Goal: Task Accomplishment & Management: Use online tool/utility

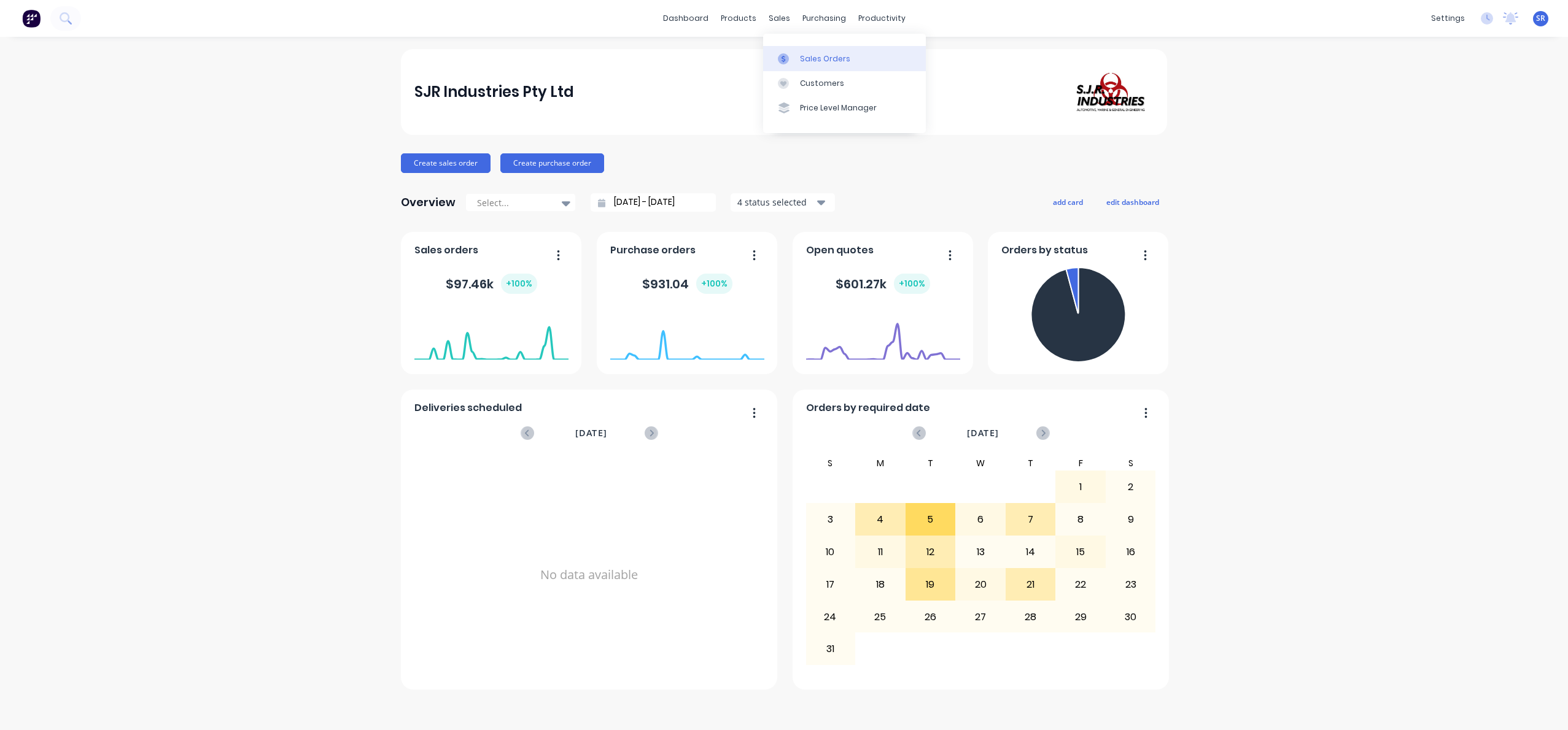
click at [813, 59] on div "Sales Orders" at bounding box center [825, 59] width 51 height 11
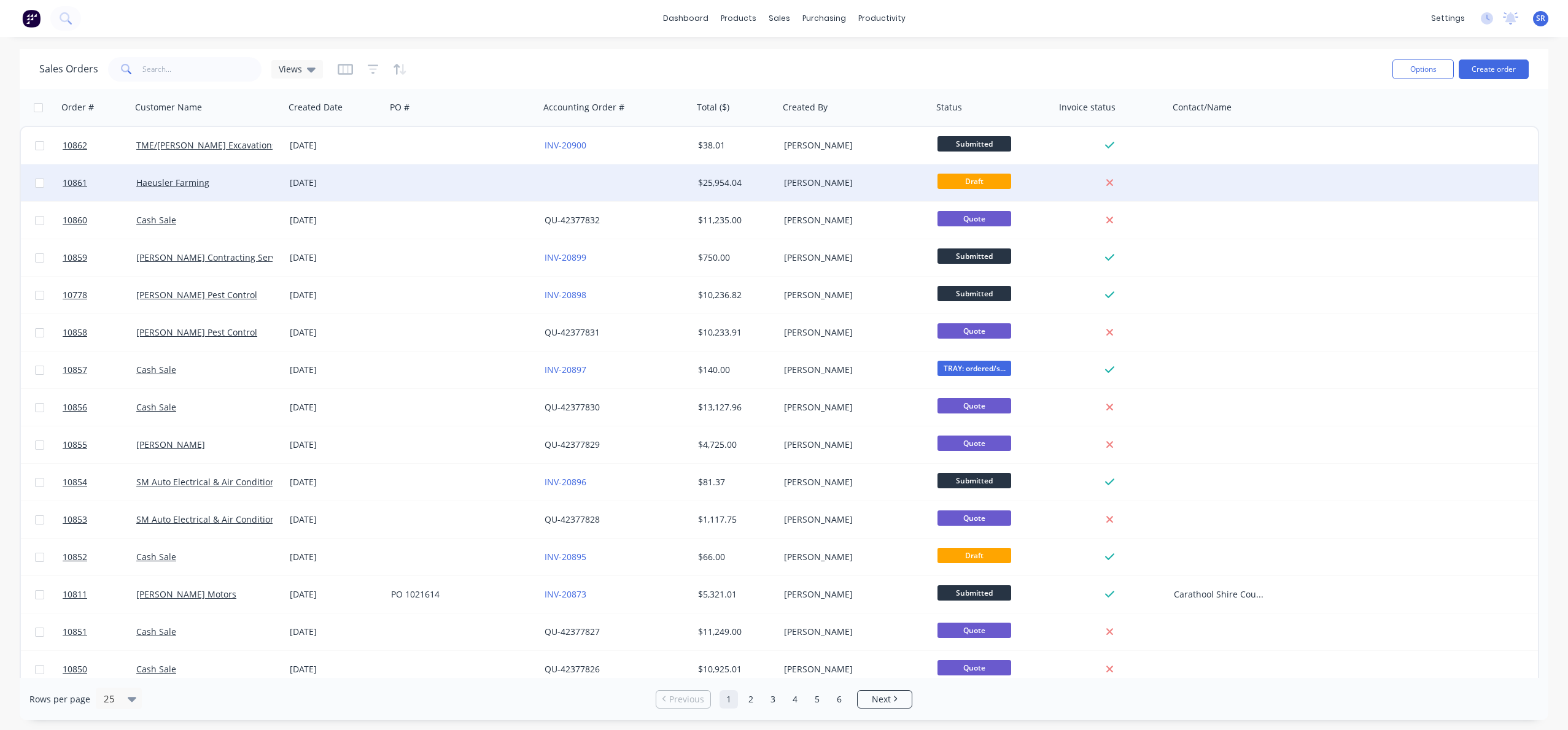
click at [366, 186] on div "[DATE]" at bounding box center [336, 183] width 92 height 12
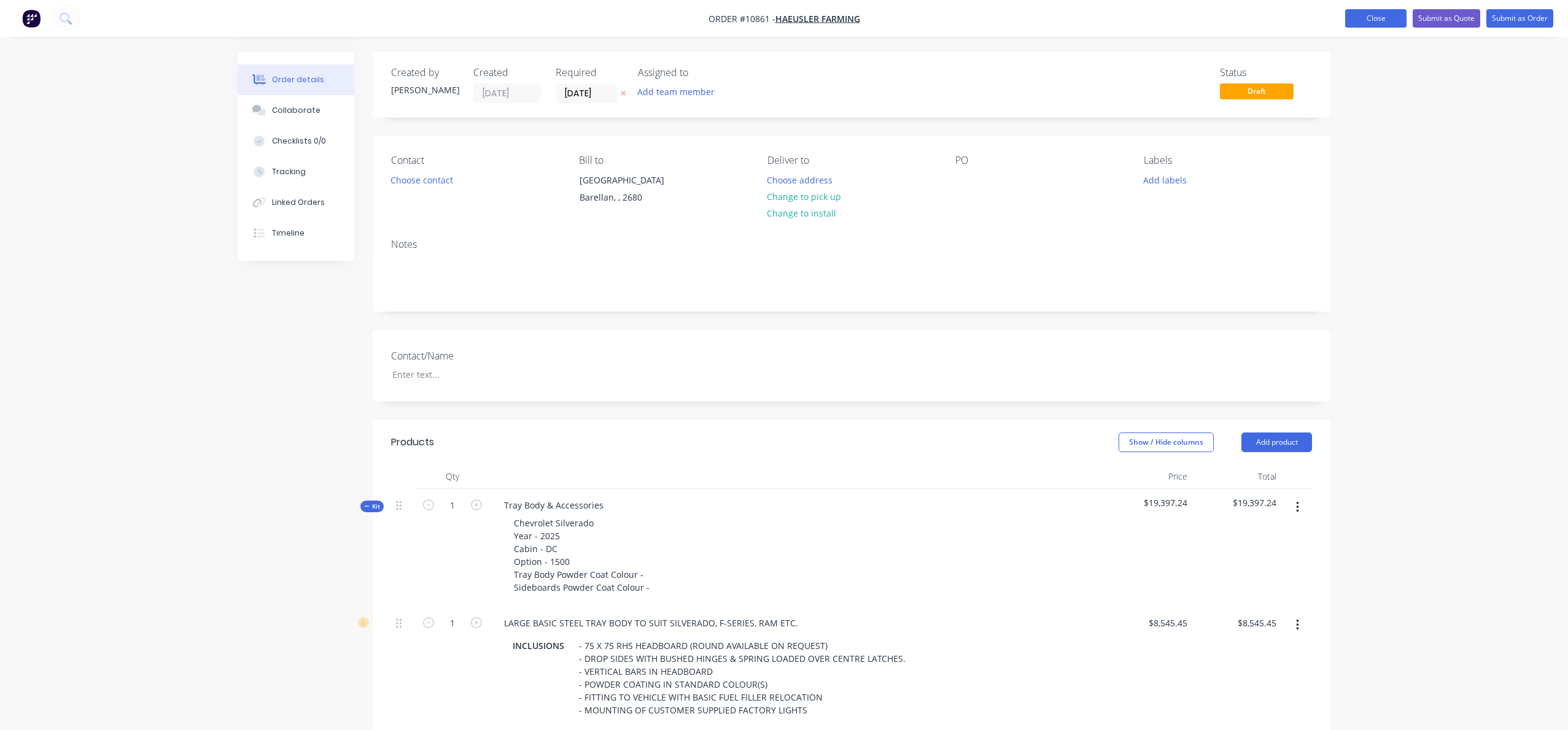
click at [1364, 20] on button "Close" at bounding box center [1376, 18] width 61 height 18
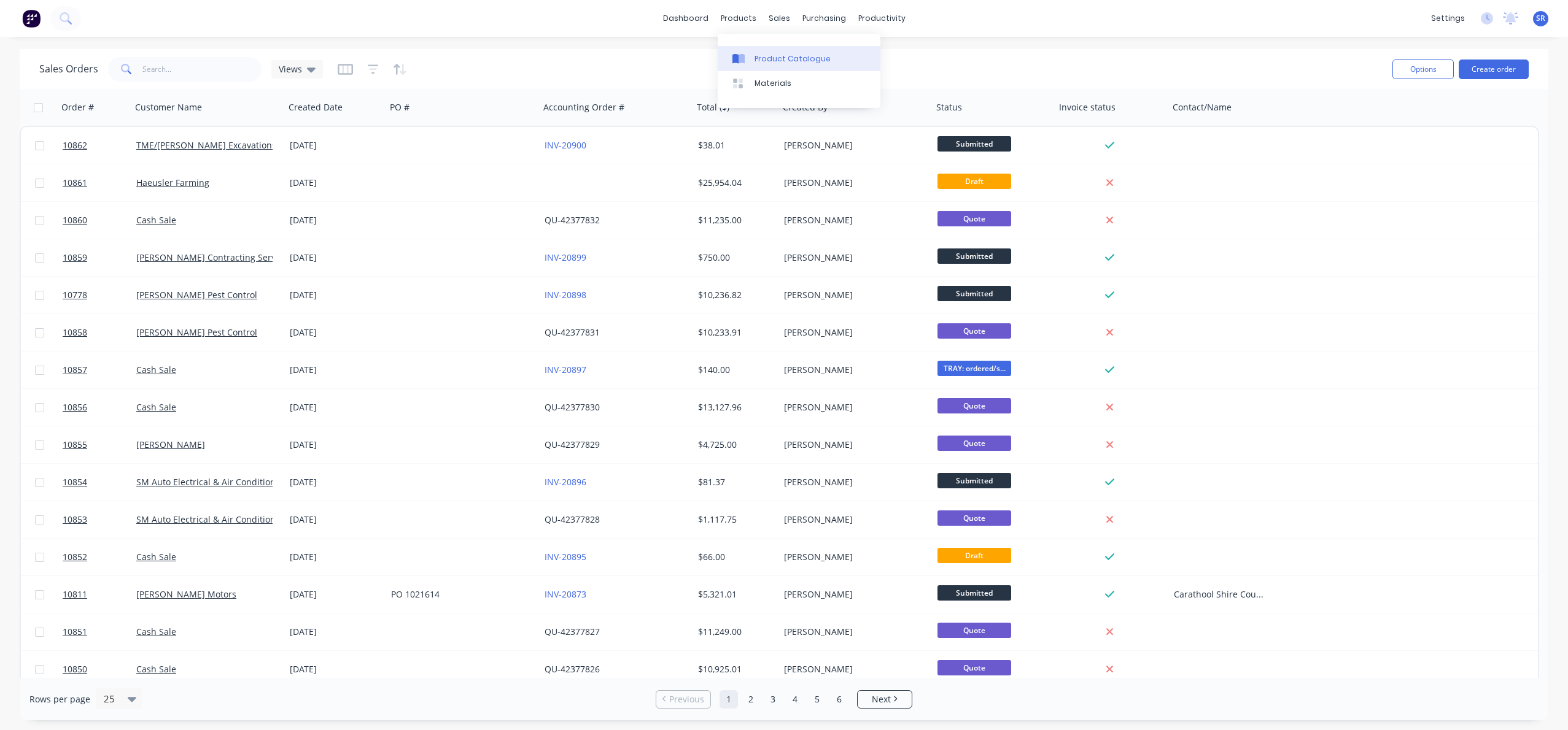
click at [767, 54] on div "Product Catalogue" at bounding box center [793, 59] width 77 height 11
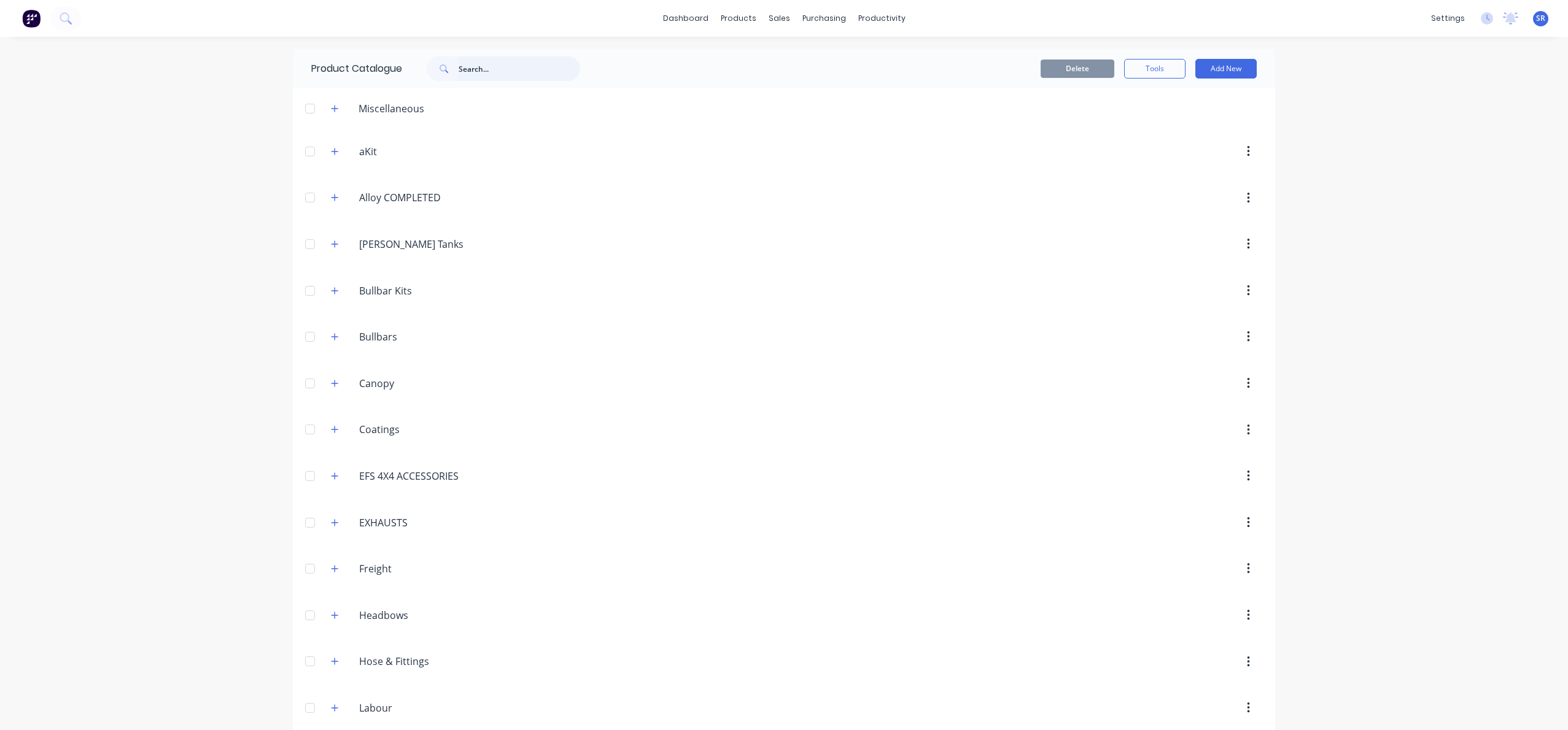
click at [532, 68] on input "text" at bounding box center [519, 69] width 122 height 25
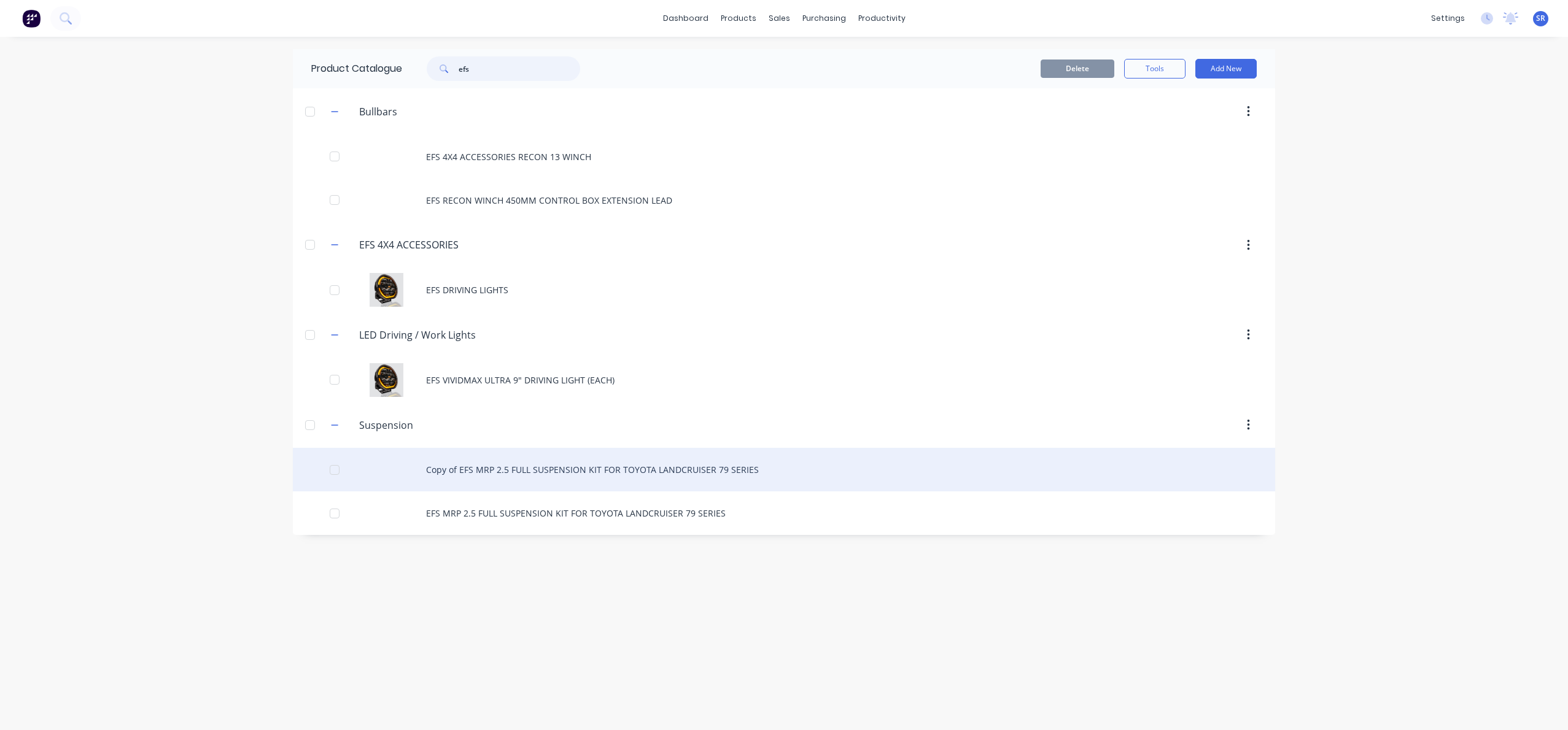
type input "efs"
click at [437, 470] on div "Copy of EFS MRP 2.5 FULL SUSPENSION KIT FOR TOYOTA LANDCRUISER 79 SERIES" at bounding box center [784, 470] width 982 height 44
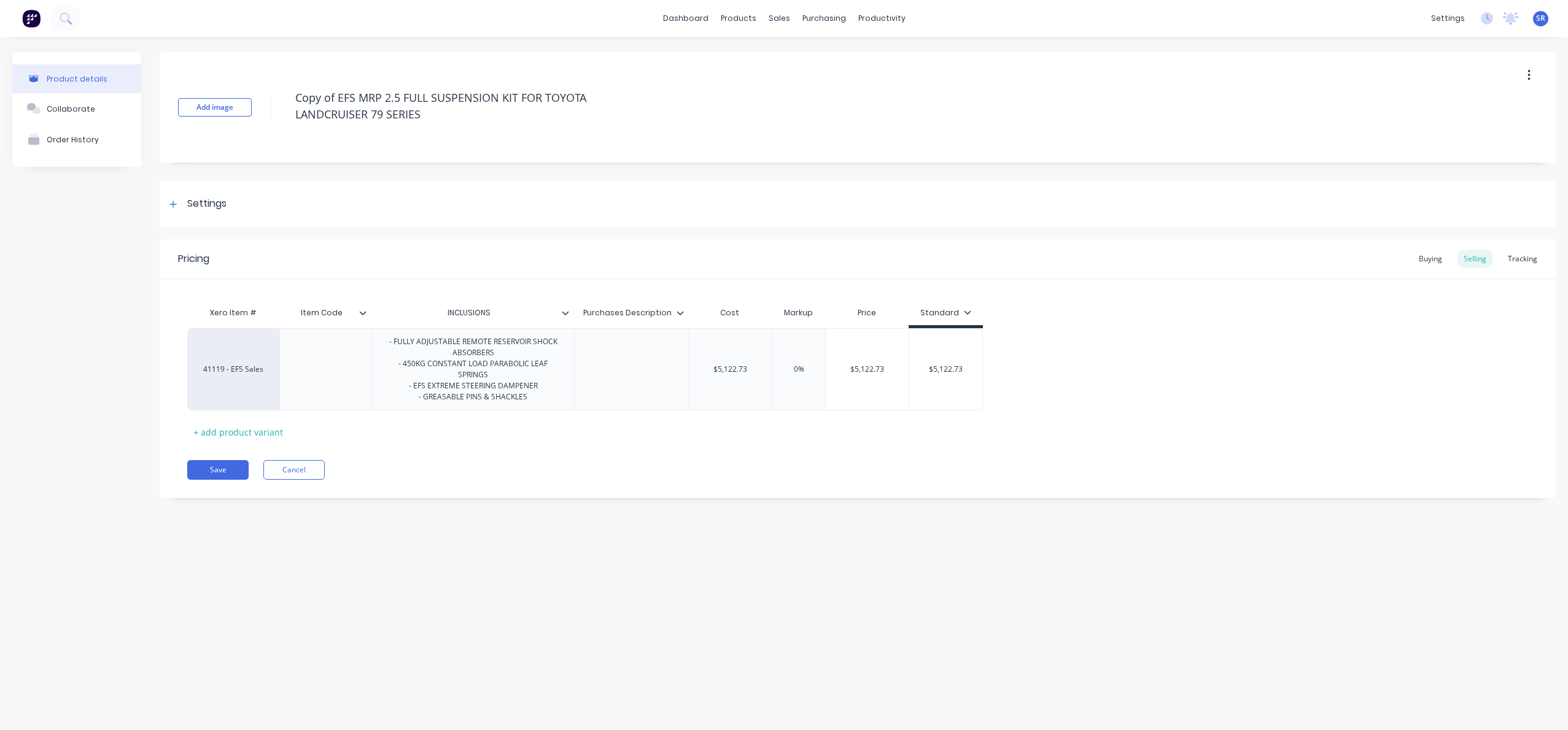
click at [1532, 80] on button "button" at bounding box center [1530, 75] width 29 height 22
click at [1485, 100] on div "Duplicate" at bounding box center [1485, 107] width 95 height 18
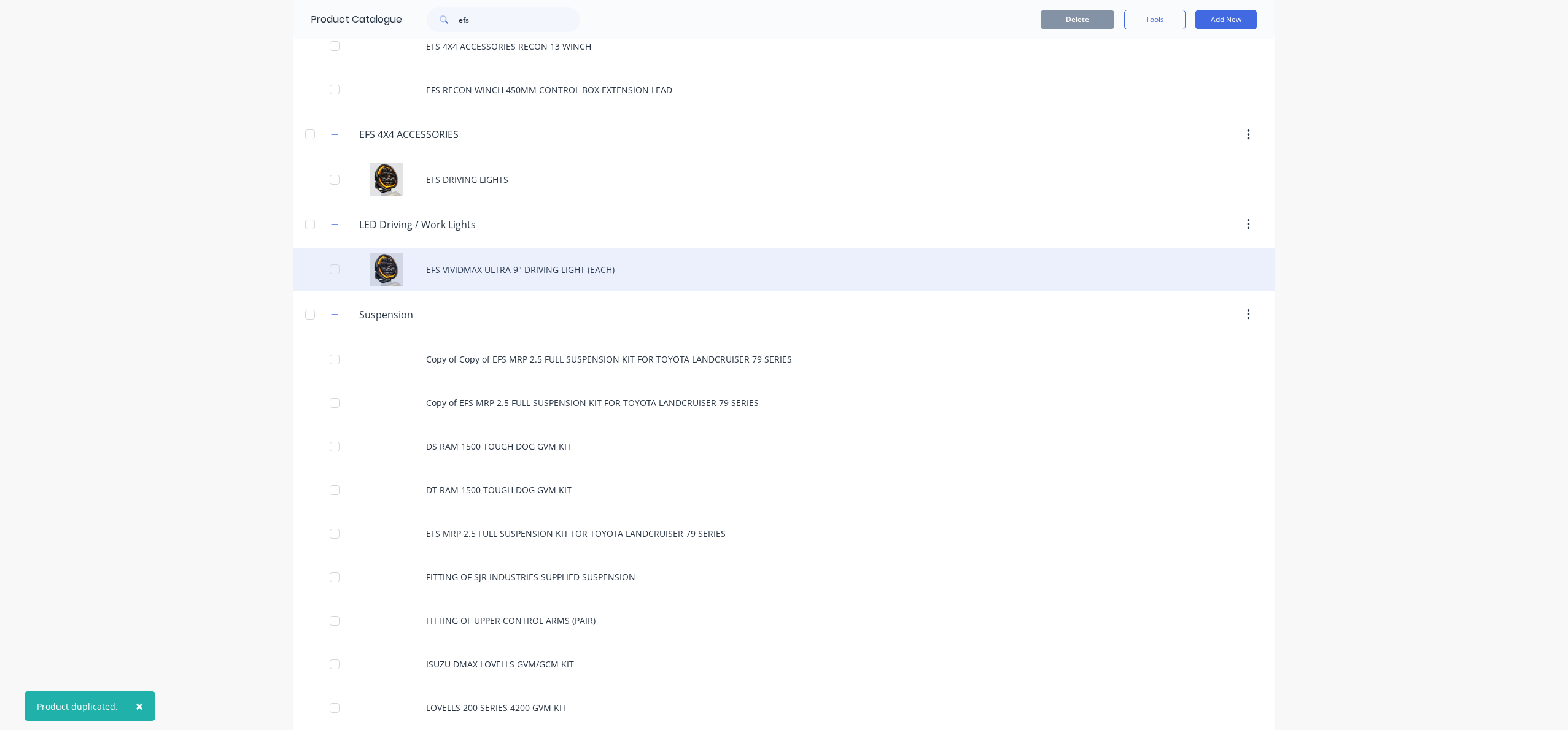
scroll to position [114, 0]
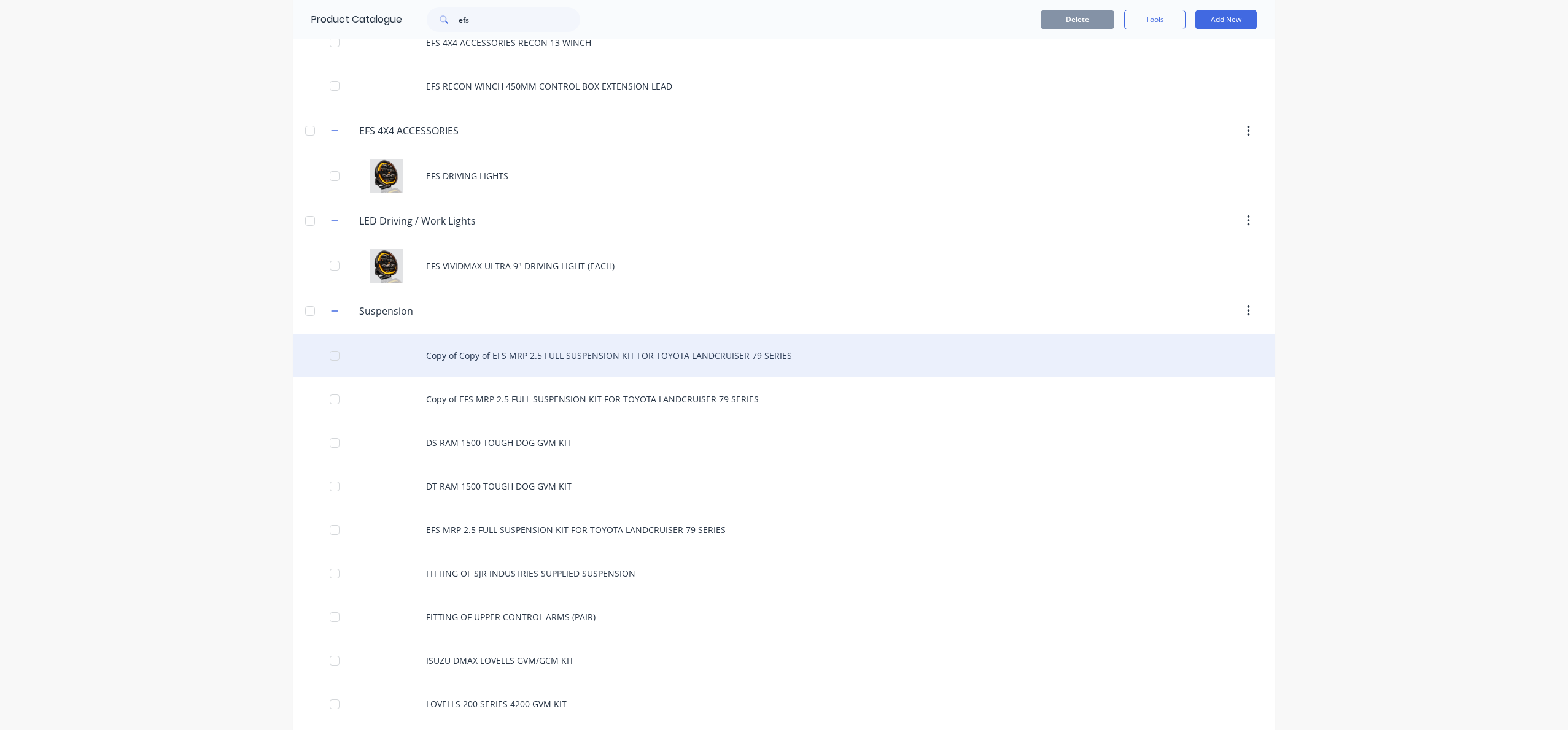
click at [581, 359] on div "Copy of Copy of EFS MRP 2.5 FULL SUSPENSION KIT FOR TOYOTA LANDCRUISER 79 SERIES" at bounding box center [784, 356] width 982 height 44
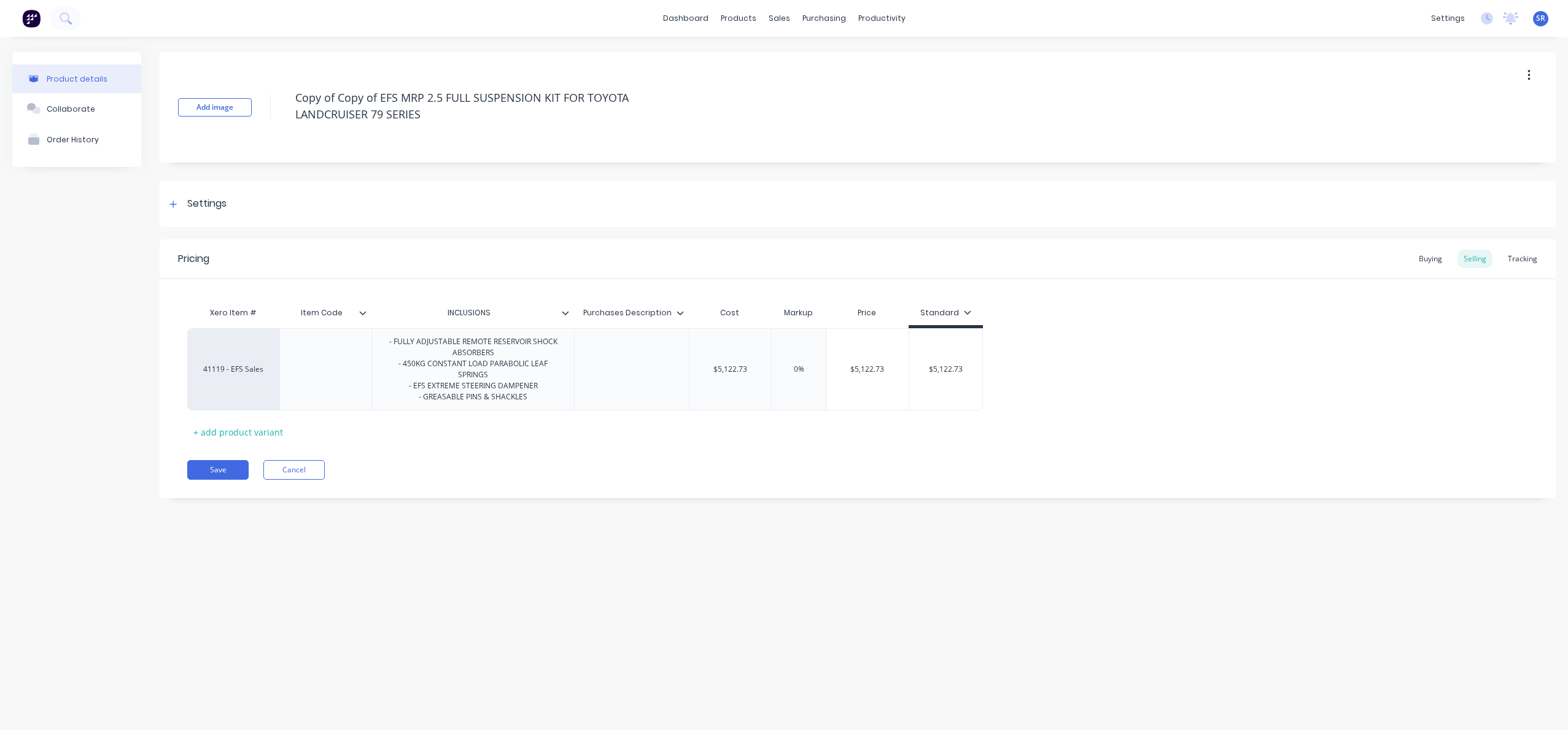
click at [1529, 76] on icon "button" at bounding box center [1529, 76] width 3 height 11
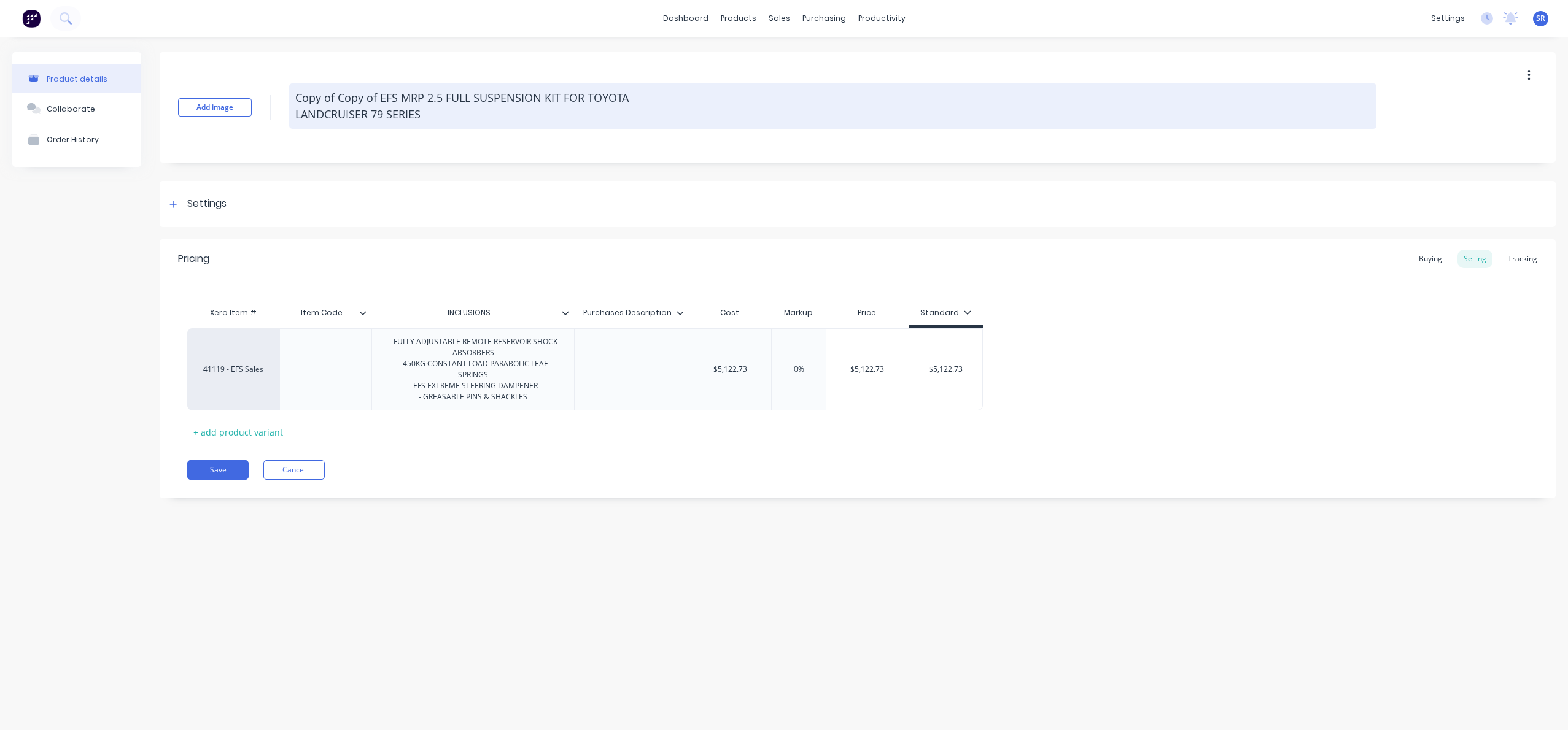
click at [1254, 121] on textarea "Copy of Copy of EFS MRP 2.5 FULL SUSPENSION KIT FOR TOYOTA LANDCRUISER 79 SERIES" at bounding box center [833, 105] width 1087 height 45
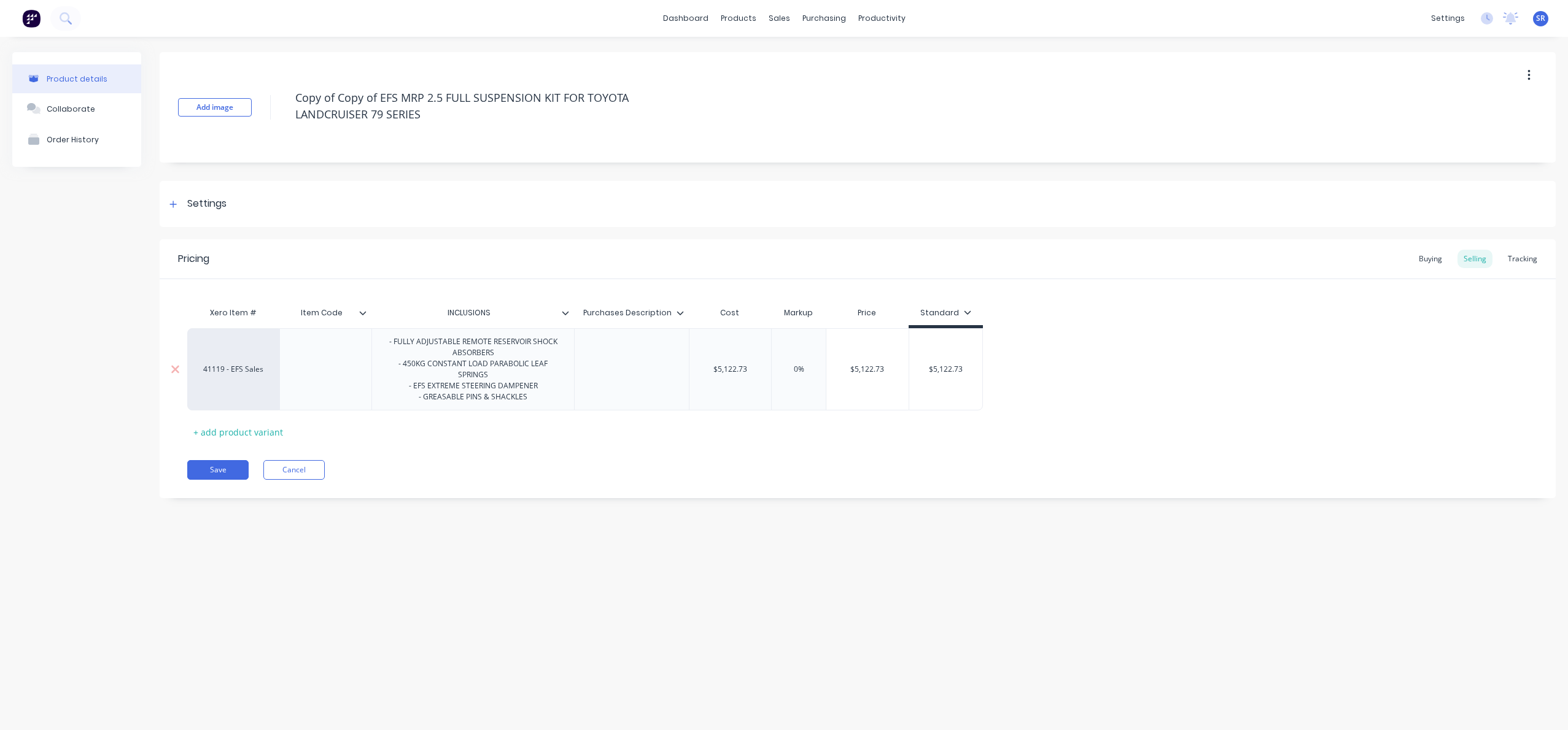
click at [432, 367] on div "- FULLY ADJUSTABLE REMOTE RESERVOIR SHOCK ABSORBERS - 450KG CONSTANT LOAD PARAB…" at bounding box center [473, 369] width 192 height 71
click at [447, 370] on div "- FULLY ADJUSTABLE REMOTE RESERVOIR SHOCK ABSORBERS - 450KG CONSTANT LOAD PARAB…" at bounding box center [473, 369] width 192 height 71
drag, startPoint x: 481, startPoint y: 375, endPoint x: 487, endPoint y: 376, distance: 6.1
click at [481, 375] on div "- FULLY ADJUSTABLE REMOTE RESERVOIR SHOCK ABSORBERS - 450KG CONSTANT LOAD PARAB…" at bounding box center [473, 369] width 192 height 71
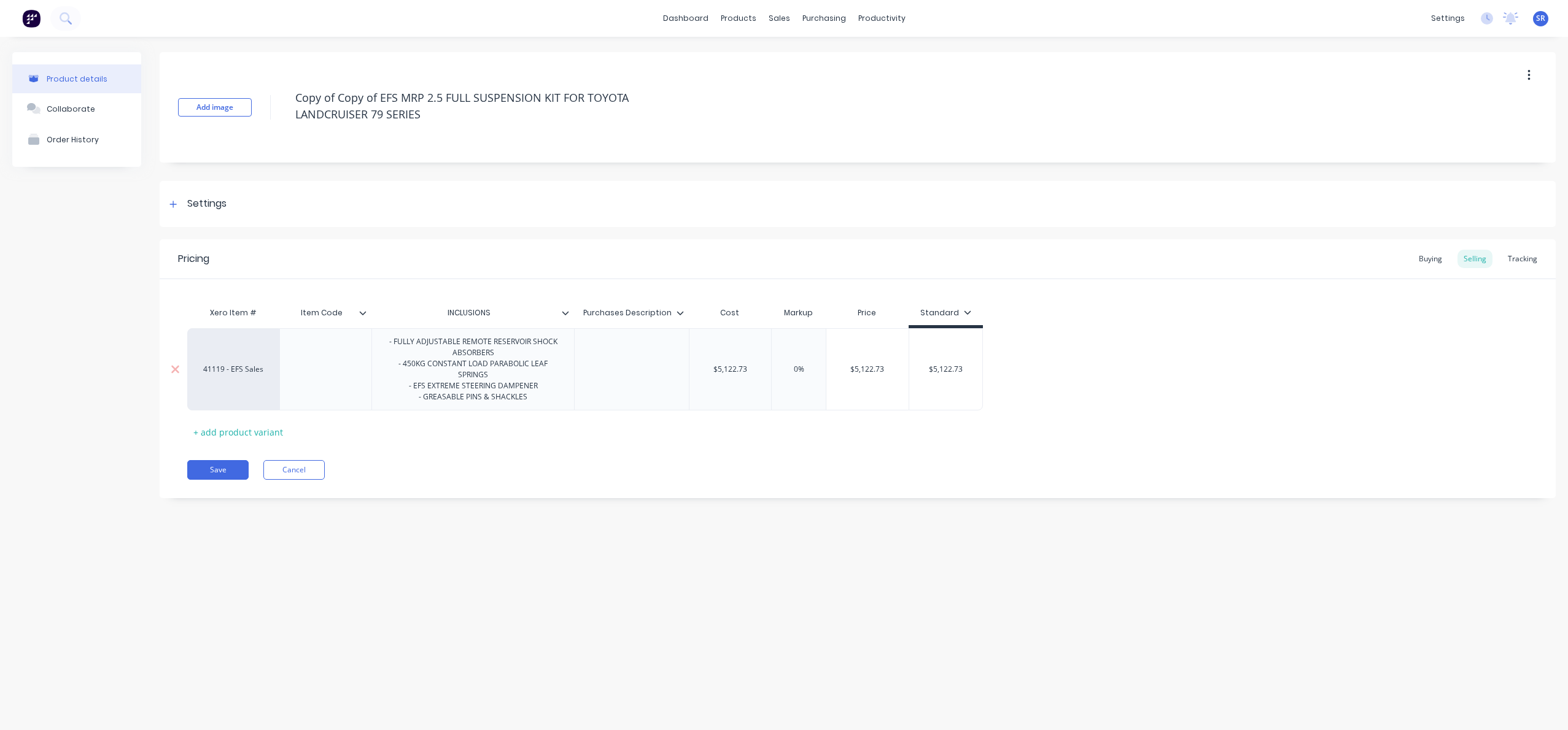
click at [515, 352] on div "- FULLY ADJUSTABLE REMOTE RESERVOIR SHOCK ABSORBERS - 450KG CONSTANT LOAD PARAB…" at bounding box center [473, 369] width 192 height 71
drag, startPoint x: 449, startPoint y: 352, endPoint x: 513, endPoint y: 365, distance: 65.3
click at [513, 365] on div "- FULLY ADJUSTABLE REMOTE RESERVOIR SHOCK ABSORBERS - 450KG CONSTANT LOAD PARAB…" at bounding box center [473, 369] width 192 height 71
drag, startPoint x: 518, startPoint y: 367, endPoint x: 550, endPoint y: 381, distance: 34.9
click at [522, 369] on div "- FULLY ADJUSTABLE REMOTE RESERVOIR SHOCK ABSORBERS - 450KG CONSTANT LOAD PARAB…" at bounding box center [473, 369] width 192 height 71
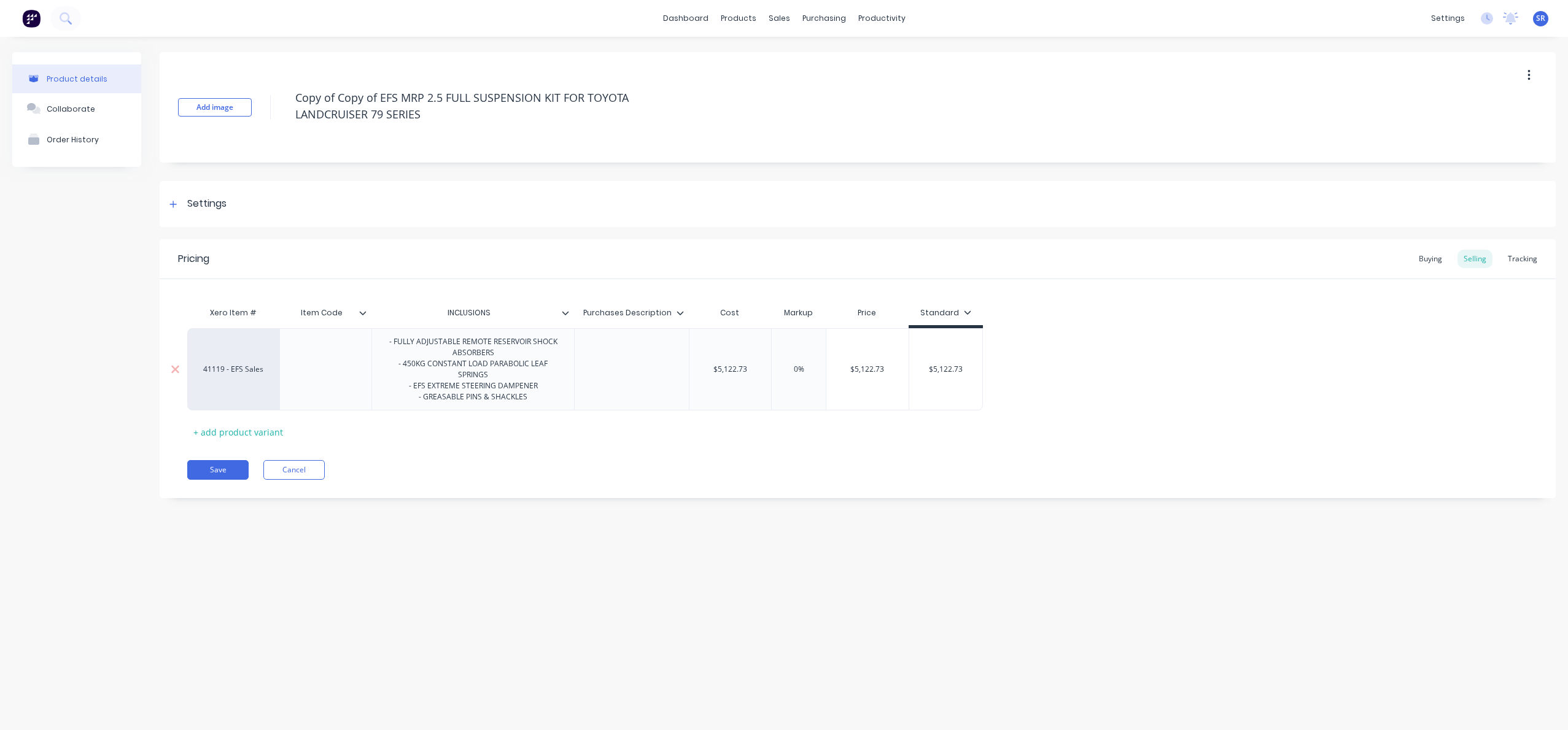
click at [552, 367] on div "- FULLY ADJUSTABLE REMOTE RESERVOIR SHOCK ABSORBERS - 450KG CONSTANT LOAD PARAB…" at bounding box center [473, 369] width 192 height 71
click at [414, 365] on div "- FULLY ADJUSTABLE REMOTE RESERVOIR SHOCK ABSORBERS - 450KG CONSTANT LOAD PARAB…" at bounding box center [473, 369] width 192 height 71
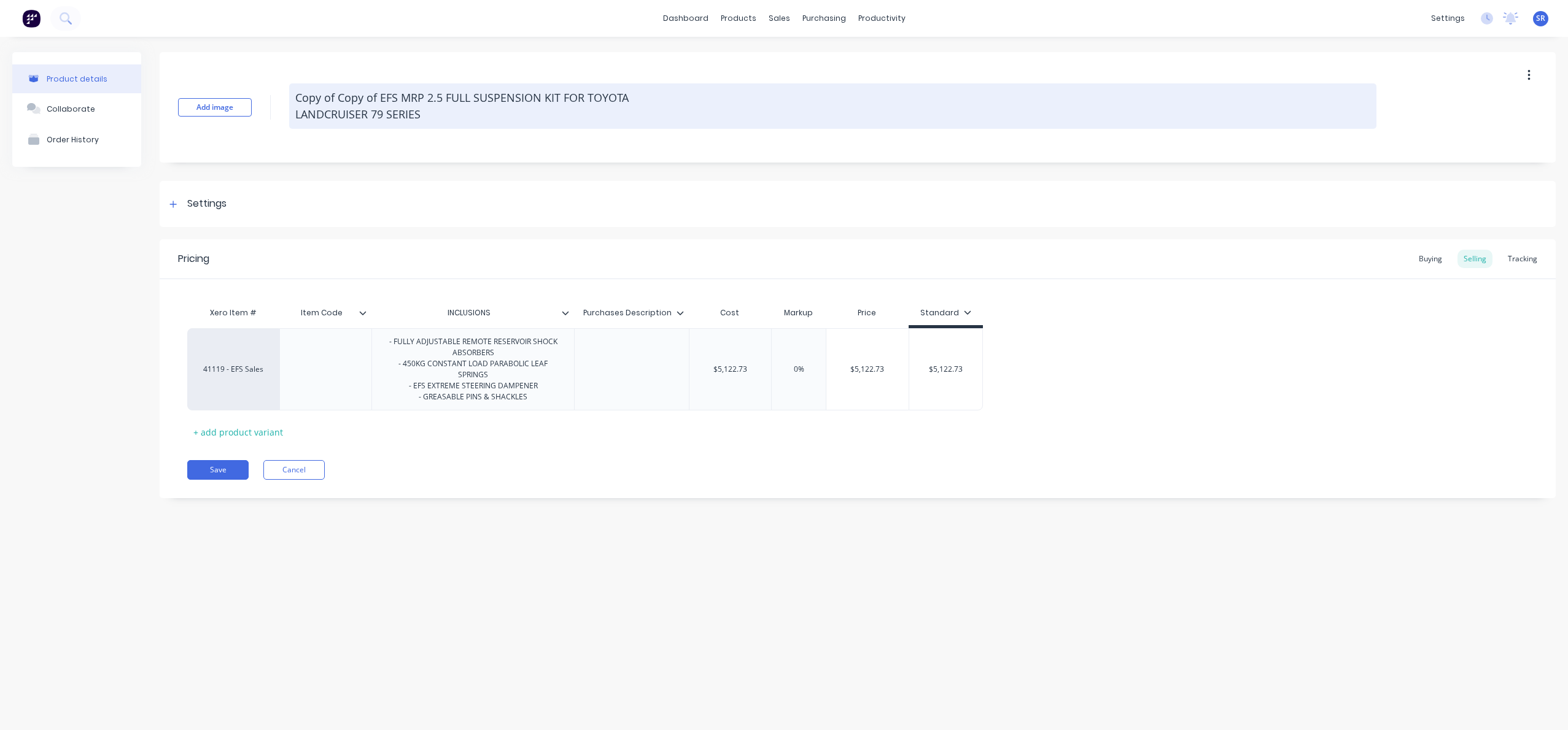
click at [370, 100] on textarea "Copy of Copy of EFS MRP 2.5 FULL SUSPENSION KIT FOR TOYOTA LANDCRUISER 79 SERIES" at bounding box center [833, 105] width 1087 height 45
drag, startPoint x: 370, startPoint y: 100, endPoint x: 290, endPoint y: 95, distance: 80.2
click at [290, 95] on textarea "Copy of Copy of EFS MRP 2.5 FULL SUSPENSION KIT FOR TOYOTA LANDCRUISER 79 SERIES" at bounding box center [833, 105] width 1087 height 45
drag, startPoint x: 379, startPoint y: 101, endPoint x: 294, endPoint y: 102, distance: 85.0
click at [294, 102] on textarea "Copy of Copy of EFS MRP 2.5 FULL SUSPENSION KIT FOR TOYOTA LANDCRUISER 79 SERIES" at bounding box center [833, 105] width 1087 height 45
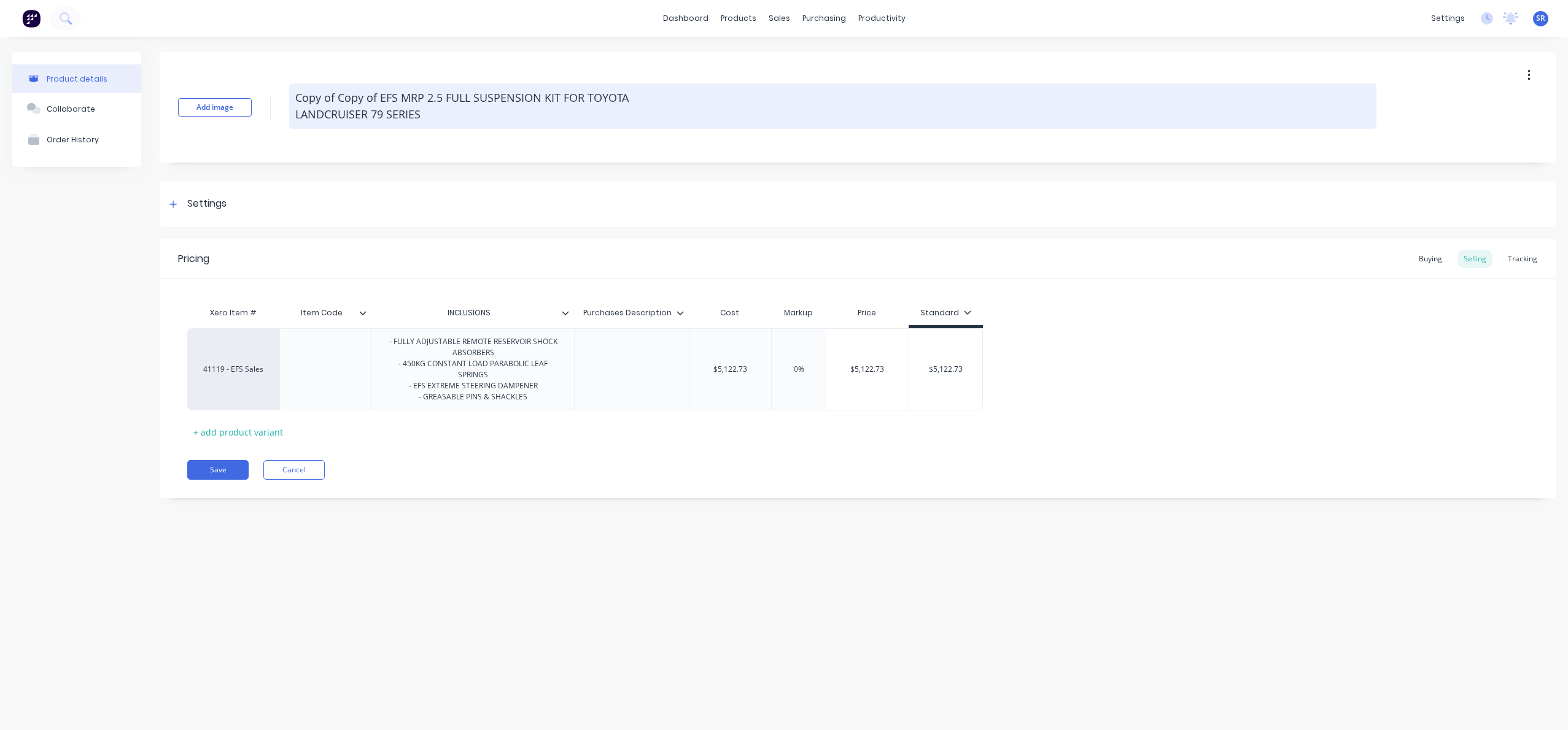
type textarea "x"
type textarea "EFS MRP 2.5 FULL SUSPENSION KIT FOR TOYOTA LANDCRUISER 79 SERIES"
drag, startPoint x: 500, startPoint y: 94, endPoint x: 561, endPoint y: 116, distance: 64.8
click at [561, 116] on textarea "EFS MRP 2.5 FULL SUSPENSION KIT FOR TOYOTA LANDCRUISER 79 SERIES" at bounding box center [833, 105] width 1087 height 45
type textarea "x"
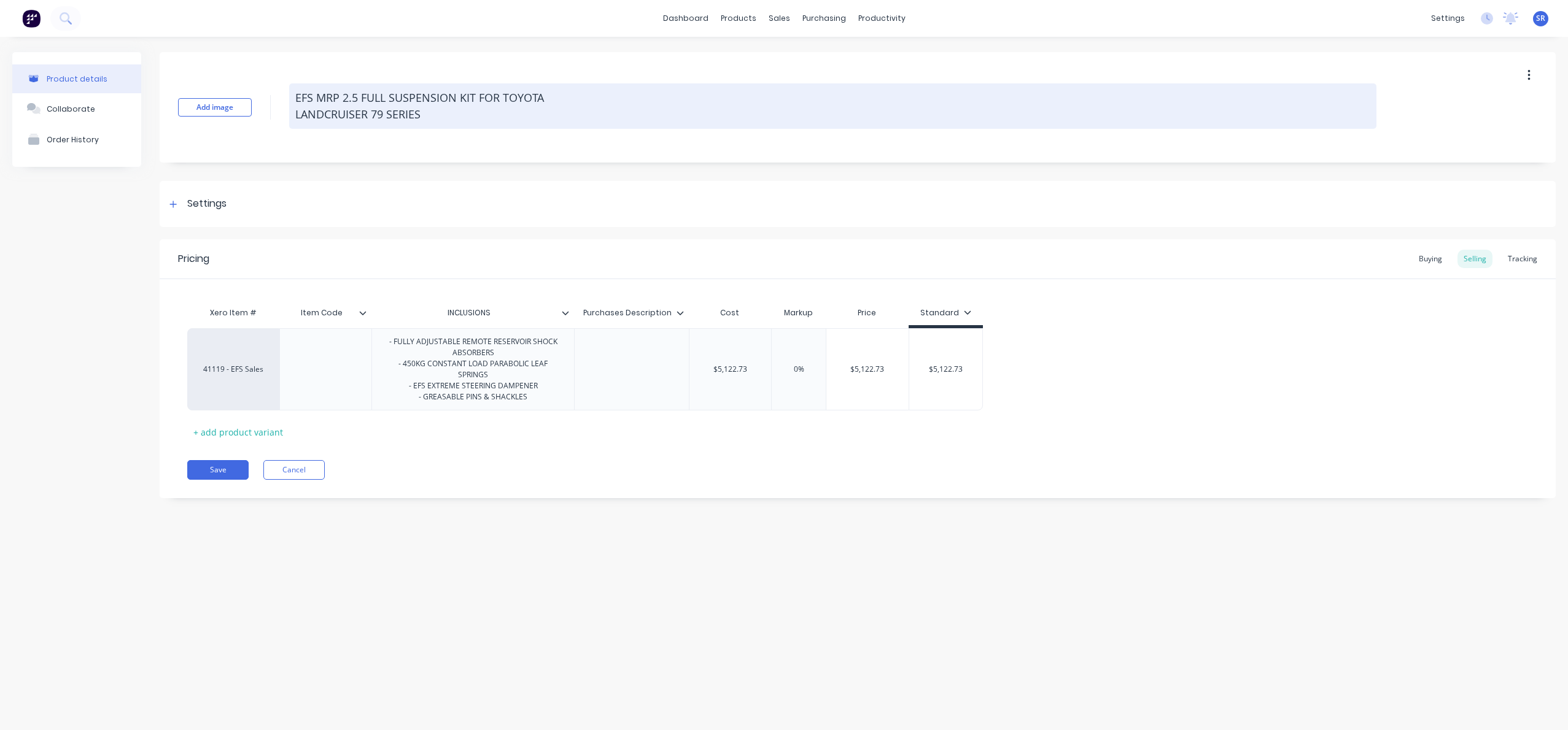
type textarea "EFS MRP 2.5 FULL SUSPENSION KIT FOR"
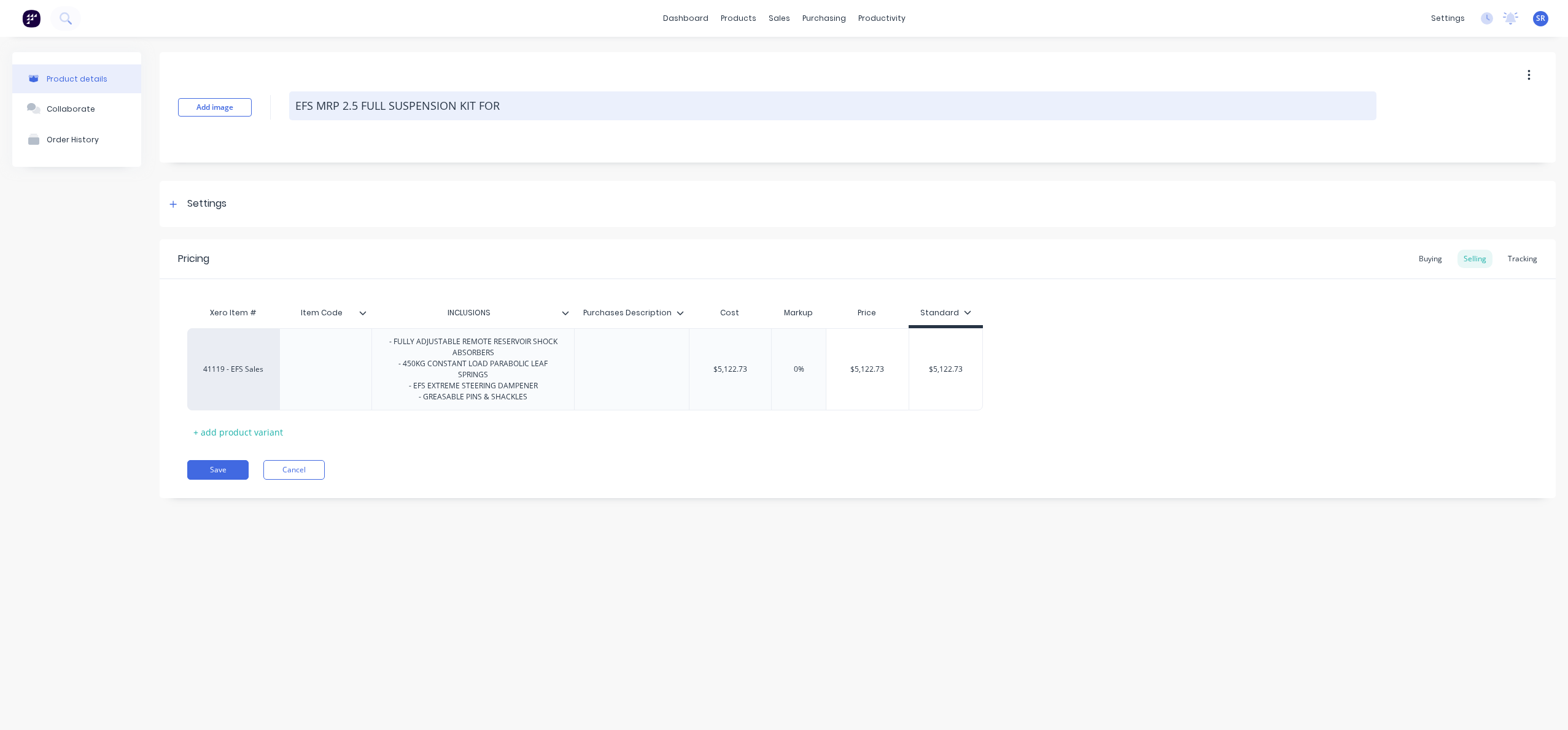
type textarea "x"
type textarea "EFS MRP 2.5 FULL SUSPENSION KIT FOR CH"
type textarea "x"
type textarea "EFS MRP 2.5 FULL SUSPENSION KIT FOR CHE"
type textarea "x"
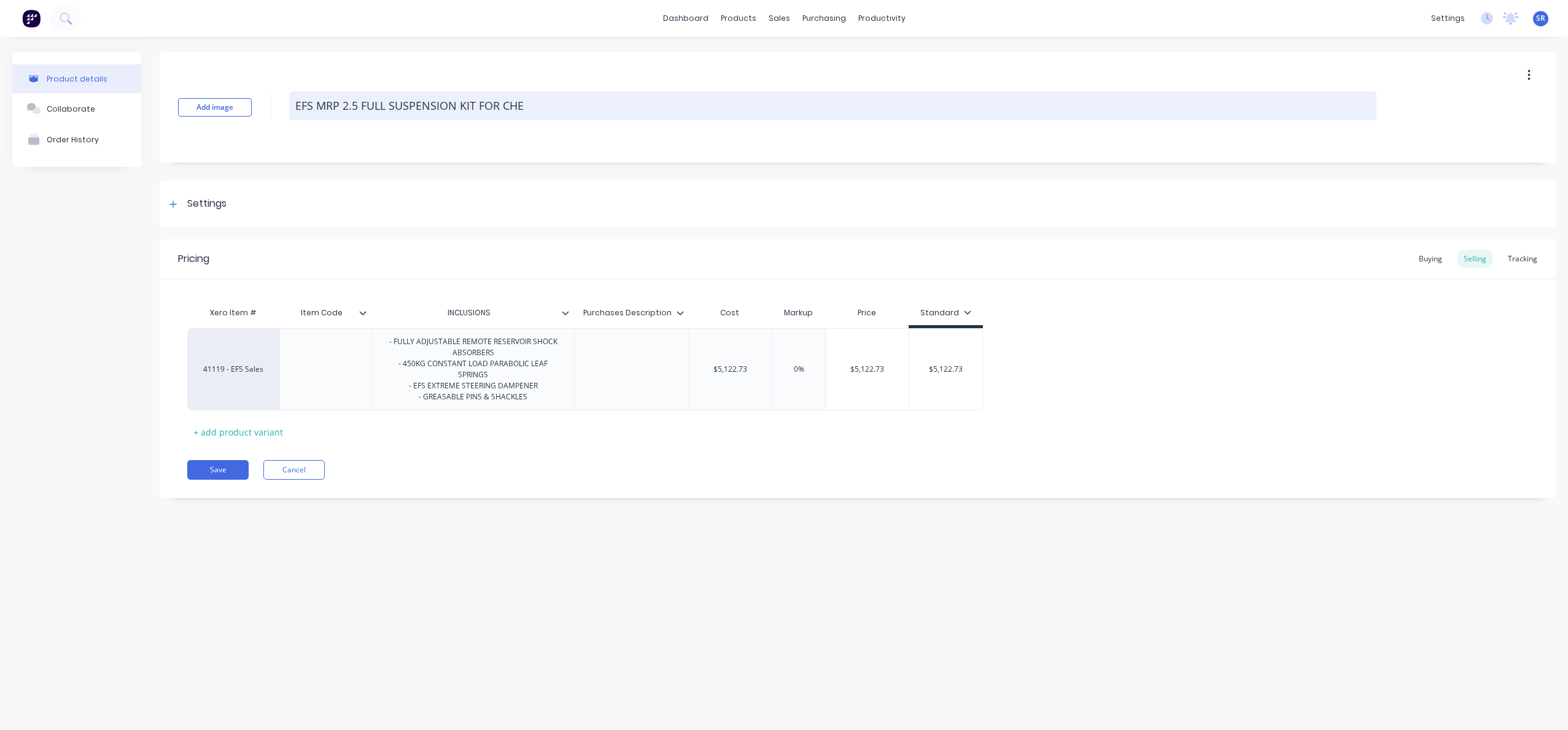
type textarea "EFS MRP 2.5 FULL SUSPENSION KIT FOR CHEV"
type textarea "x"
type textarea "EFS MRP 2.5 FULL SUSPENSION KIT FOR CHEVR"
type textarea "x"
type textarea "EFS MRP 2.5 FULL SUSPENSION KIT FOR CHEVRO"
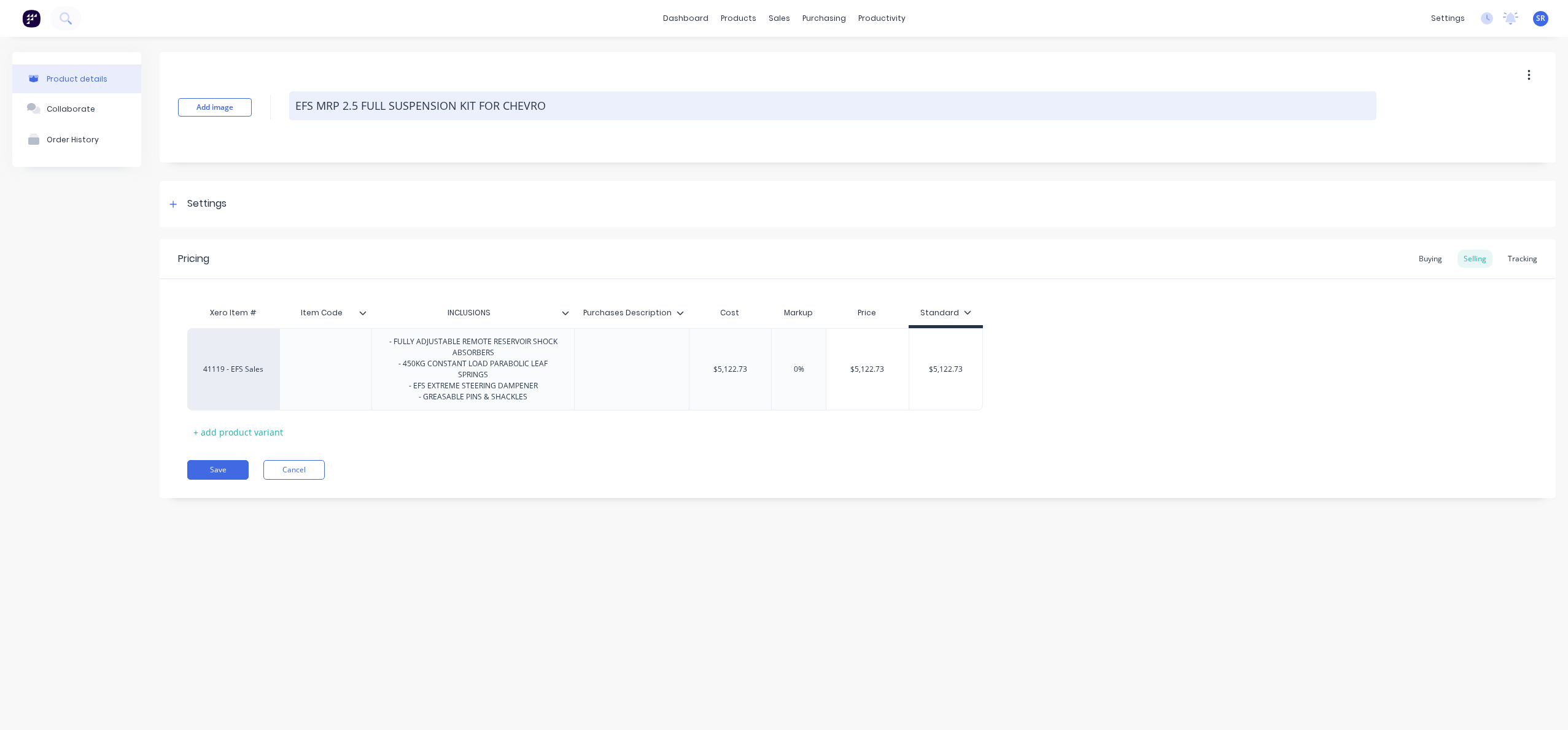
type textarea "x"
type textarea "EFS MRP 2.5 FULL SUSPENSION KIT FOR CHEVROL"
type textarea "x"
type textarea "EFS MRP 2.5 FULL SUSPENSION KIT FOR CHEVROLE"
type textarea "x"
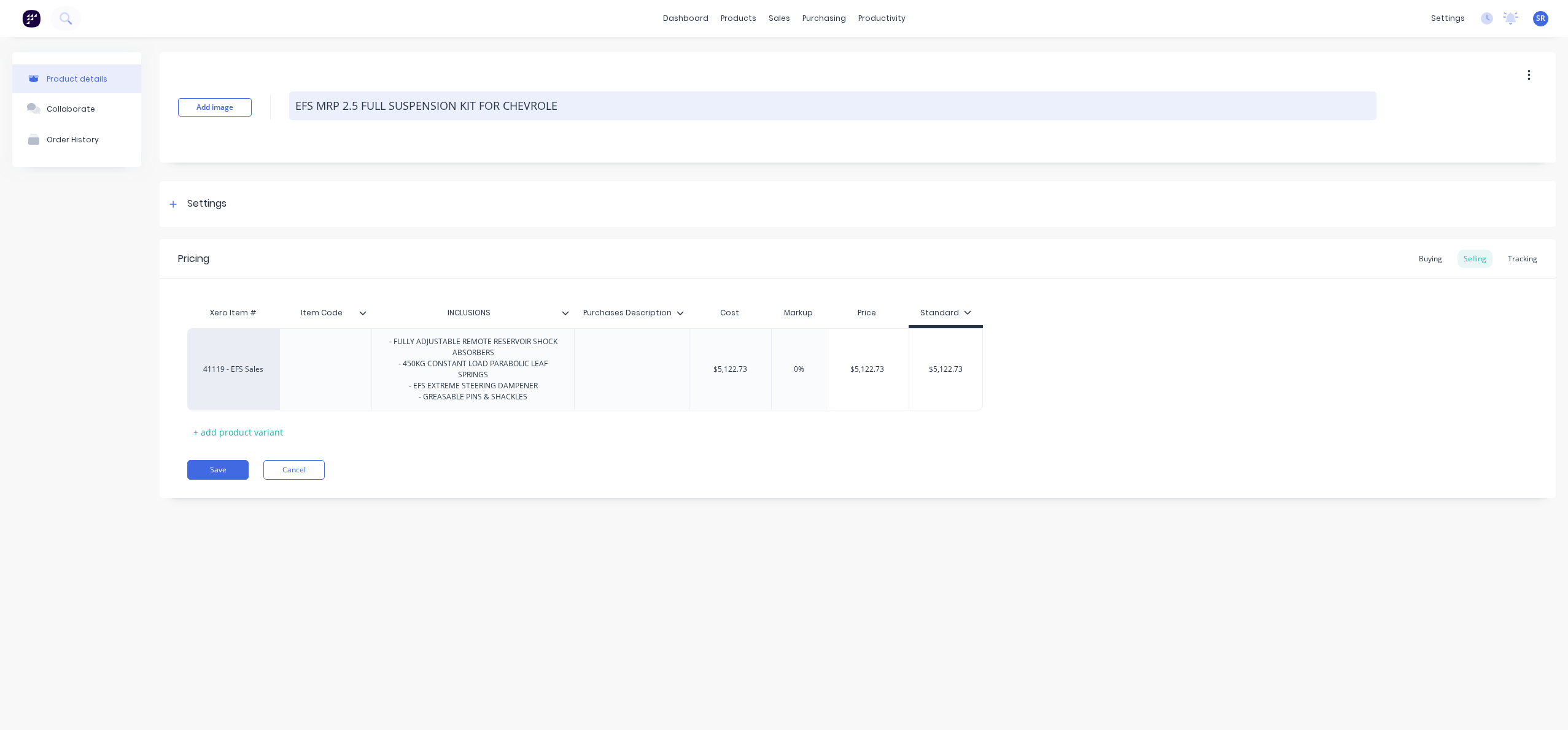
type textarea "EFS MRP 2.5 FULL SUSPENSION KIT FOR CHEVROLET"
type textarea "x"
type textarea "EFS MRP 2.5 FULL SUSPENSION KIT FOR CHEVROLET"
type textarea "x"
type textarea "EFS MRP 2.5 FULL SUSPENSION KIT FOR CHEVROLET S"
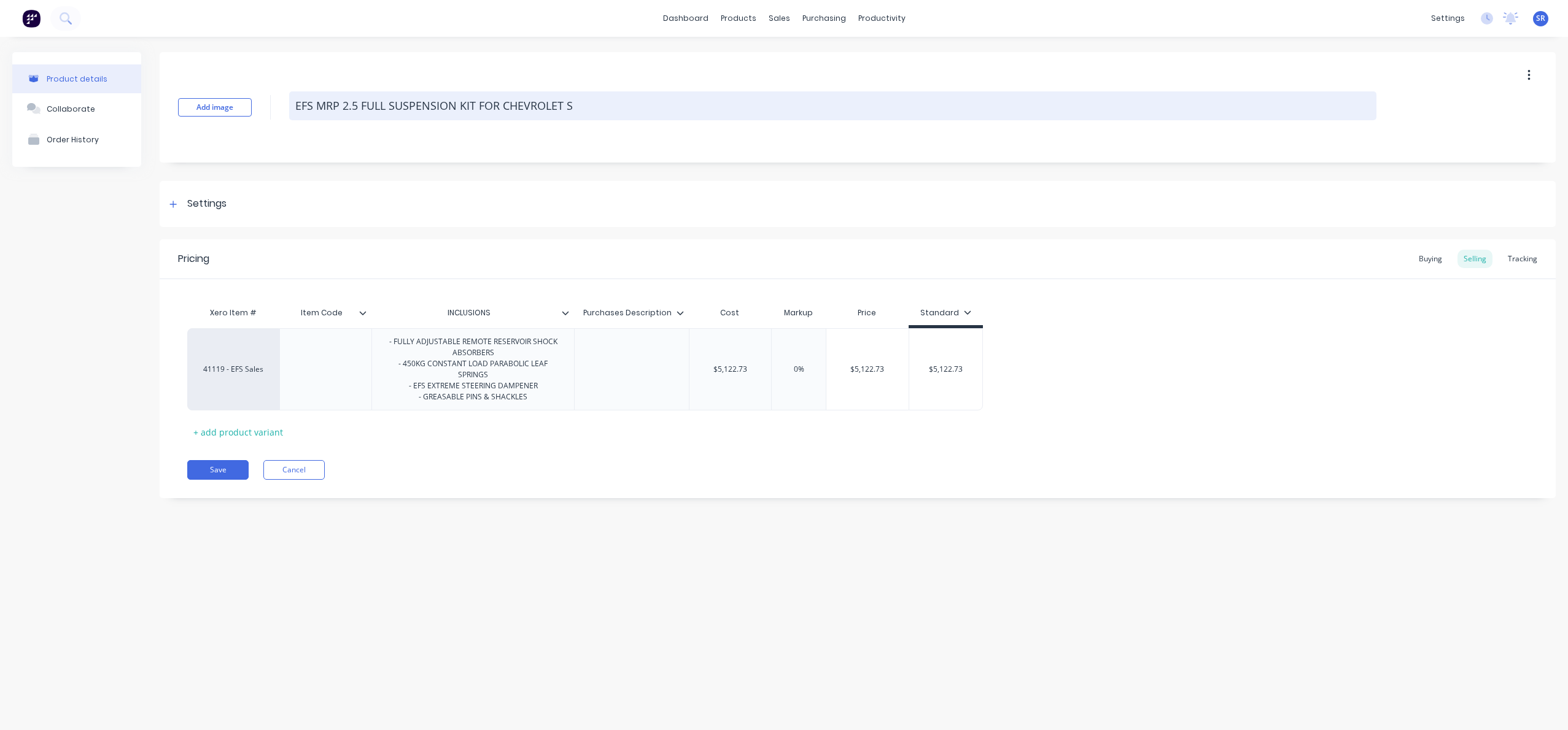
type textarea "x"
type textarea "EFS MRP 2.5 FULL SUSPENSION KIT FOR CHEVROLET SI"
type textarea "x"
type textarea "EFS MRP 2.5 FULL SUSPENSION KIT FOR CHEVROLET SIL"
type textarea "x"
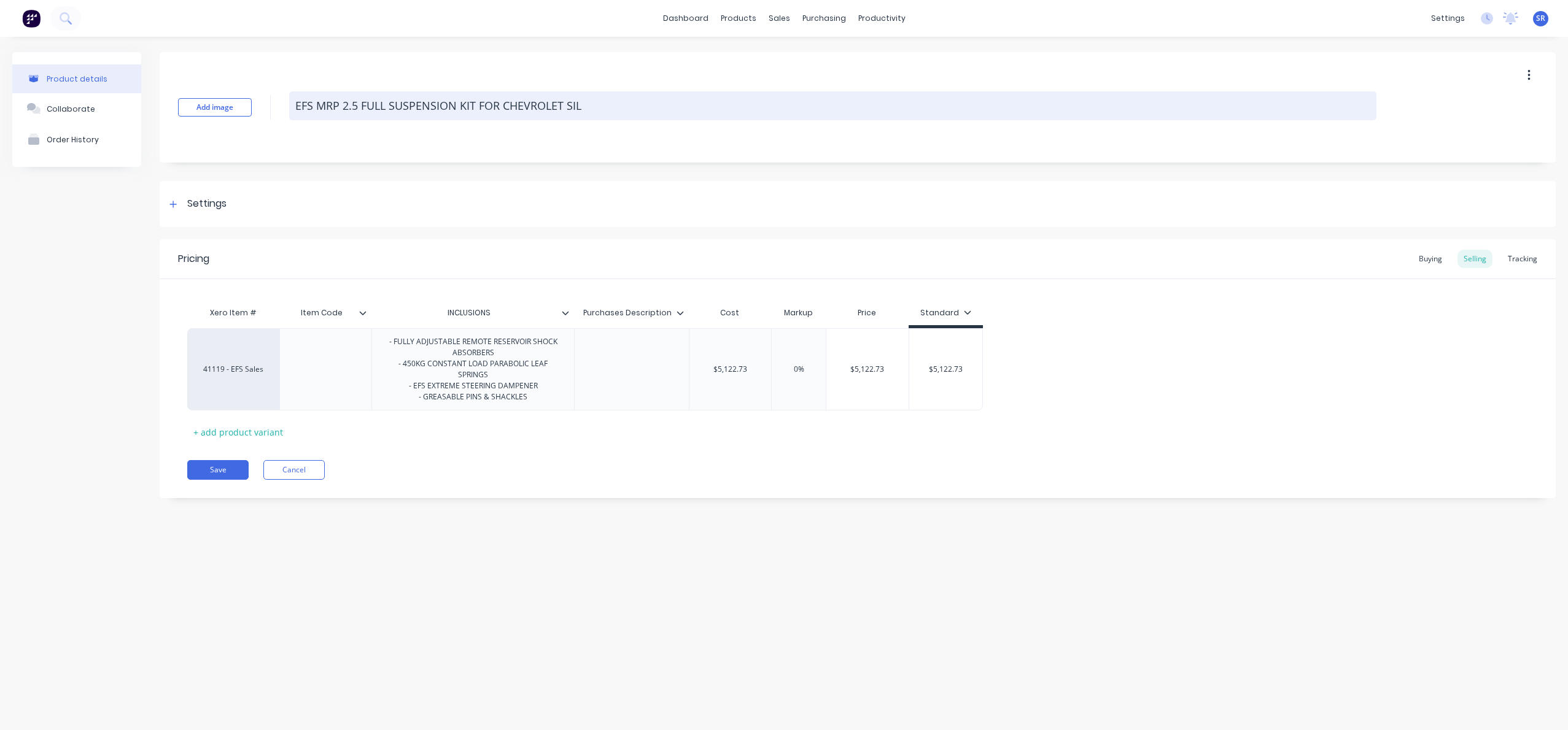
type textarea "EFS MRP 2.5 FULL SUSPENSION KIT FOR CHEVROLET SILV"
type textarea "x"
type textarea "EFS MRP 2.5 FULL SUSPENSION KIT FOR CHEVROLET SILVE"
type textarea "x"
type textarea "EFS MRP 2.5 FULL SUSPENSION KIT FOR CHEVROLET SILVER"
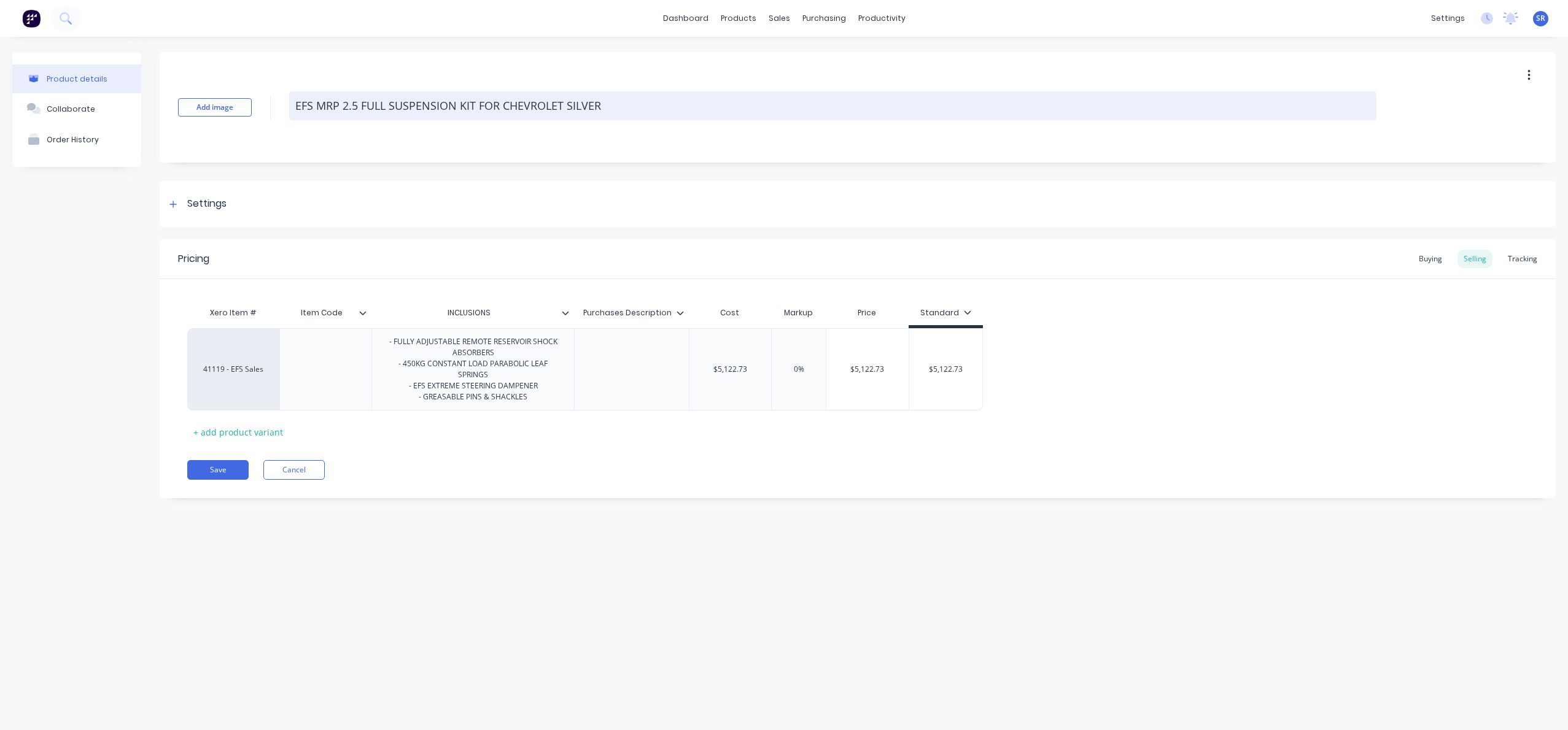
type textarea "x"
type textarea "EFS MRP 2.5 FULL SUSPENSION KIT FOR CHEVROLET [PERSON_NAME]"
type textarea "x"
type textarea "EFS MRP 2.5 FULL SUSPENSION KIT FOR CHEVROLET SILVERAD"
type textarea "x"
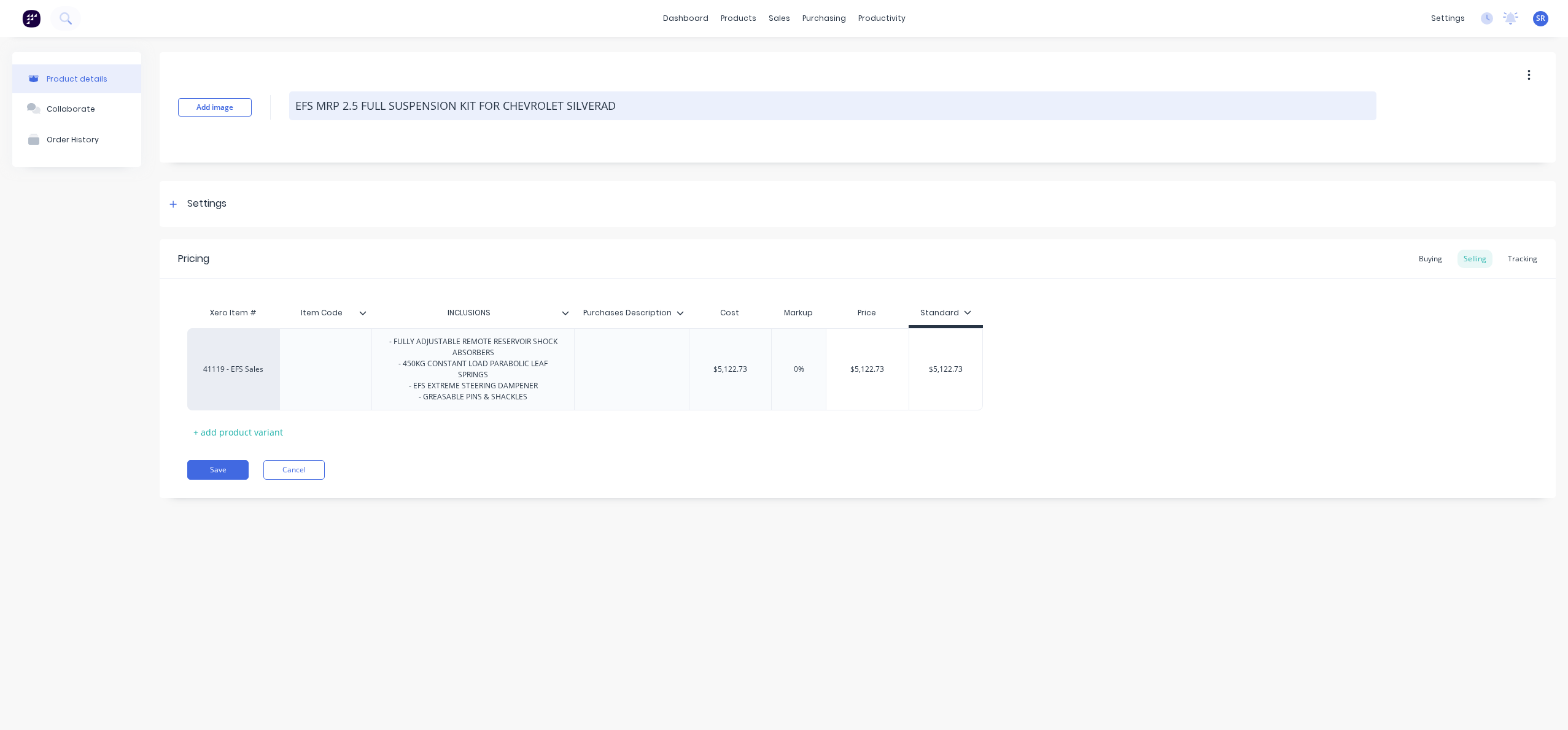
type textarea "EFS MRP 2.5 FULL SUSPENSION KIT FOR CHEVROLET SILVERADO"
type textarea "x"
type textarea "EFS MRP 2.5 FULL SUSPENSION KIT FOR CHEVROLET SILVERADO"
type textarea "x"
type textarea "EFS MRP 2.5 FULL SUSPENSION KIT FOR CHEVROLET SILVERADO 1"
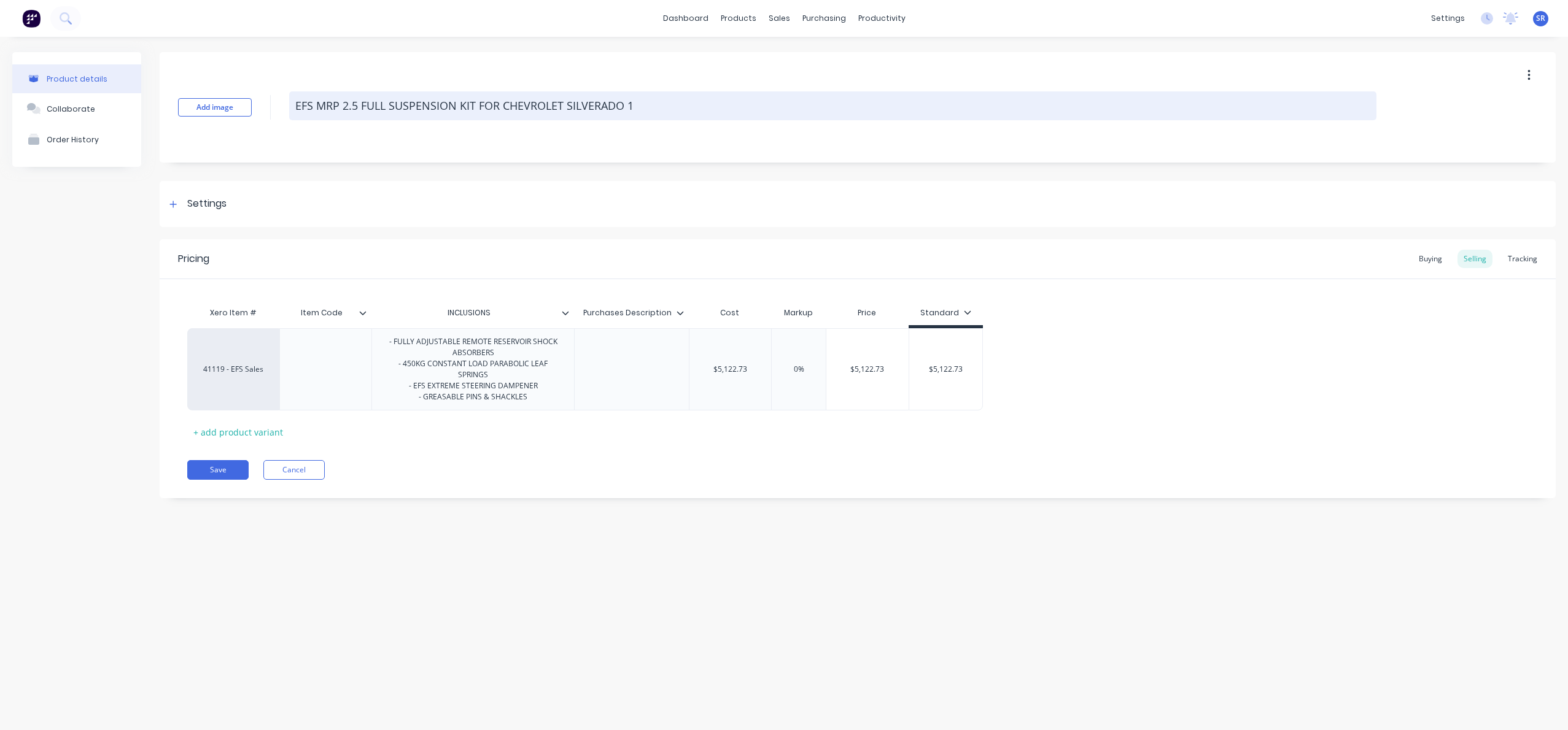
type textarea "x"
type textarea "EFS MRP 2.5 FULL SUSPENSION KIT FOR CHEVROLET SILVERADO 15"
type textarea "x"
type textarea "EFS MRP 2.5 FULL SUSPENSION KIT FOR CHEVROLET SILVERADO 150"
type textarea "x"
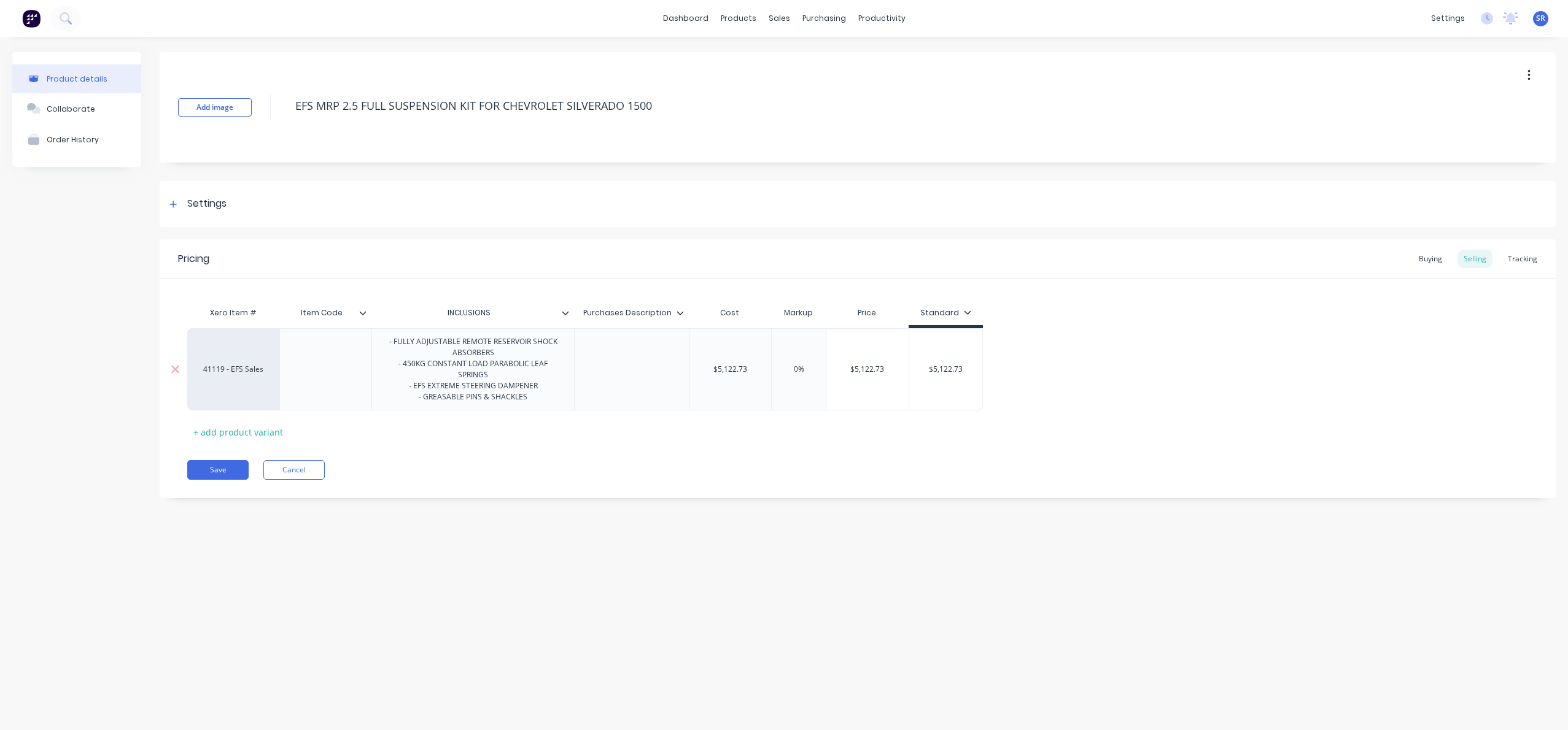
click at [632, 396] on div at bounding box center [632, 369] width 115 height 82
type textarea "EFS MRP 2.5 FULL SUSPENSION KIT FOR CHEVROLET SILVERADO 1500"
type textarea "x"
type textarea "EFS MRP 2.5 FULL SUSPENSION KIT FOR CHEVROLET SILVERADO 1500"
click at [453, 349] on div "- FULLY ADJUSTABLE REMOTE RESERVOIR SHOCK ABSORBERS - 450KG CONSTANT LOAD PARAB…" at bounding box center [473, 369] width 192 height 71
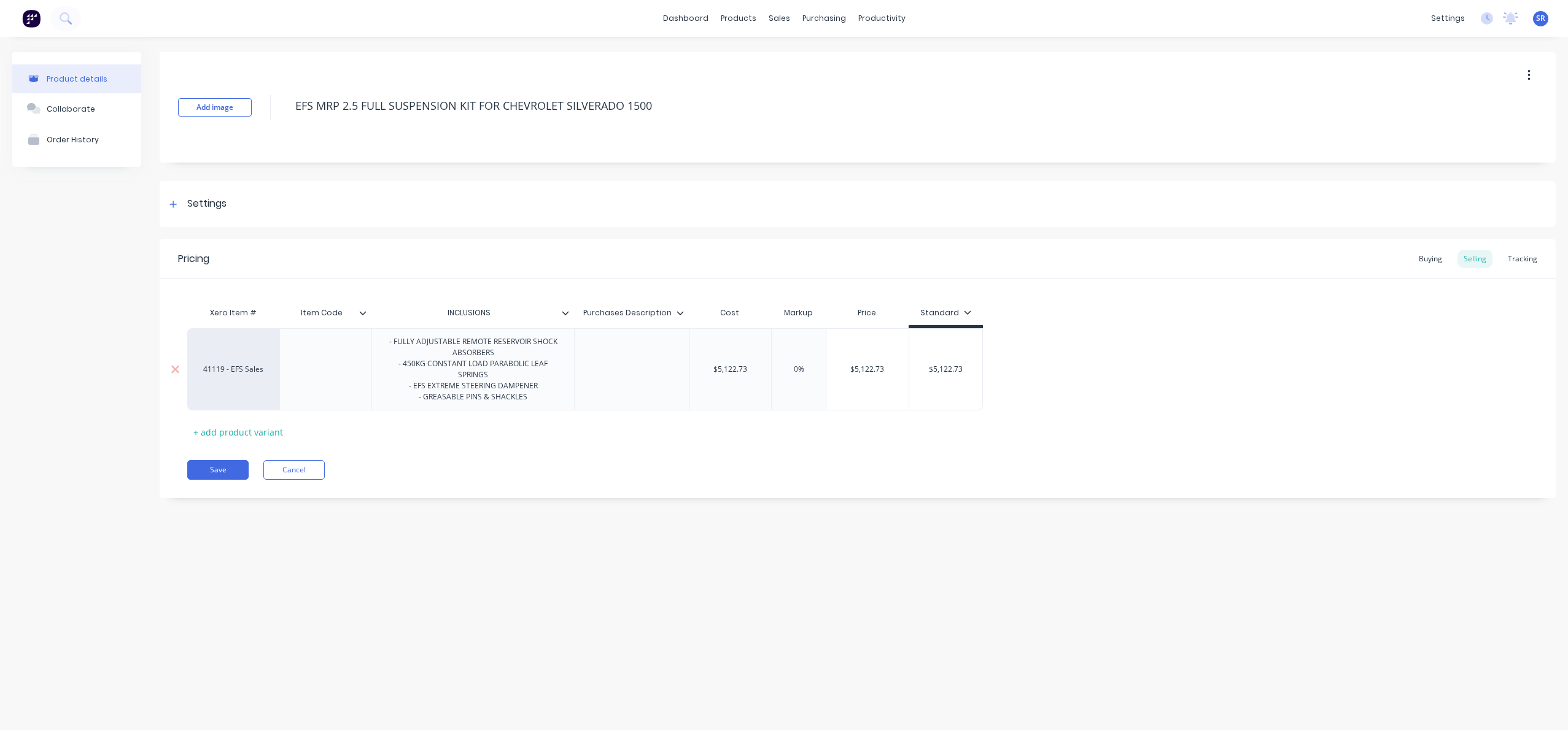
click at [393, 342] on div "- FULLY ADJUSTABLE REMOTE RESERVOIR SHOCK ABSORBERS - 450KG CONSTANT LOAD PARAB…" at bounding box center [473, 369] width 192 height 71
click at [505, 363] on div "- 25-0017-L FULLY ADJUSTABLE REMOTE RESERVOIR SHOCK ABSORBERS - 450KG CONSTANT …" at bounding box center [473, 375] width 192 height 82
drag, startPoint x: 400, startPoint y: 338, endPoint x: 518, endPoint y: 367, distance: 121.5
click at [516, 366] on div "- 25-0017-L FULLY ADJUSTABLE REMOTE RESERVOIR SHOCK ABSORBER - 450KG CONSTANT L…" at bounding box center [473, 375] width 192 height 82
copy div "- 25-0017-L FULLY ADJUSTABLE REMOTE RESERVOIR SHOCK ABSORBER"
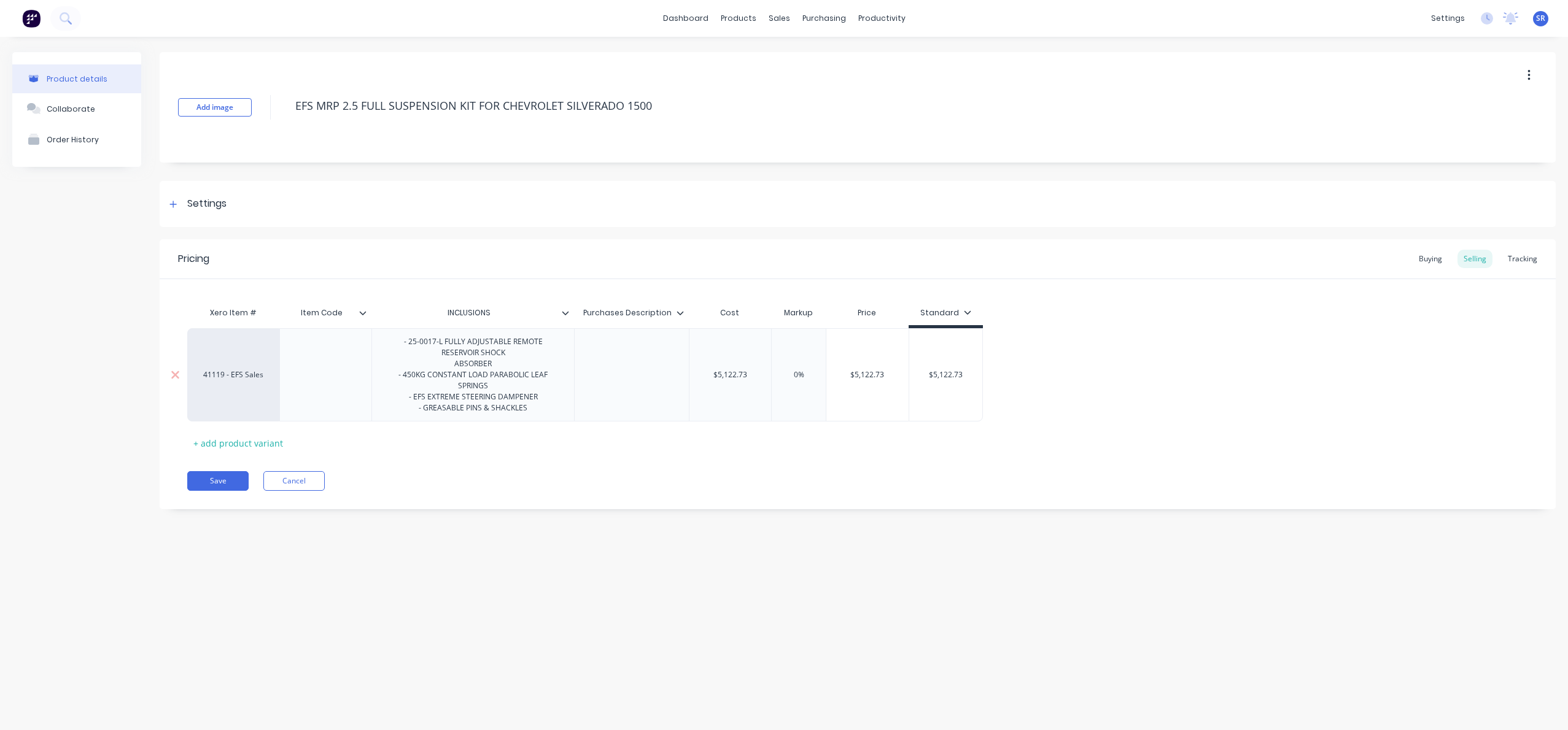
click at [522, 365] on div "- 25-0017-L FULLY ADJUSTABLE REMOTE RESERVOIR SHOCK ABSORBER - 450KG CONSTANT L…" at bounding box center [473, 375] width 192 height 82
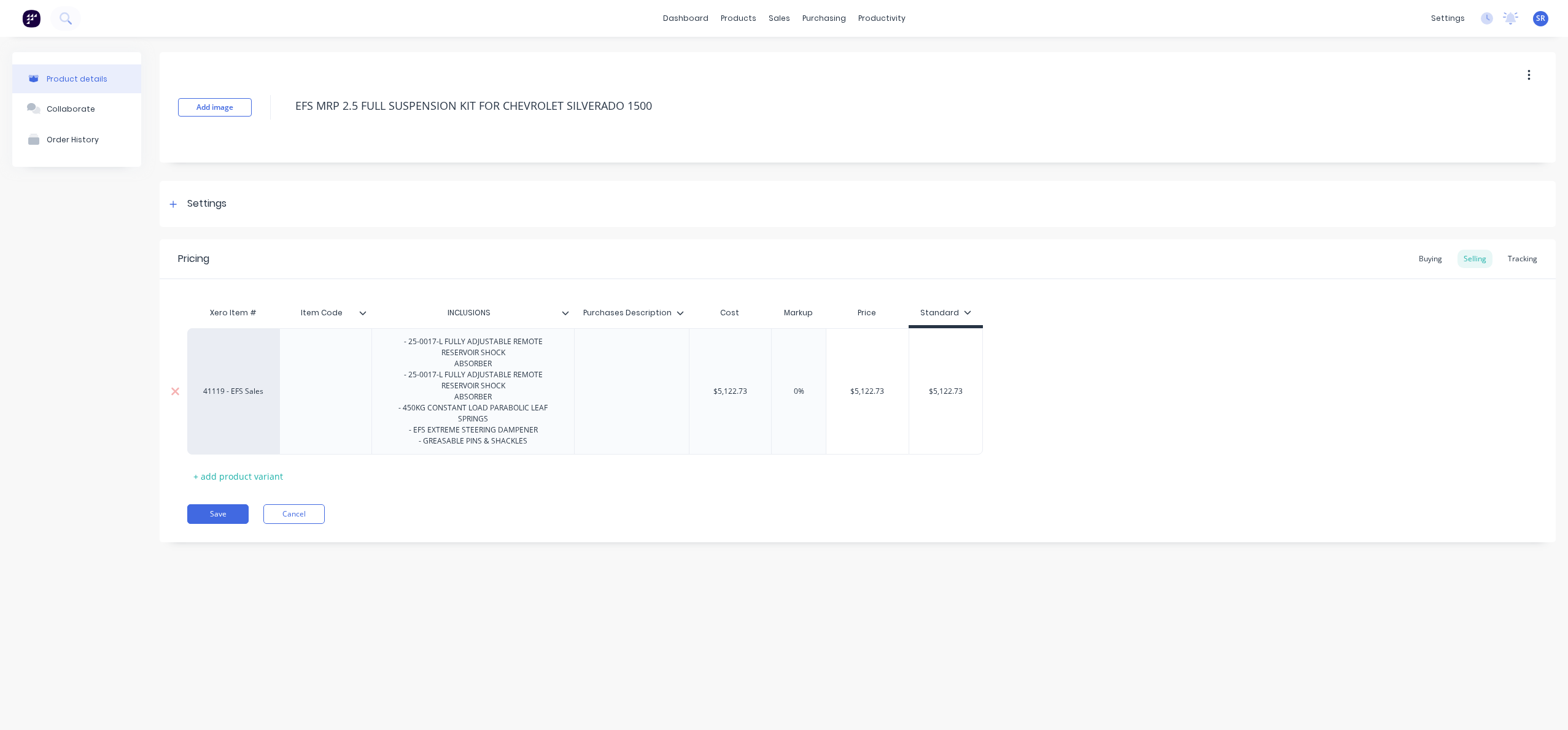
drag, startPoint x: 433, startPoint y: 374, endPoint x: 453, endPoint y: 397, distance: 30.5
click at [433, 374] on div "- 25-0017-L FULLY ADJUSTABLE REMOTE RESERVOIR SHOCK ABSORBER - 25-0017-L FULLY …" at bounding box center [473, 391] width 192 height 116
drag, startPoint x: 440, startPoint y: 375, endPoint x: 457, endPoint y: 421, distance: 49.0
click at [440, 375] on div "- 25-0017-L FULLY ADJUSTABLE REMOTE RESERVOIR SHOCK ABSORBER - 25-0017-L FULLY …" at bounding box center [473, 391] width 192 height 116
click at [543, 431] on div "ABSORBER - 450KG CONSTANT LOAD PARABOLIC LEAF SPRINGS - EFS EXTREME STEERING DA…" at bounding box center [473, 419] width 172 height 55
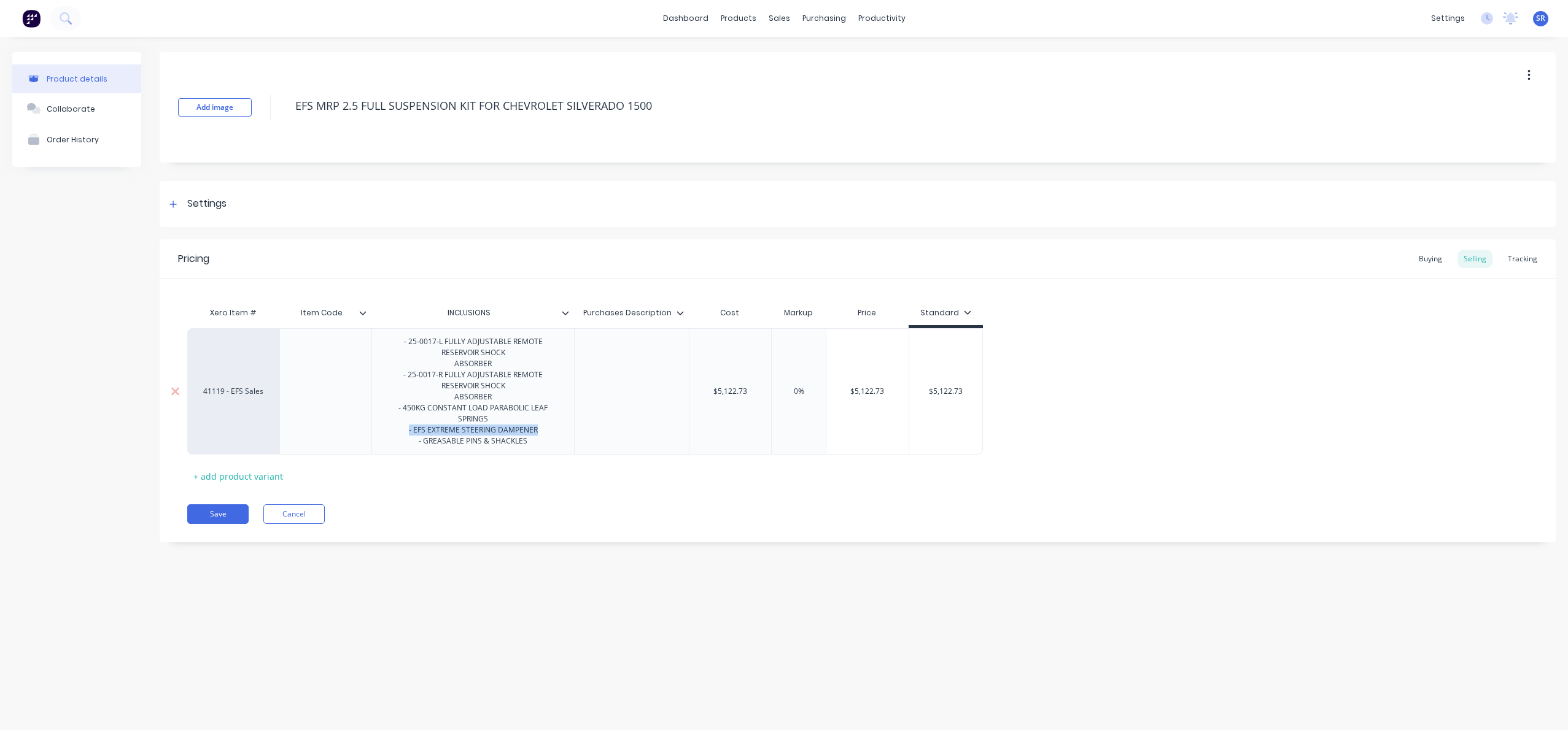
drag, startPoint x: 530, startPoint y: 431, endPoint x: 392, endPoint y: 431, distance: 138.0
click at [392, 431] on div "ABSORBER - 450KG CONSTANT LOAD PARABOLIC LEAF SPRINGS - EFS EXTREME STEERING DA…" at bounding box center [473, 419] width 172 height 55
drag, startPoint x: 528, startPoint y: 409, endPoint x: 489, endPoint y: 409, distance: 39.0
click at [490, 409] on div "ABSORBER - 450KG CONSTANT LOAD PARABOLIC LEAF SPRINGS - GREASABLE PINS & SHACKL…" at bounding box center [473, 413] width 172 height 44
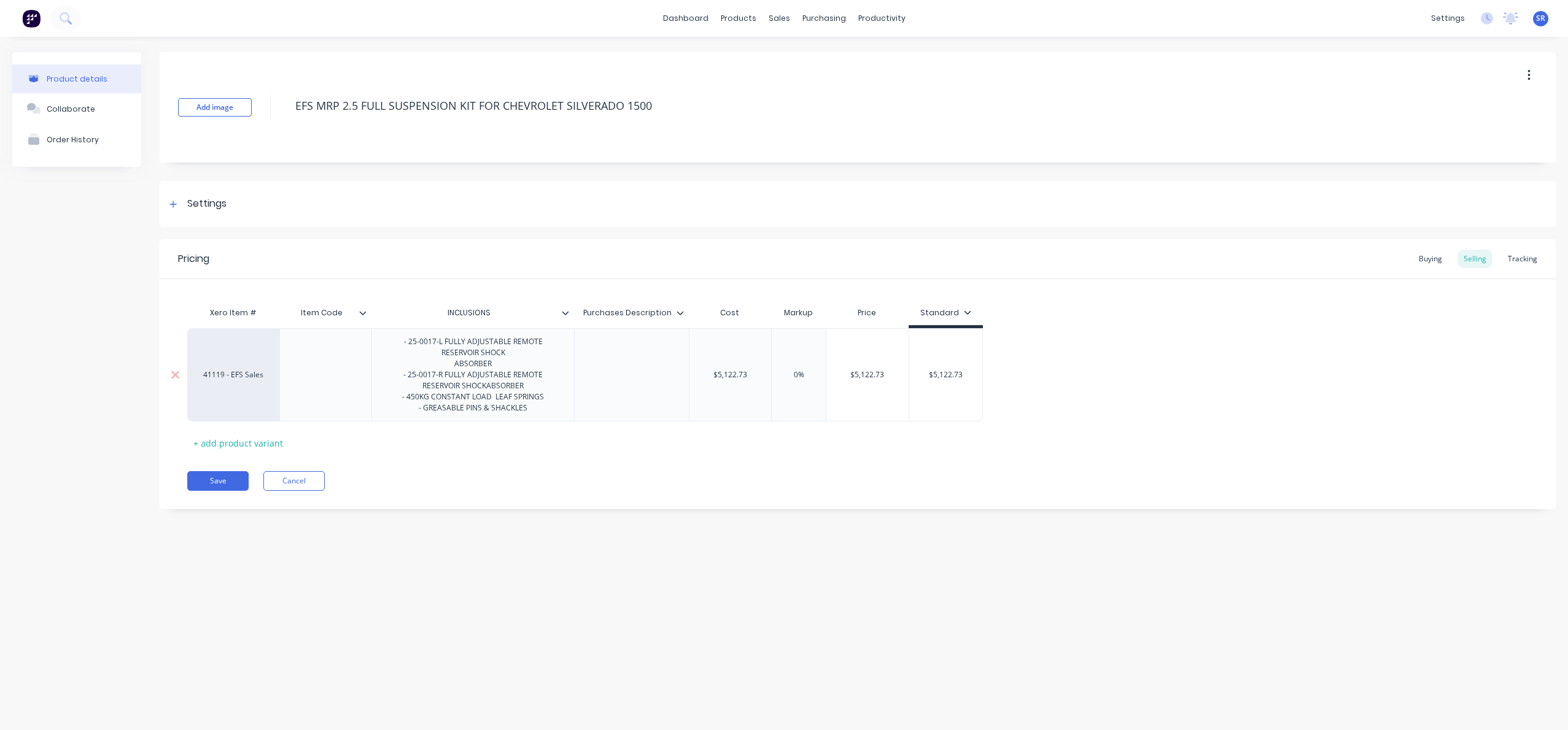
click at [414, 398] on div "- 25-0017-L FULLY ADJUSTABLE REMOTE RESERVOIR SHOCK ABSORBER - 25-0017-R FULLY …" at bounding box center [473, 375] width 192 height 82
click at [492, 394] on div "- 25-0017-L FULLY ADJUSTABLE REMOTE RESERVOIR SHOCK ABSORBER - 25-0017-R FULLY …" at bounding box center [473, 375] width 192 height 82
click at [488, 385] on div "- 25-0017-L FULLY ADJUSTABLE REMOTE RESERVOIR SHOCK ABSORBER - 25-0017-R FULLY …" at bounding box center [473, 375] width 192 height 82
click at [533, 387] on div "- 25-0017-L FULLY ADJUSTABLE REMOTE RESERVOIR SHOCK ABSORBER - 25-0017-R FULLY …" at bounding box center [473, 375] width 192 height 82
drag, startPoint x: 406, startPoint y: 343, endPoint x: 407, endPoint y: 358, distance: 15.0
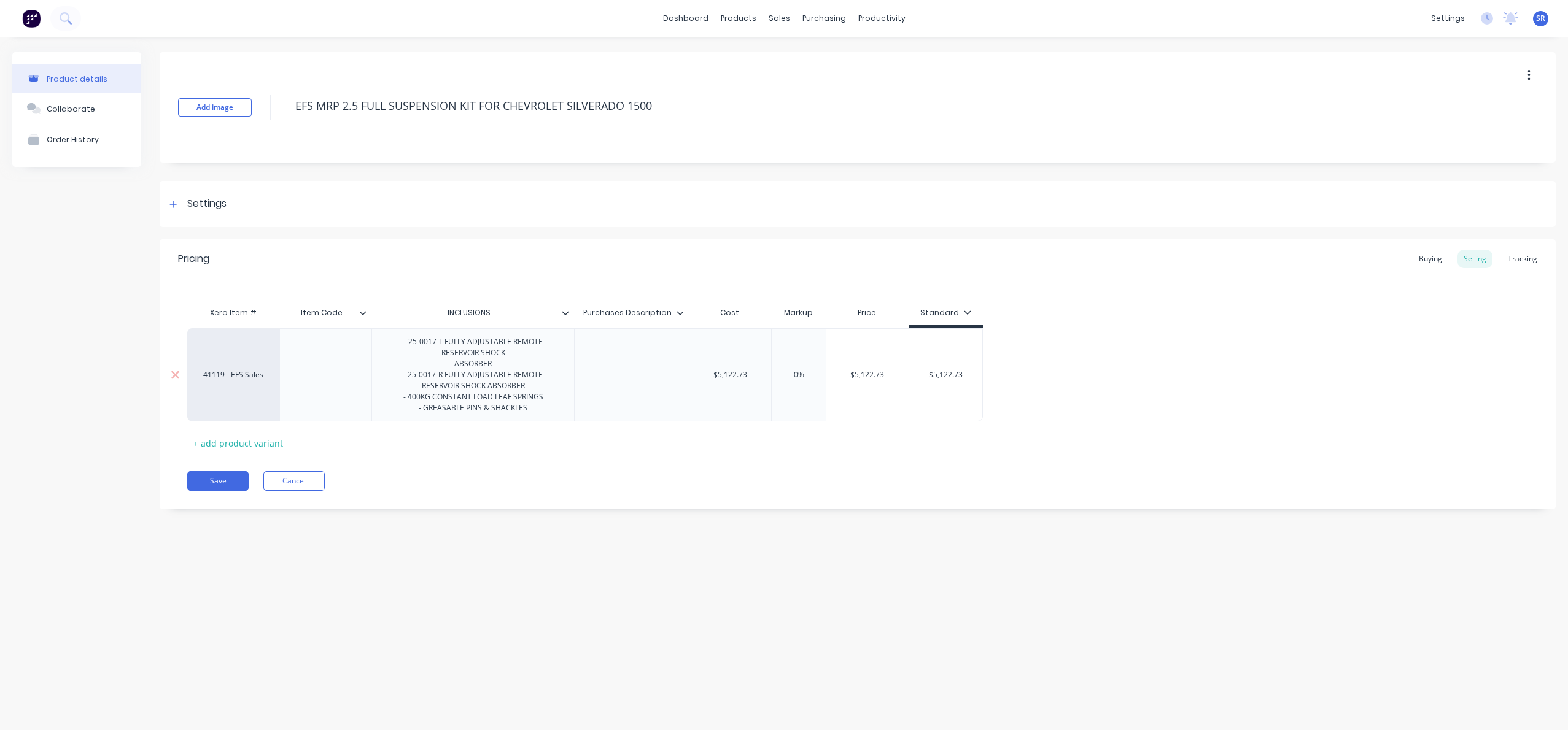
click at [406, 343] on div "- 25-0017-L FULLY ADJUSTABLE REMOTE RESERVOIR SHOCK ABSORBER - 25-0017-R FULLY …" at bounding box center [473, 375] width 192 height 82
click at [410, 374] on div "1 X 25-0017-L FULLY ADJUSTABLE REMOTE RESERVOIR SHOCK ABSORBER - 25-0017-R FULL…" at bounding box center [473, 375] width 192 height 82
click at [527, 394] on div "1 X 25-0017-L FULLY ADJUSTABLE REMOTE RESERVOIR SHOCK ABSORBER 1 X 25-0017-R FU…" at bounding box center [473, 375] width 192 height 82
drag, startPoint x: 472, startPoint y: 343, endPoint x: 494, endPoint y: 365, distance: 31.1
click at [473, 343] on div "1 X 25-0017-L FULLY ADJUSTABLE REMOTE RESERVOIR SHOCK ABSORBER 1 X 25-0017-R FU…" at bounding box center [473, 381] width 192 height 94
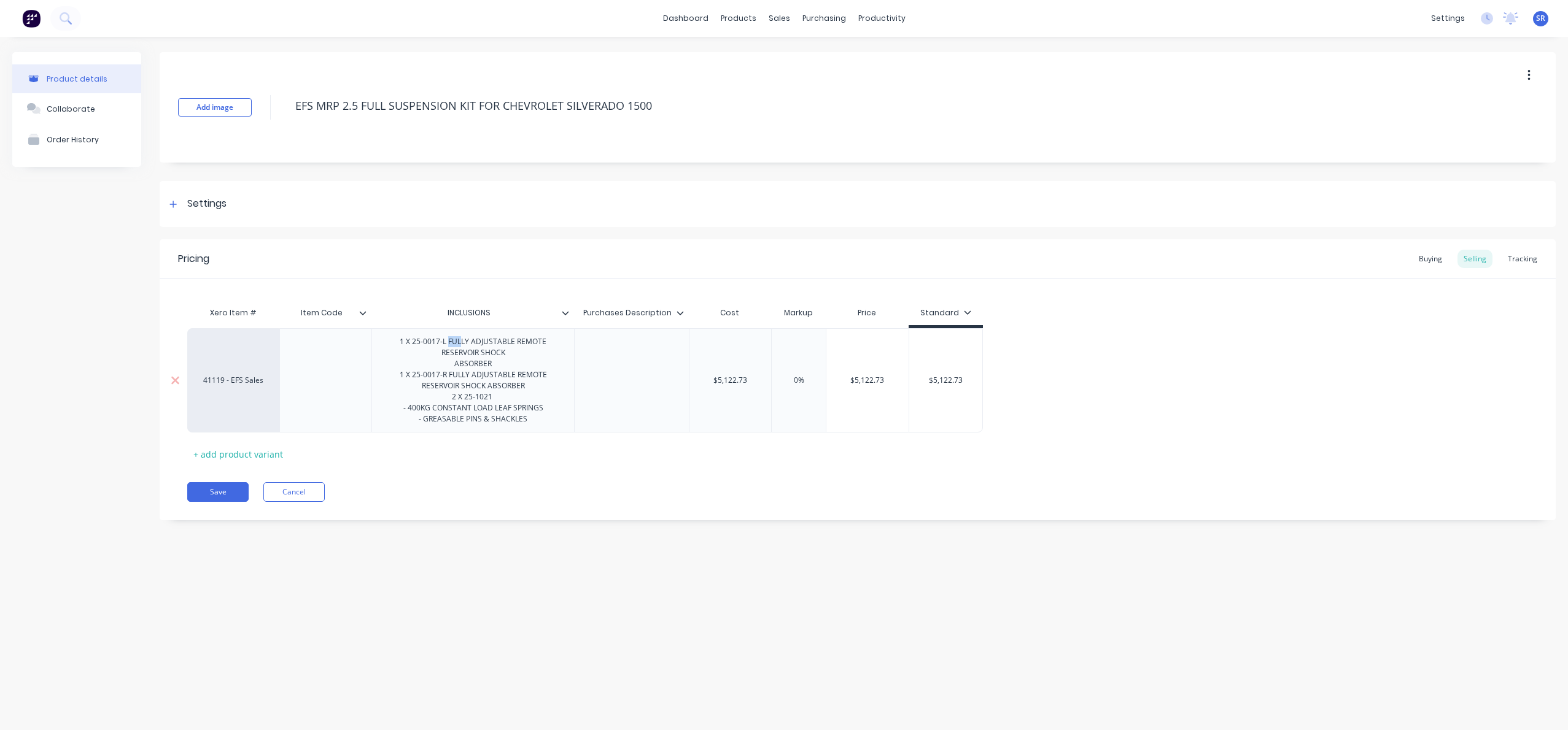
drag, startPoint x: 450, startPoint y: 340, endPoint x: 466, endPoint y: 340, distance: 16.0
click at [462, 340] on div "1 X 25-0017-L FULLY ADJUSTABLE REMOTE RESERVOIR SHOCK ABSORBER 1 X 25-0017-R FU…" at bounding box center [473, 381] width 192 height 94
click at [466, 340] on div "1 X 25-0017-L FULLY ADJUSTABLE REMOTE RESERVOIR SHOCK ABSORBER 1 X 25-0017-R FU…" at bounding box center [473, 381] width 192 height 94
click at [451, 342] on div "1 X 25-0017-L FULLY ADJUSTABLE REMOTE RESERVOIR SHOCK ABSORBER 1 X 25-0017-R FU…" at bounding box center [473, 381] width 192 height 94
click at [450, 340] on div "1 X 25-0017-L FULLY ADJUSTABLE REMOTE RESERVOIR SHOCK ABSORBER 1 X 25-0017-R FU…" at bounding box center [473, 381] width 192 height 94
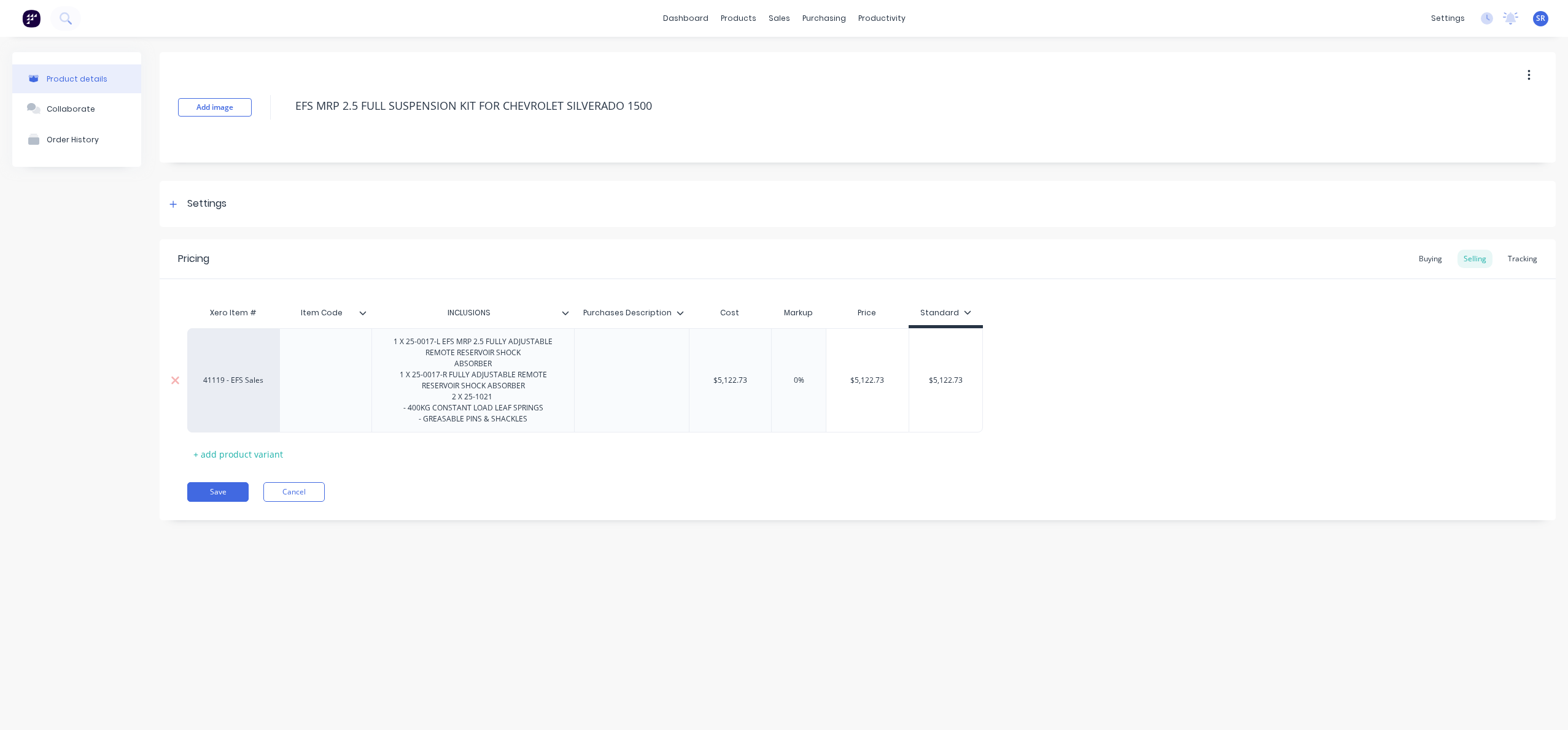
click at [457, 342] on div "1 X 25-0017-L EFS MRP 2.5 FULLY ADJUSTABLE REMOTE RESERVOIR SHOCK ABSORBER 1 X …" at bounding box center [473, 381] width 192 height 94
drag, startPoint x: 448, startPoint y: 342, endPoint x: 468, endPoint y: 342, distance: 20.0
click at [468, 342] on div "1 X 25-0017-L EFS MRP 2.5 FULLY ADJUSTABLE REMOTE RESERVOIR SHOCK ABSORBER 1 X …" at bounding box center [473, 381] width 192 height 94
drag, startPoint x: 467, startPoint y: 343, endPoint x: 450, endPoint y: 350, distance: 18.4
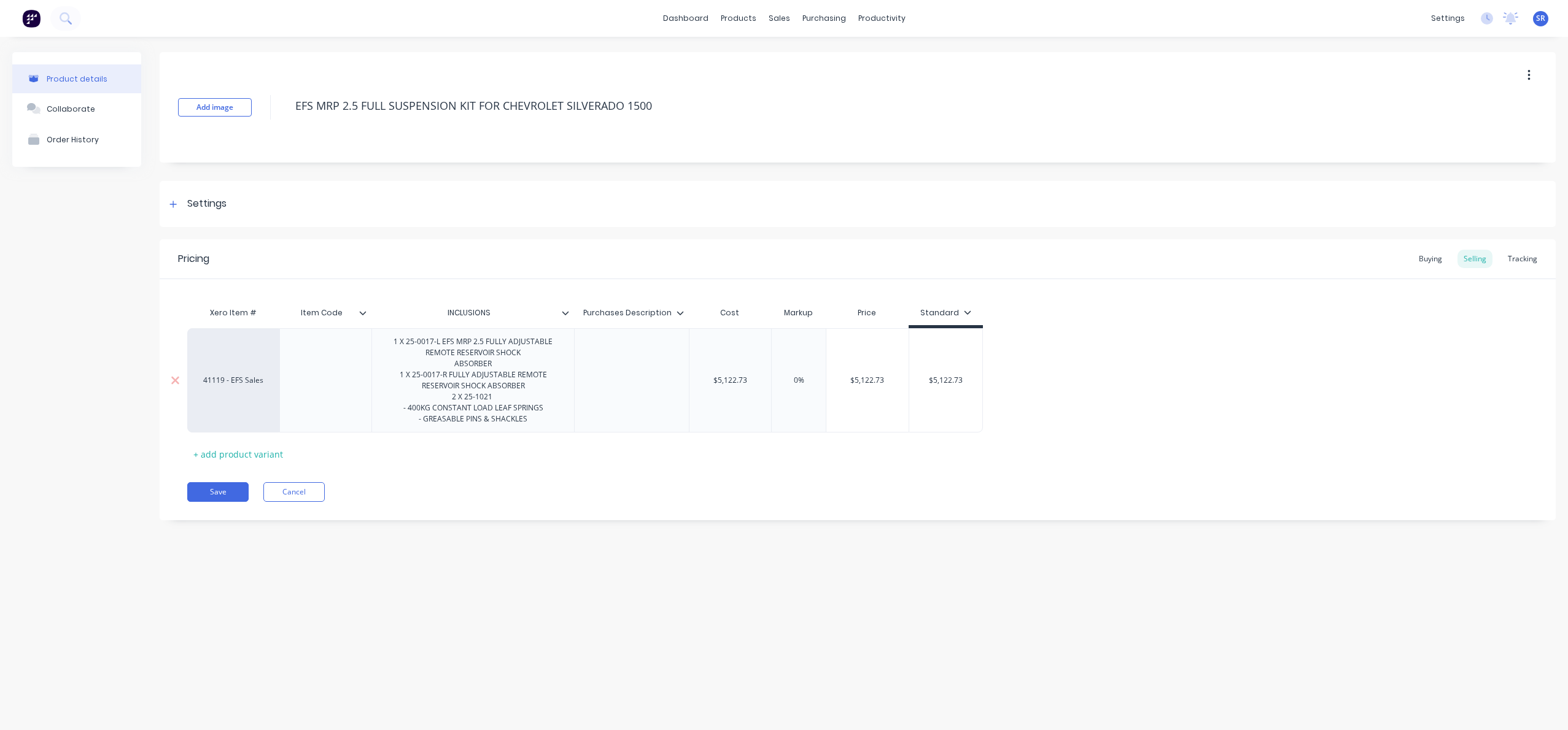
click at [467, 343] on div "1 X 25-0017-L EFS MRP 2.5 FULLY ADJUSTABLE REMOTE RESERVOIR SHOCK ABSORBER 1 X …" at bounding box center [473, 381] width 192 height 94
drag, startPoint x: 441, startPoint y: 342, endPoint x: 477, endPoint y: 349, distance: 36.7
click at [482, 346] on div "1 X 25-0017-L EFS MRP 2.5 FULLY ADJUSTABLE REMOTE RESERVOIR SHOCK ABSORBER 1 X …" at bounding box center [473, 381] width 192 height 94
copy div "EFS MRP 2.5"
drag, startPoint x: 453, startPoint y: 374, endPoint x: 483, endPoint y: 417, distance: 52.4
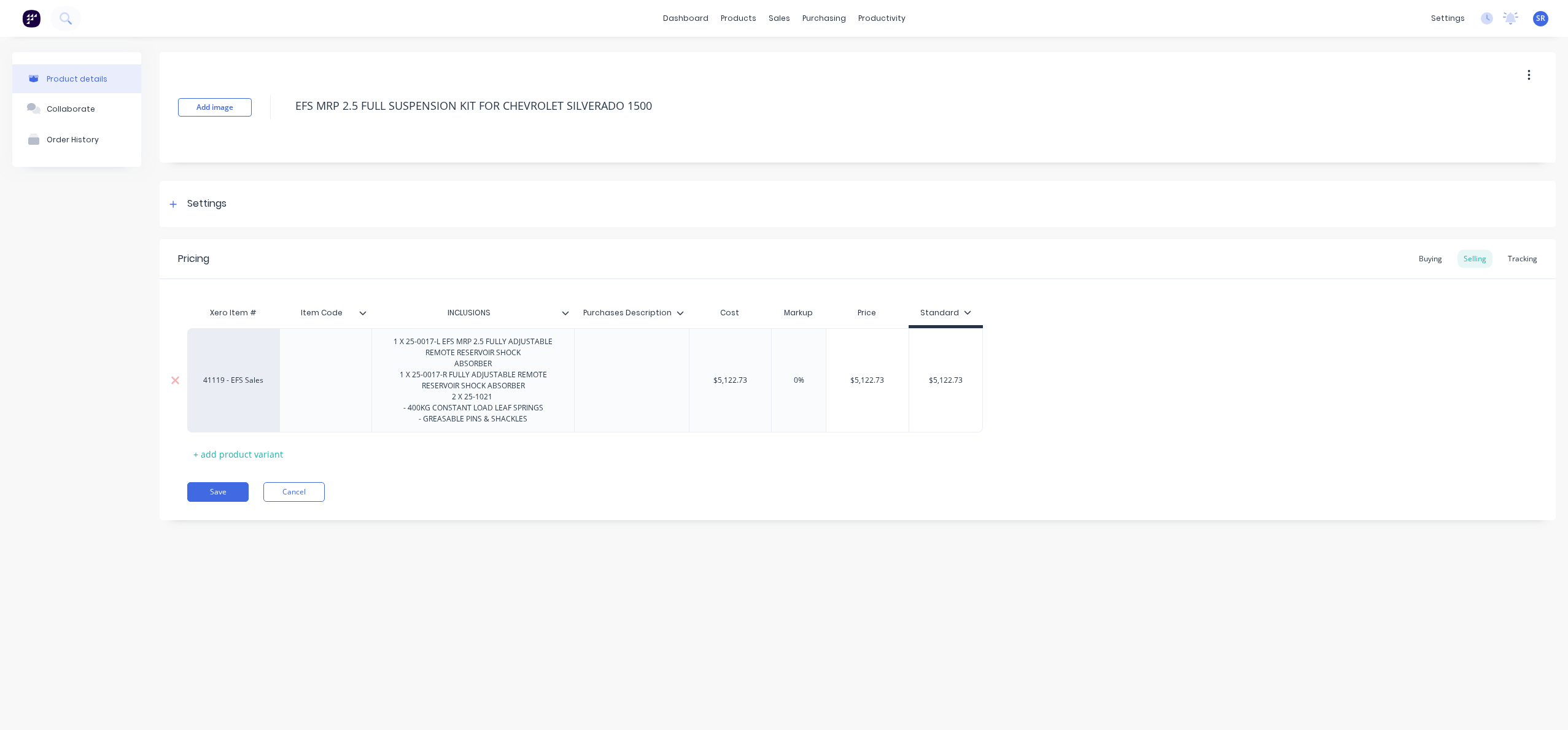
click at [453, 374] on div "1 X 25-0017-L EFS MRP 2.5 FULLY ADJUSTABLE REMOTE RESERVOIR SHOCK ABSORBER 1 X …" at bounding box center [473, 381] width 192 height 94
drag, startPoint x: 448, startPoint y: 375, endPoint x: 451, endPoint y: 394, distance: 19.2
click at [448, 375] on div "1 X 25-0017-L EFS MRP 2.5 FULLY ADJUSTABLE REMOTE RESERVOIR SHOCK ABSORBER 1 X …" at bounding box center [473, 381] width 192 height 94
drag, startPoint x: 433, startPoint y: 410, endPoint x: 492, endPoint y: 442, distance: 67.1
click at [433, 410] on div "1 X 25-0017-L EFS MRP 2.5 FULLY ADJUSTABLE REMOTE RESERVOIR SHOCK ABSORBER 1 X …" at bounding box center [473, 381] width 192 height 94
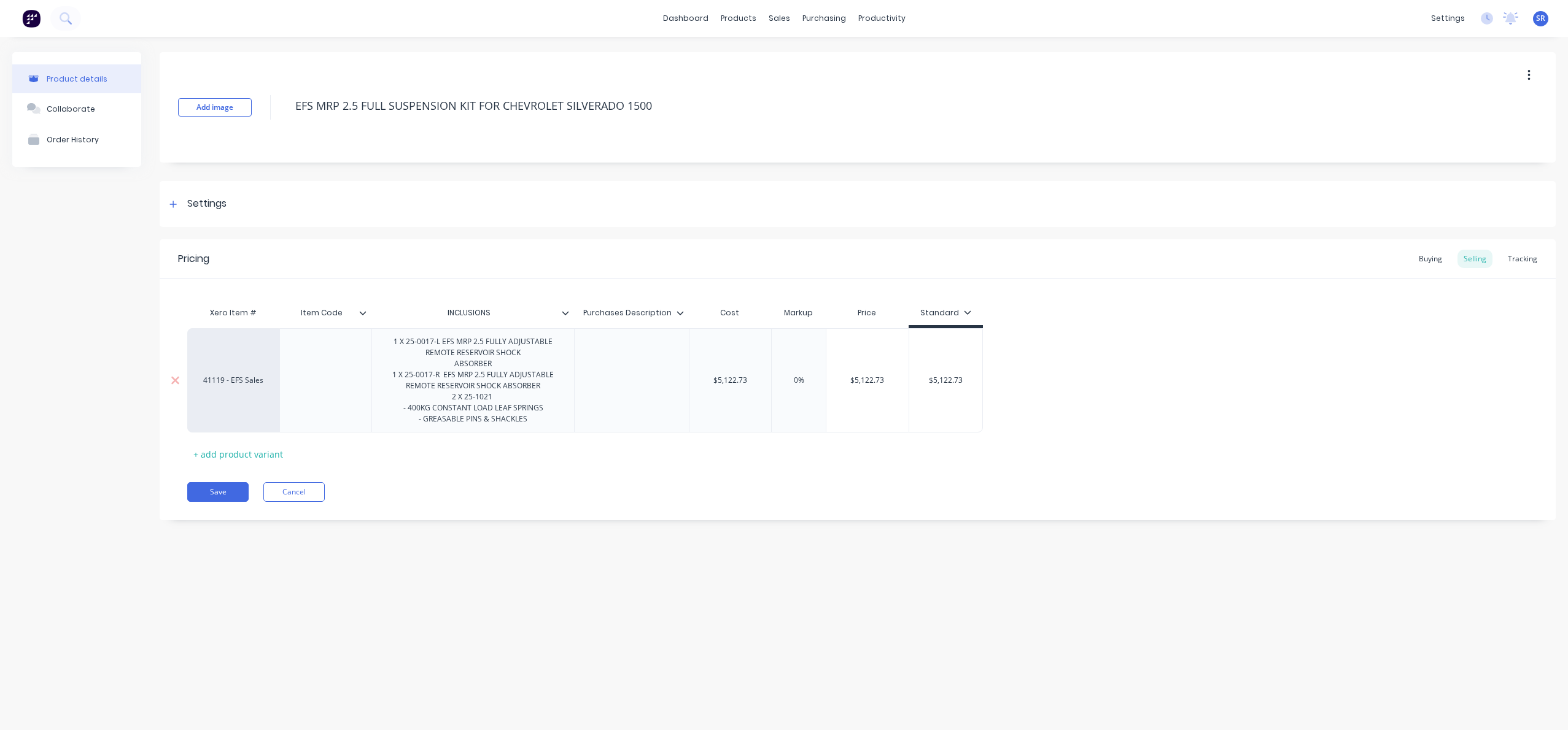
drag, startPoint x: 496, startPoint y: 397, endPoint x: 513, endPoint y: 413, distance: 23.3
click at [496, 397] on div "1 X 25-0017-L EFS MRP 2.5 FULLY ADJUSTABLE REMOTE RESERVOIR SHOCK ABSORBER 1 X …" at bounding box center [473, 381] width 192 height 94
click at [500, 387] on div "1 X 25-0017-L EFS MRP 2.5 FULLY ADJUSTABLE REMOTE RESERVOIR SHOCK ABSORBER 1 X …" at bounding box center [473, 381] width 192 height 94
click at [487, 375] on div "1 X 25-0017-L EFS MRP 2.5 FULLY ADJUSTABLE REMOTE RESERVOIR SHOCK ABSORBER 1 X …" at bounding box center [473, 381] width 192 height 94
click at [484, 340] on div "1 X 25-0017-L EFS MRP 2.5 FULLY ADJUSTABLE REMOTE RESERVOIR SHOCK ABSORBER 1 X …" at bounding box center [473, 386] width 192 height 104
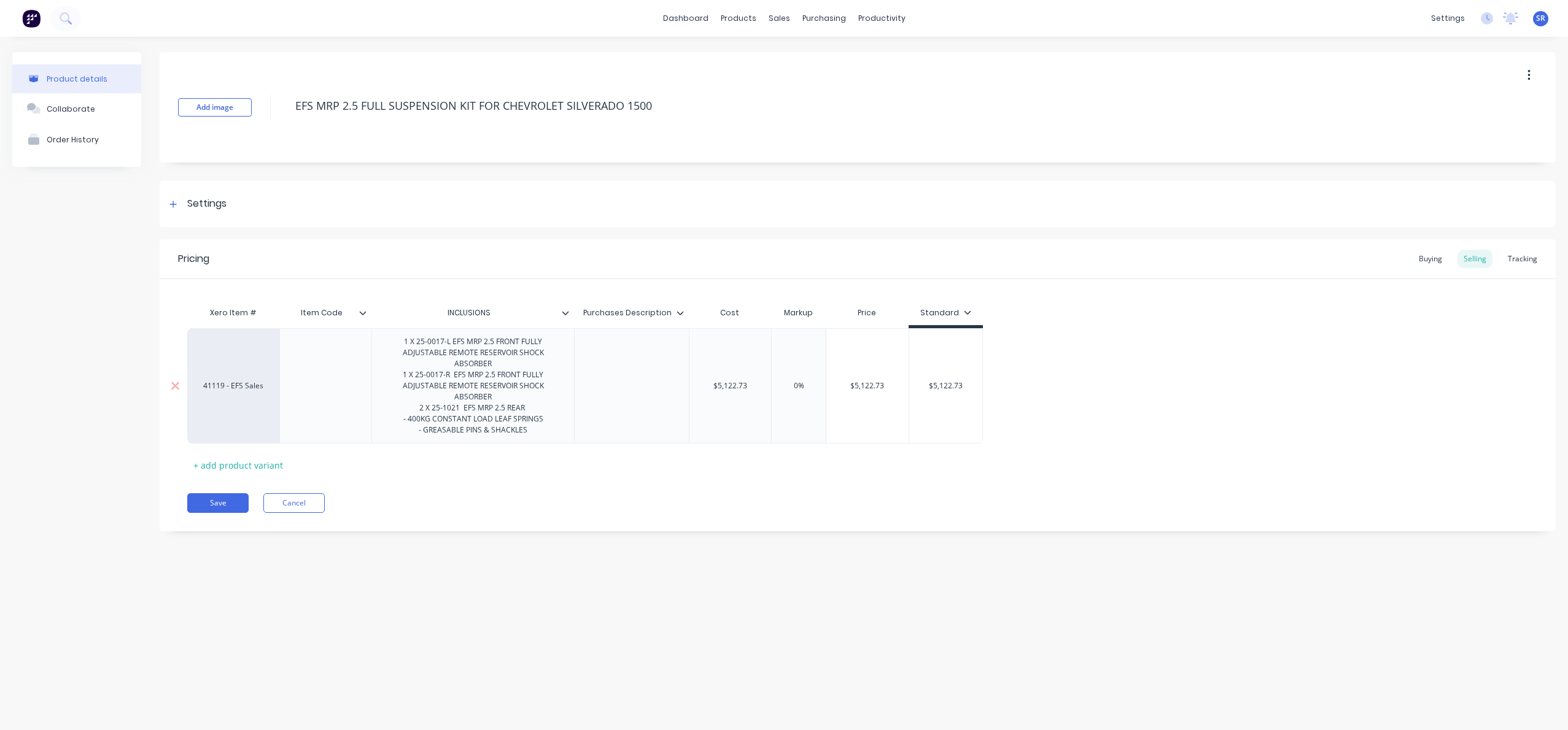
drag, startPoint x: 516, startPoint y: 389, endPoint x: 510, endPoint y: 387, distance: 6.3
click at [516, 389] on div "1 X 25-0017-L EFS MRP 2.5 FRONT FULLY ADJUSTABLE REMOTE RESERVOIR SHOCK ABSORBE…" at bounding box center [473, 386] width 192 height 104
drag, startPoint x: 525, startPoint y: 374, endPoint x: 537, endPoint y: 386, distance: 17.0
click at [537, 386] on div "1 X 25-0017-L EFS MRP 2.5 FRONT FULLY ADJUSTABLE REMOTE RESERVOIR SHOCK ABSORBE…" at bounding box center [473, 386] width 192 height 104
drag, startPoint x: 522, startPoint y: 373, endPoint x: 545, endPoint y: 397, distance: 33.2
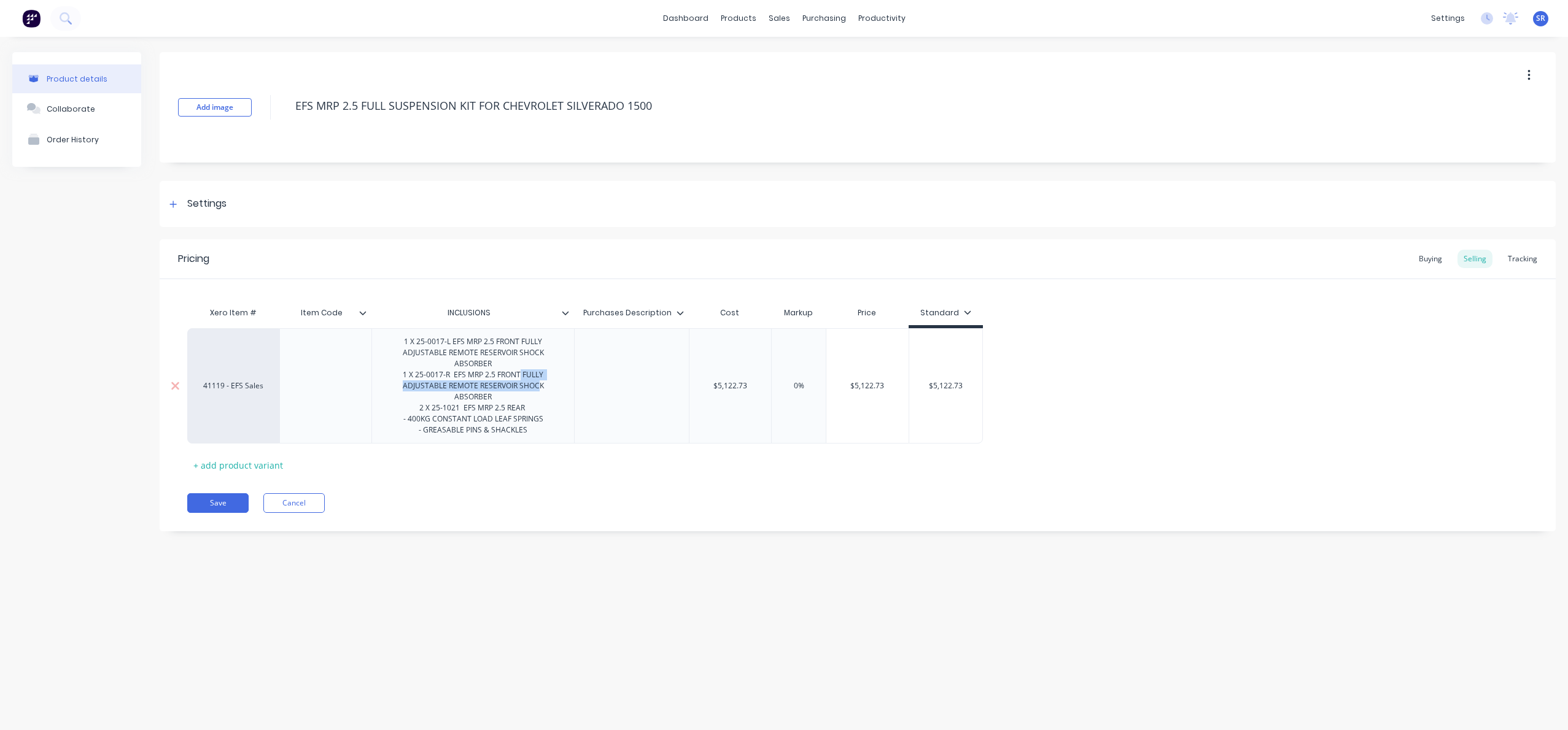
click at [539, 388] on div "1 X 25-0017-L EFS MRP 2.5 FRONT FULLY ADJUSTABLE REMOTE RESERVOIR SHOCK ABSORBE…" at bounding box center [473, 386] width 192 height 104
drag, startPoint x: 540, startPoint y: 387, endPoint x: 528, endPoint y: 383, distance: 12.6
click at [539, 386] on div "1 X 25-0017-L EFS MRP 2.5 FRONT FULLY ADJUSTABLE REMOTE RESERVOIR SHOCK ABSORBE…" at bounding box center [473, 386] width 192 height 104
drag, startPoint x: 522, startPoint y: 374, endPoint x: 549, endPoint y: 391, distance: 31.9
click at [549, 391] on div "1 X 25-0017-L EFS MRP 2.5 FRONT FULLY ADJUSTABLE REMOTE RESERVOIR SHOCK ABSORBE…" at bounding box center [473, 386] width 192 height 104
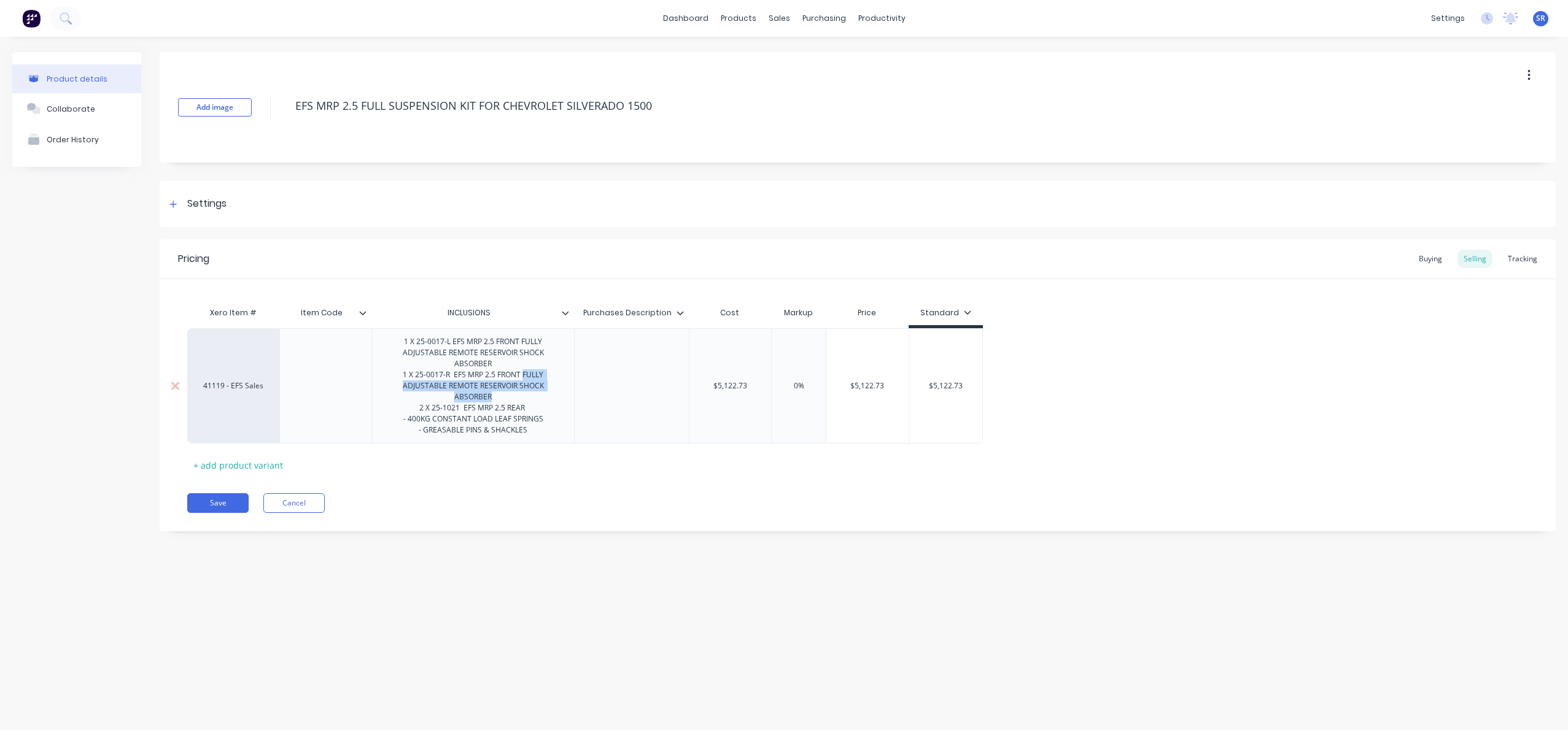
copy div "FULLY ADJUSTABLE REMOTE RESERVOIR SHOCK ABSORBER"
click at [537, 410] on div "1 X 25-0017-L EFS MRP 2.5 FRONT FULLY ADJUSTABLE REMOTE RESERVOIR SHOCK ABSORBE…" at bounding box center [473, 386] width 192 height 104
click at [399, 431] on div "1 X 25-0017-L EFS MRP 2.5 FRONT FULLY ADJUSTABLE REMOTE RESERVOIR SHOCK ABSORBE…" at bounding box center [473, 397] width 192 height 126
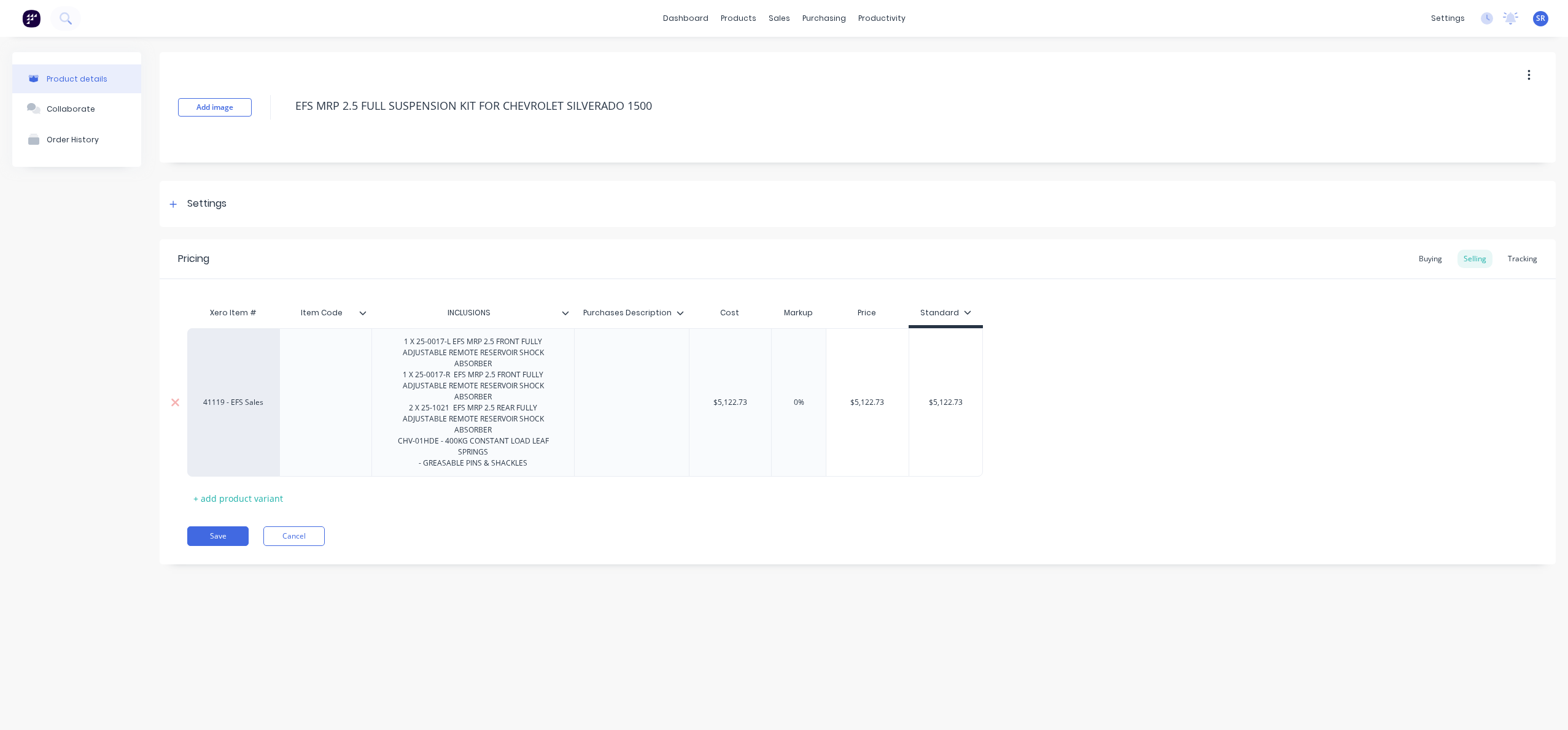
click at [504, 441] on div "1 X 25-0017-L EFS MRP 2.5 FRONT FULLY ADJUSTABLE REMOTE RESERVOIR SHOCK ABSORBE…" at bounding box center [473, 403] width 192 height 138
drag, startPoint x: 409, startPoint y: 453, endPoint x: 433, endPoint y: 470, distance: 29.4
click at [409, 453] on div "1 X 25-0017-L EFS MRP 2.5 FRONT FULLY ADJUSTABLE REMOTE RESERVOIR SHOCK ABSORBE…" at bounding box center [473, 408] width 192 height 148
drag, startPoint x: 548, startPoint y: 453, endPoint x: 557, endPoint y: 459, distance: 10.8
click at [548, 453] on div "1 X 25-0017-L EFS MRP 2.5 FRONT FULLY ADJUSTABLE REMOTE RESERVOIR SHOCK ABSORBE…" at bounding box center [473, 413] width 192 height 160
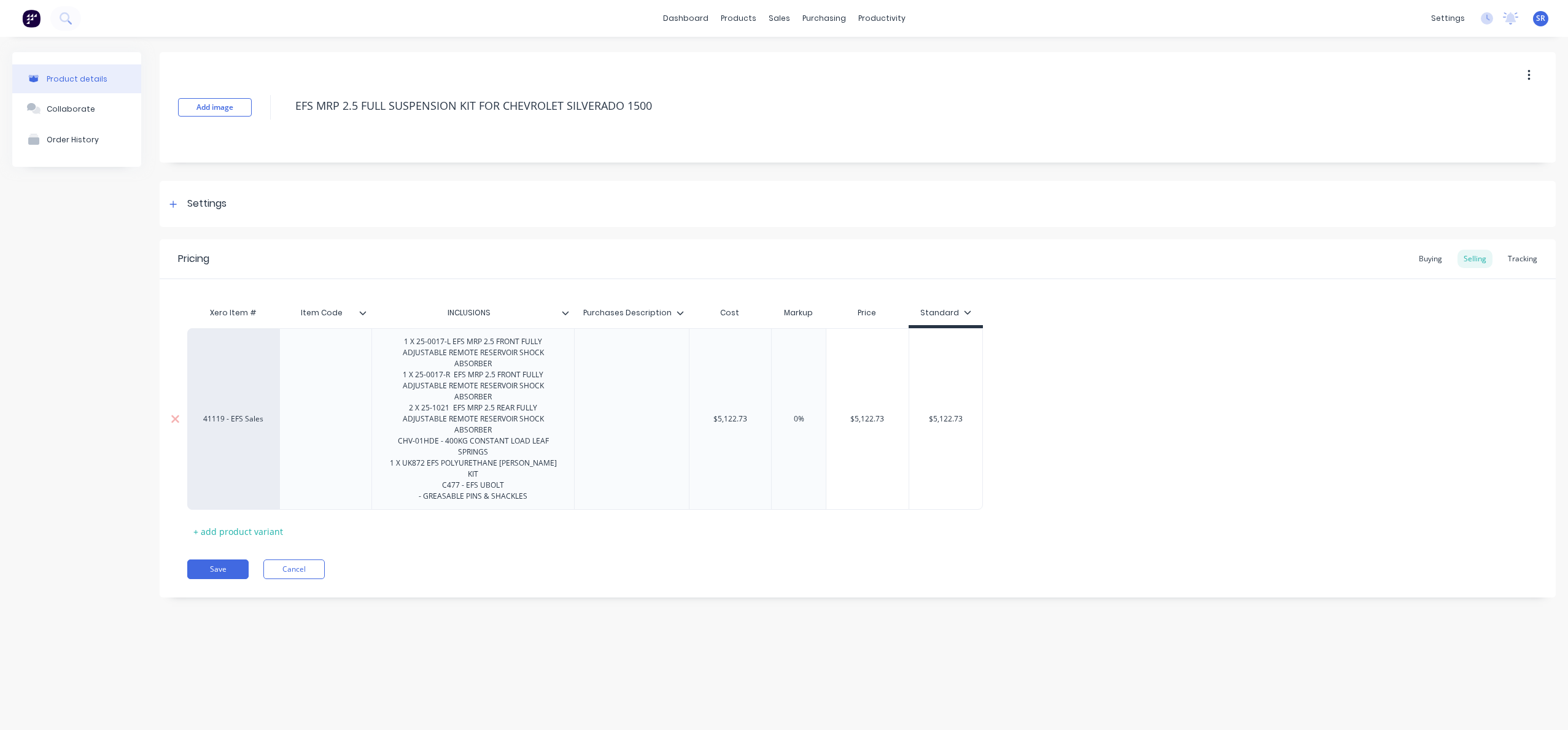
click at [483, 462] on div "1 X 25-0017-L EFS MRP 2.5 FRONT FULLY ADJUSTABLE REMOTE RESERVOIR SHOCK ABSORBE…" at bounding box center [473, 419] width 192 height 170
click at [440, 462] on div "1 X 25-0017-L EFS MRP 2.5 FRONT FULLY ADJUSTABLE REMOTE RESERVOIR SHOCK ABSORBE…" at bounding box center [473, 419] width 192 height 170
type textarea "x"
type input "$5,122.73"
drag, startPoint x: 732, startPoint y: 407, endPoint x: 739, endPoint y: 409, distance: 7.3
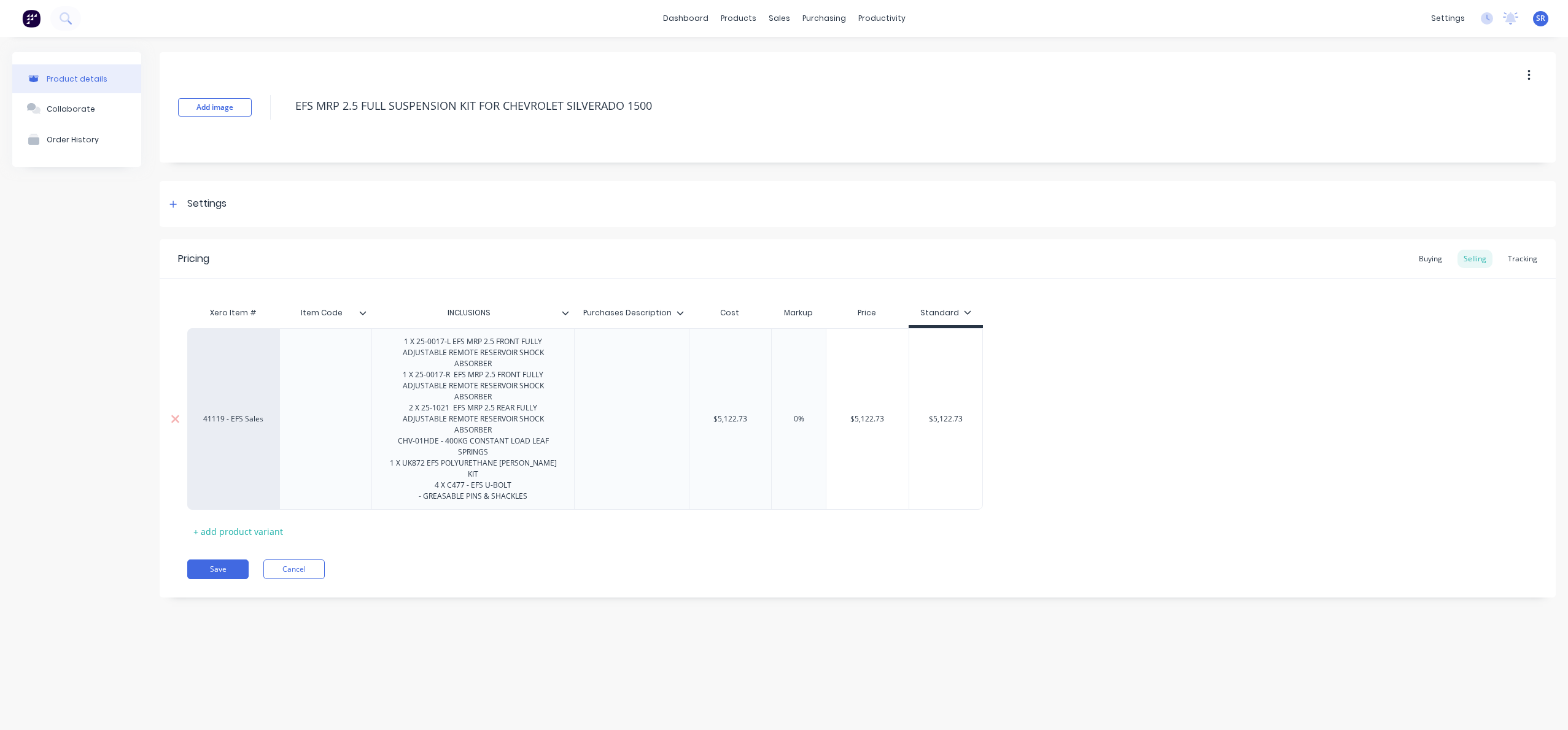
click at [732, 413] on input "$5,122.73" at bounding box center [730, 419] width 82 height 11
drag, startPoint x: 747, startPoint y: 408, endPoint x: 696, endPoint y: 406, distance: 51.0
click at [695, 413] on input "$5,122.73" at bounding box center [730, 419] width 82 height 11
type textarea "x"
type input "30"
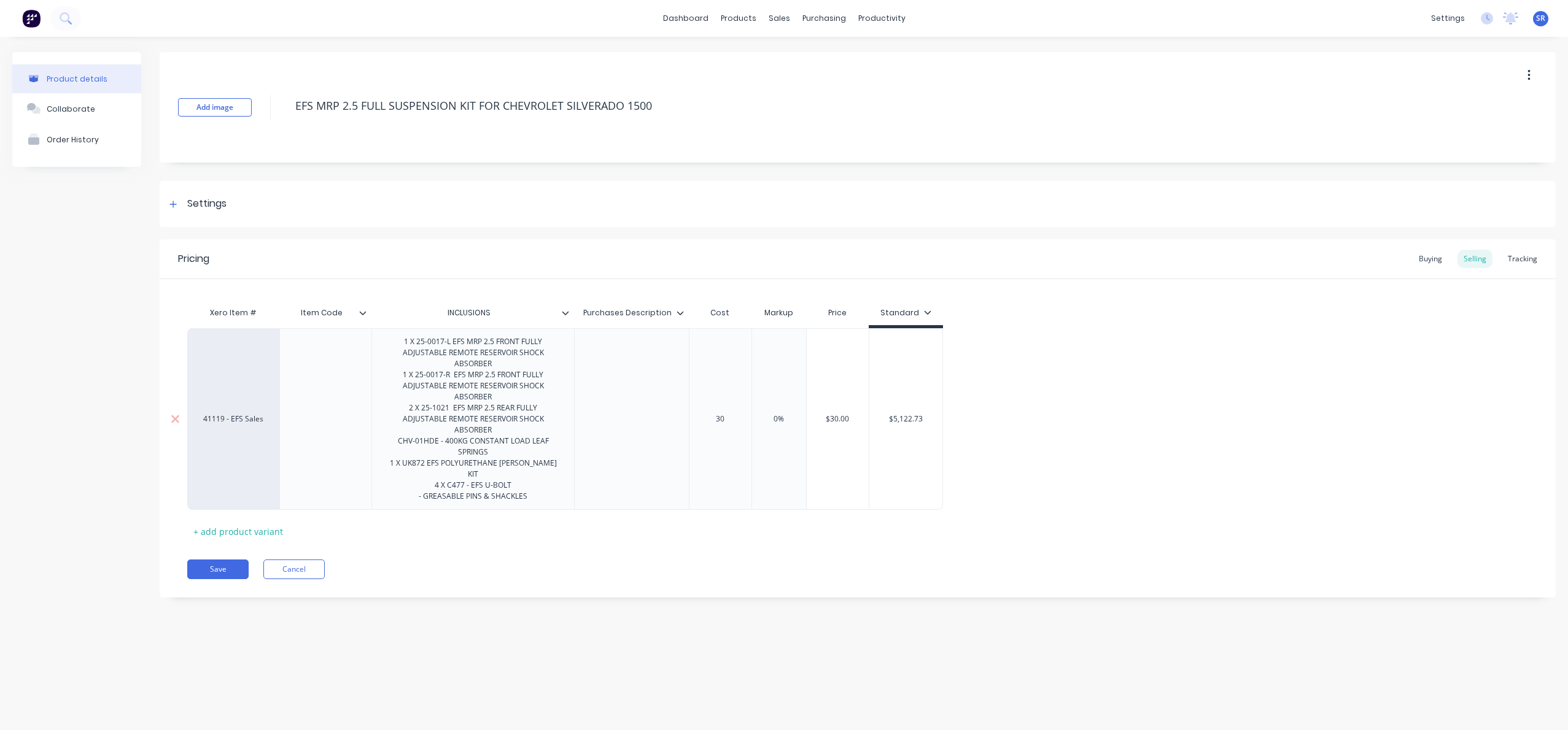
type textarea "x"
type input "304"
type textarea "x"
type input "3042."
type textarea "x"
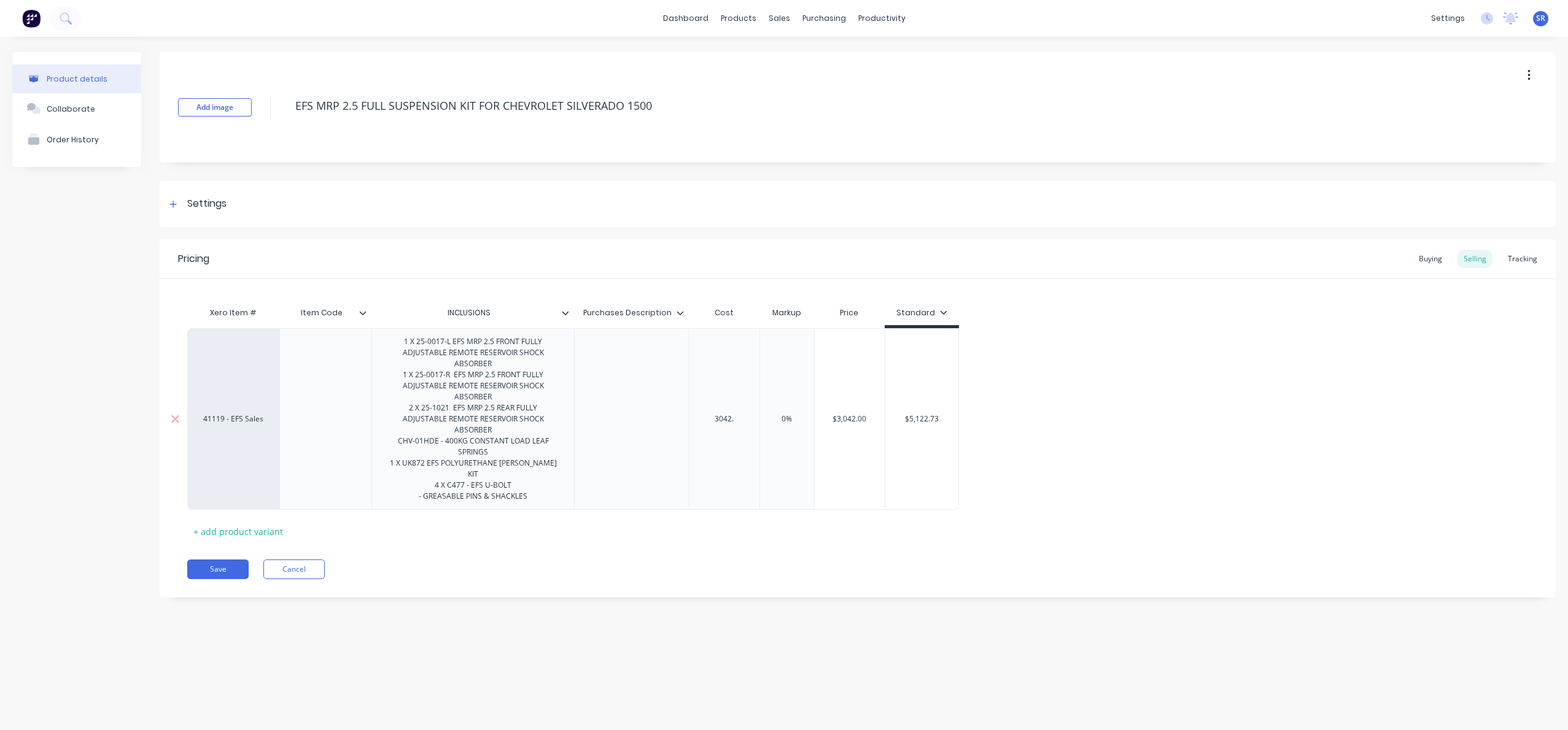
type input "3042.1"
type textarea "x"
type input "3042.13"
click at [533, 472] on div "1 X 25-0017-L EFS MRP 2.5 FRONT FULLY ADJUSTABLE REMOTE RESERVOIR SHOCK ABSORBE…" at bounding box center [473, 419] width 192 height 170
drag, startPoint x: 448, startPoint y: 487, endPoint x: 455, endPoint y: 501, distance: 15.7
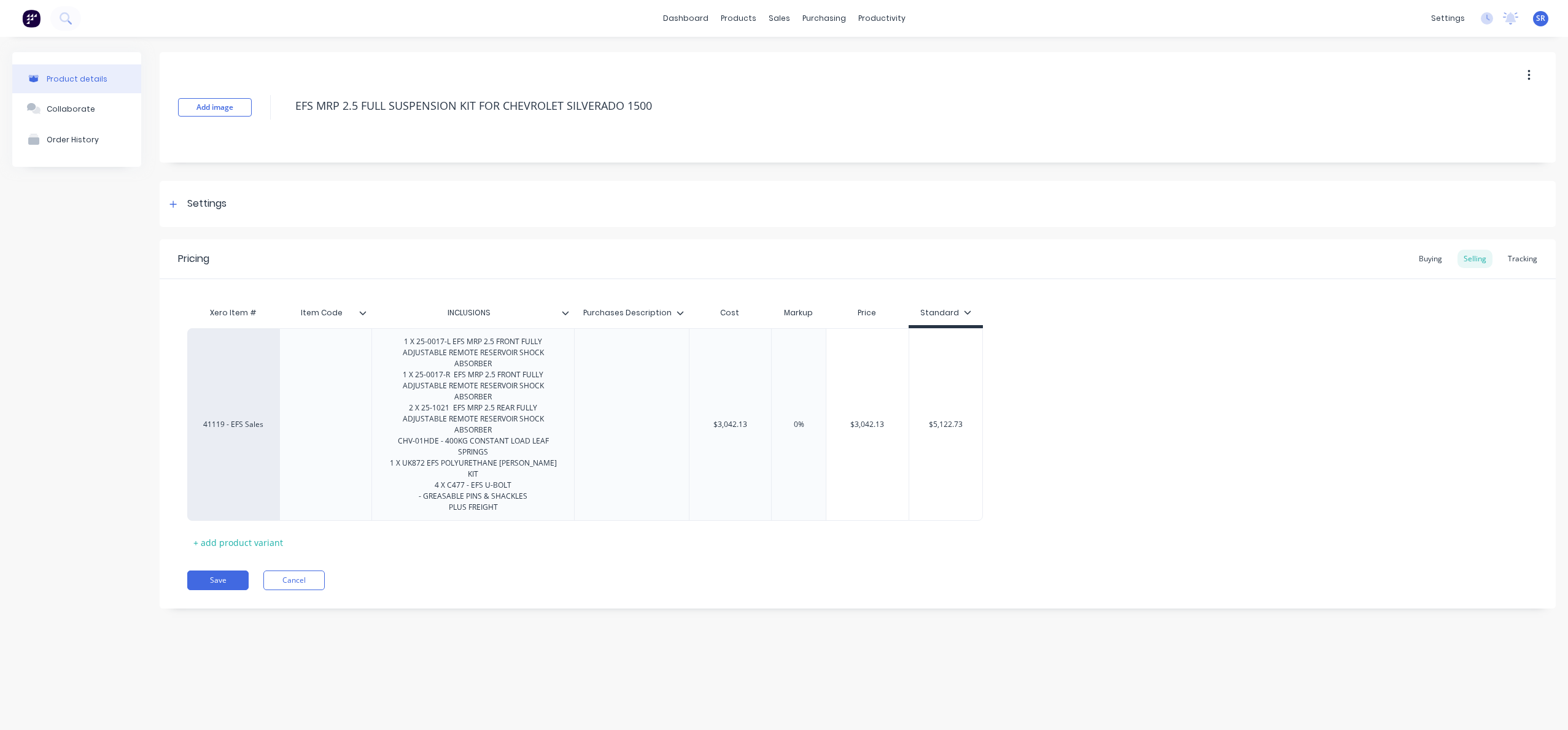
click at [448, 487] on div "1 X 25-0017-L EFS MRP 2.5 FRONT FULLY ADJUSTABLE REMOTE RESERVOIR SHOCK ABSORBE…" at bounding box center [473, 425] width 192 height 182
click at [873, 421] on div "$3,042.13" at bounding box center [867, 425] width 82 height 31
type textarea "x"
type input "$3,042.13"
type input "0%"
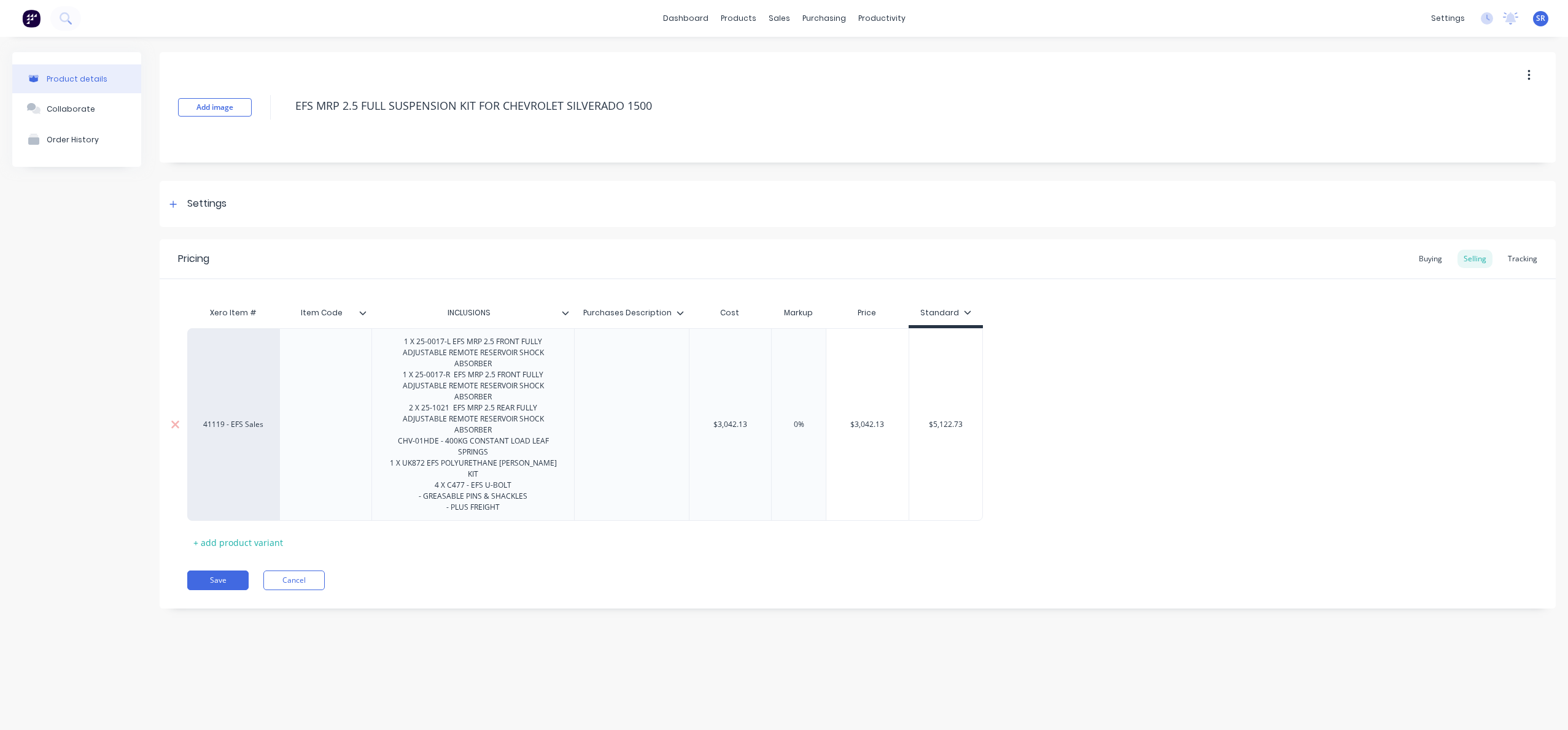
click at [797, 419] on input "0%" at bounding box center [798, 425] width 61 height 11
type textarea "x"
type input "030%"
click at [795, 419] on input "030%" at bounding box center [798, 425] width 61 height 11
type textarea "x"
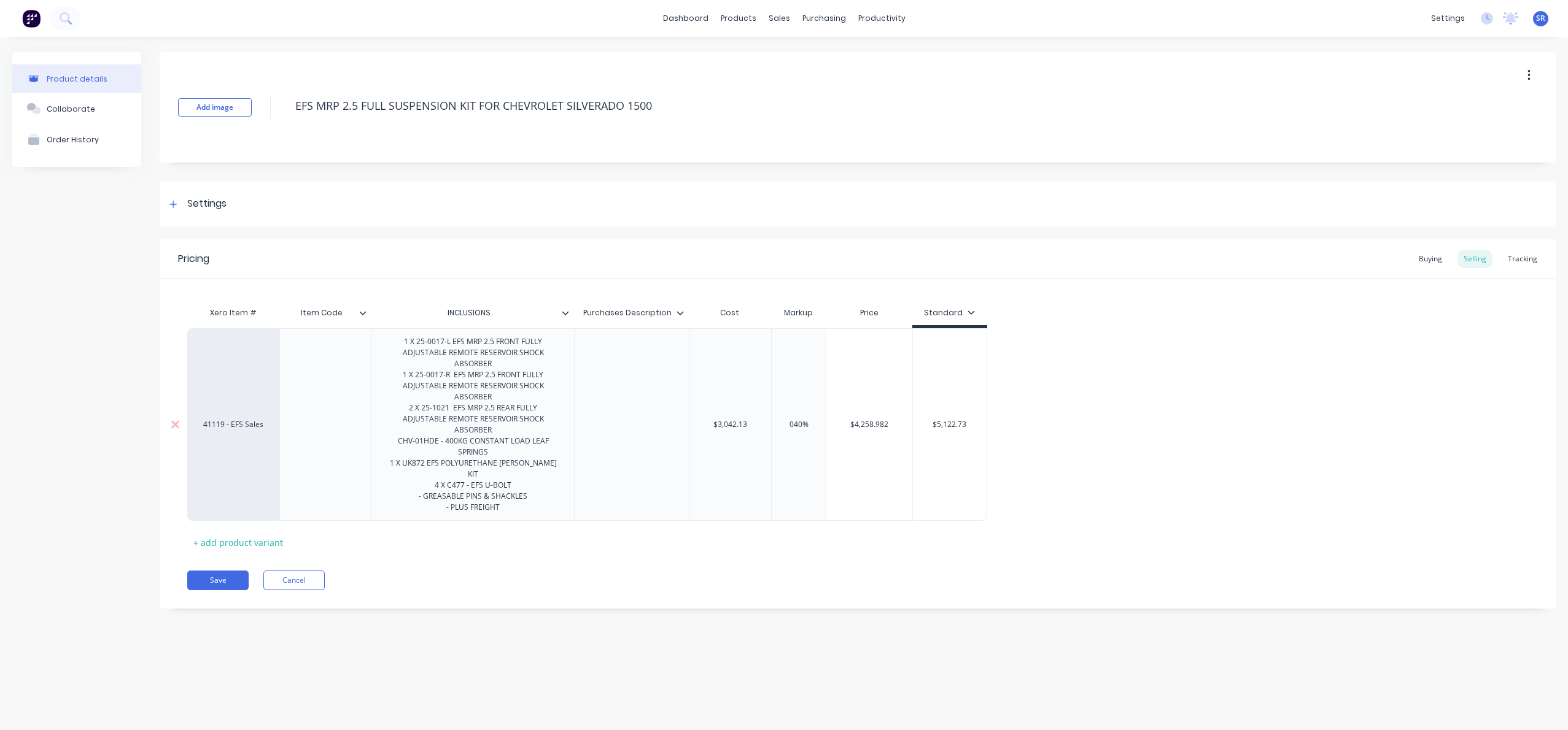
click at [861, 424] on div "$4,258.982" at bounding box center [869, 425] width 86 height 31
type input "040%"
type input "$4,258.982"
type input "40%"
click at [792, 419] on input "40%" at bounding box center [798, 425] width 61 height 11
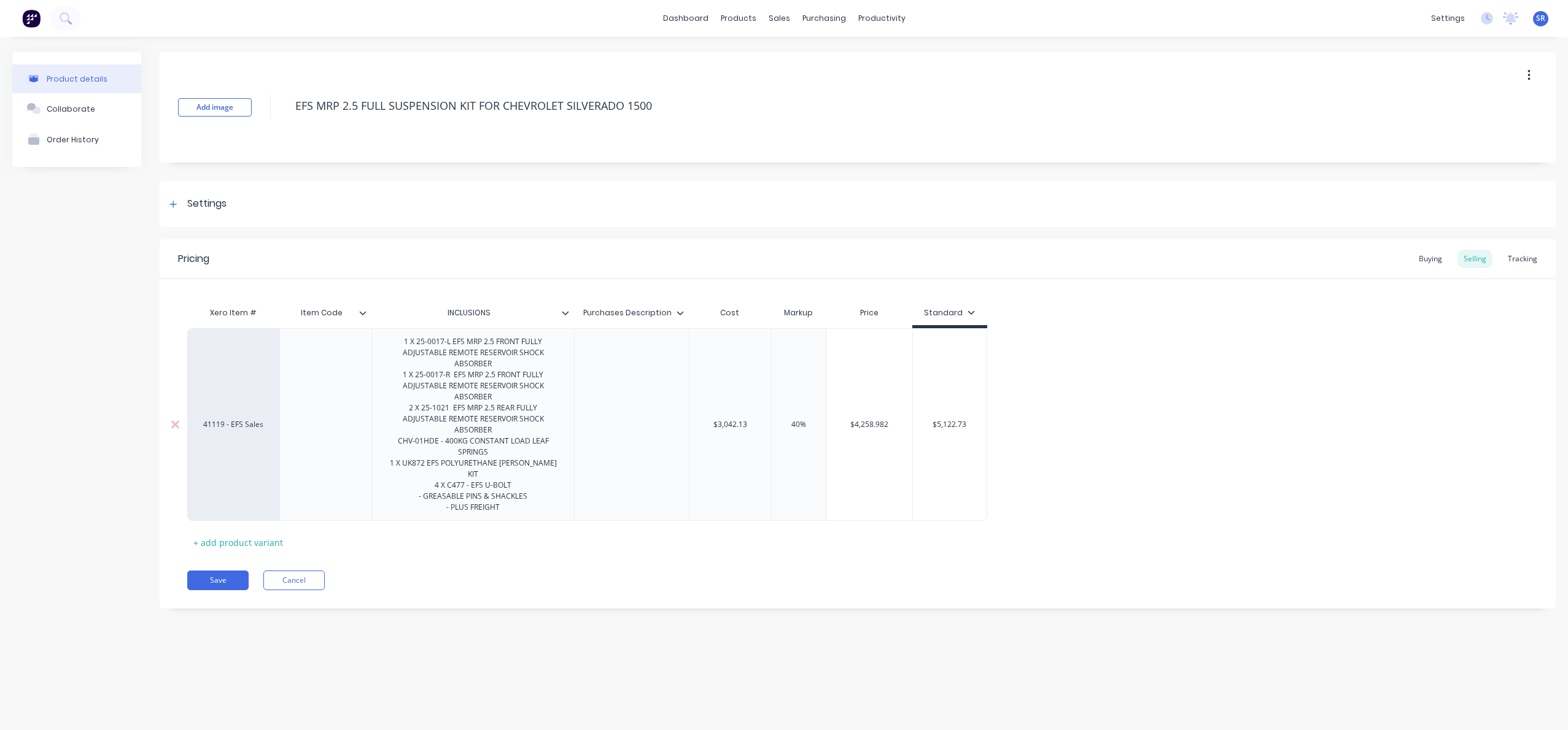
type textarea "x"
type input "50%"
type textarea "x"
click at [895, 437] on div "$4,563.195 $4,258.982" at bounding box center [869, 424] width 86 height 192
type input "50%"
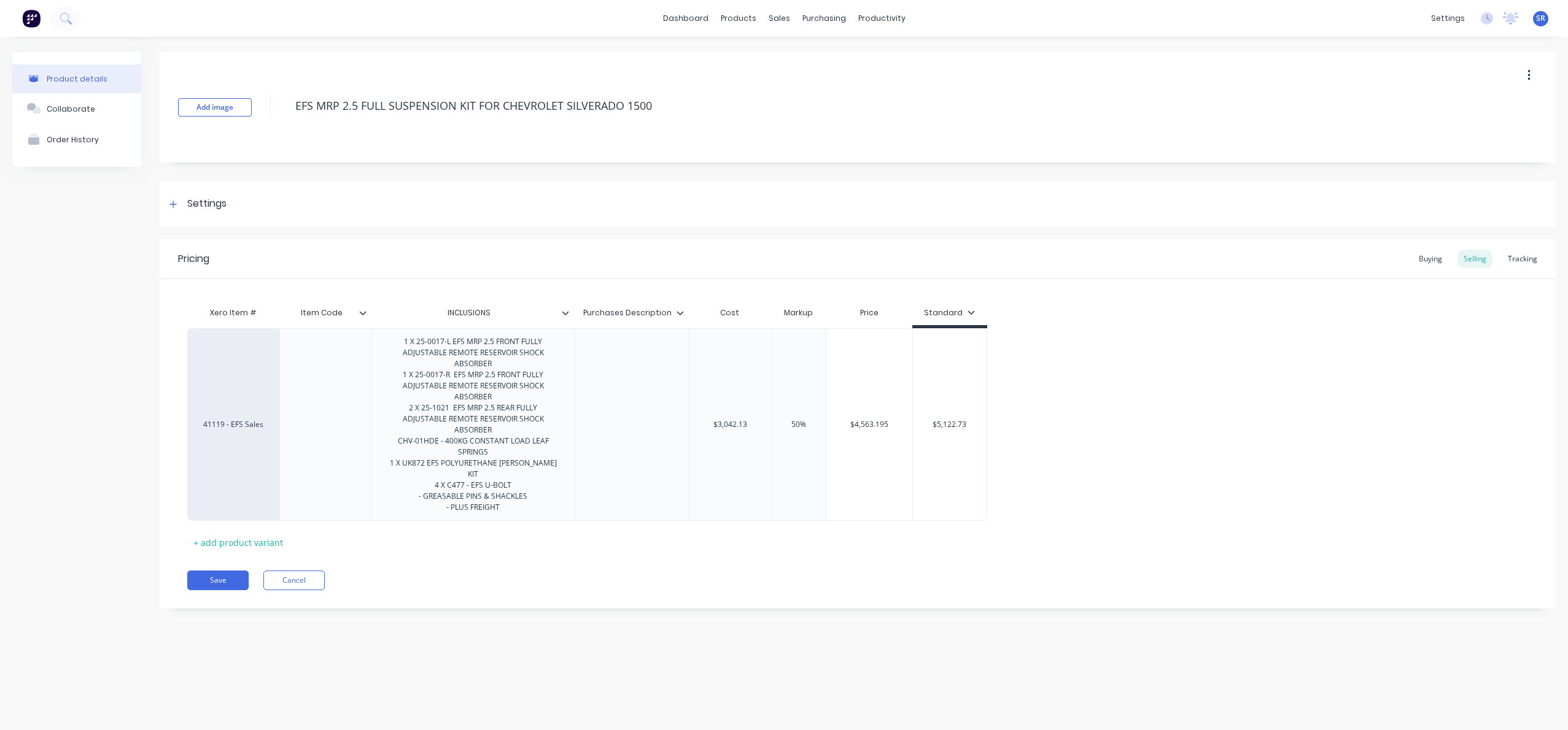
click at [969, 311] on icon at bounding box center [972, 313] width 8 height 8
type textarea "x"
click at [1439, 257] on div "Buying" at bounding box center [1430, 258] width 35 height 18
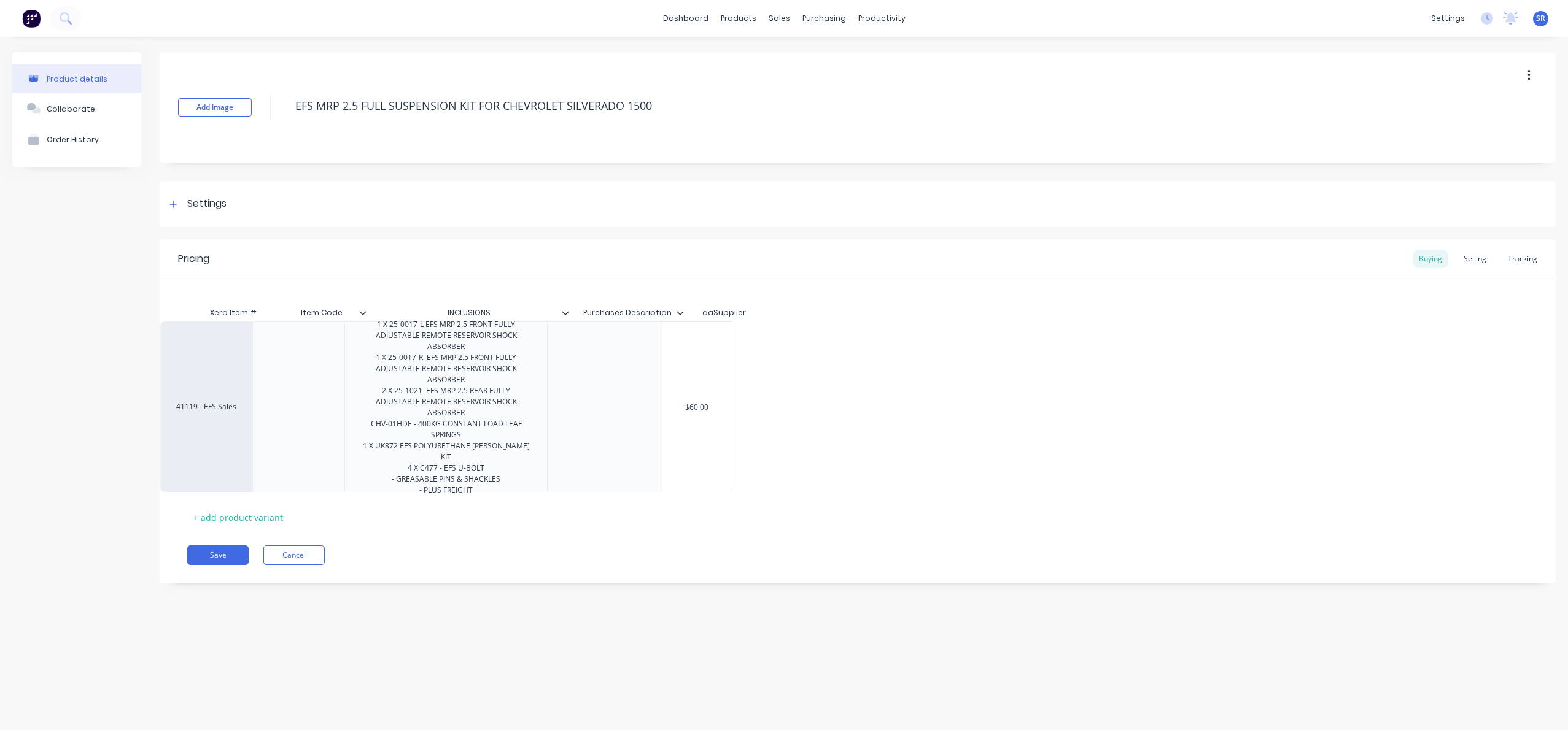
drag, startPoint x: 734, startPoint y: 417, endPoint x: 703, endPoint y: 413, distance: 31.3
click at [703, 413] on div "41119 - EFS Sales 1 X 25-0017-L EFS MRP 2.5 FRONT FULLY ADJUSTABLE REMOTE RESER…" at bounding box center [858, 410] width 1341 height 170
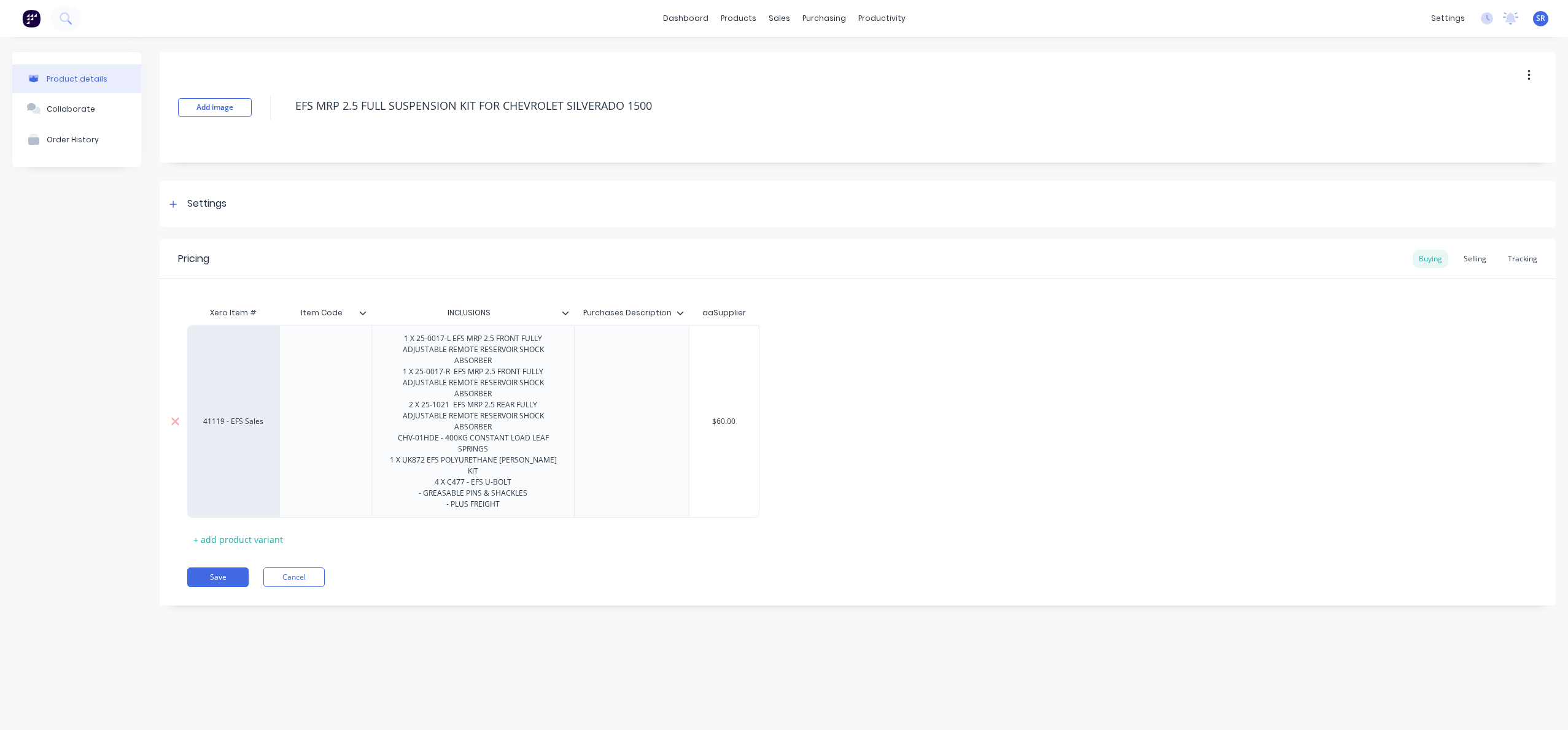
type input "$60.00"
click at [720, 416] on input "$60.00" at bounding box center [724, 422] width 69 height 11
drag, startPoint x: 734, startPoint y: 410, endPoint x: 713, endPoint y: 411, distance: 21.0
click at [714, 416] on input "$60.00" at bounding box center [724, 422] width 69 height 11
type textarea "x"
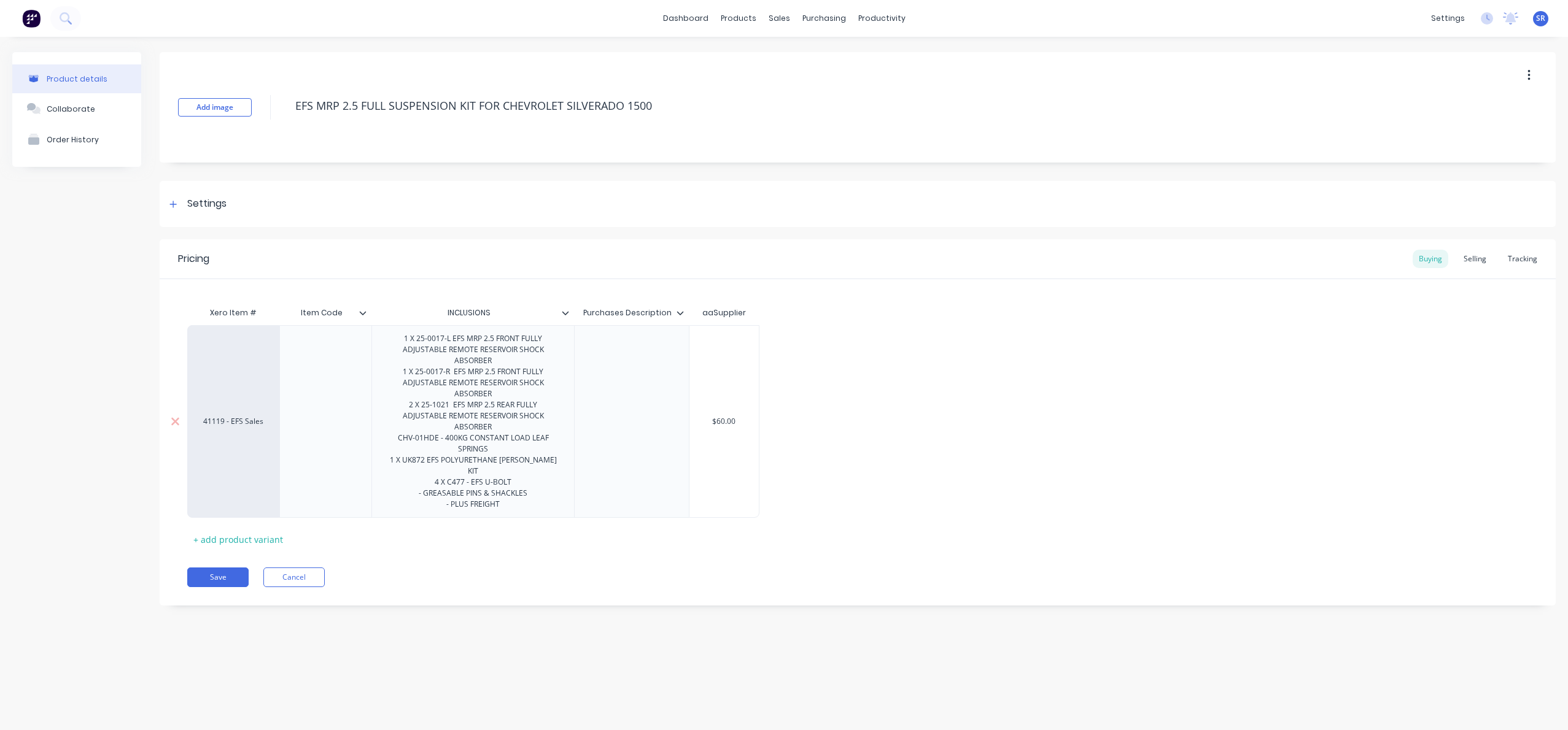
type input "3"
type textarea "x"
type input "30"
type textarea "x"
type input "304"
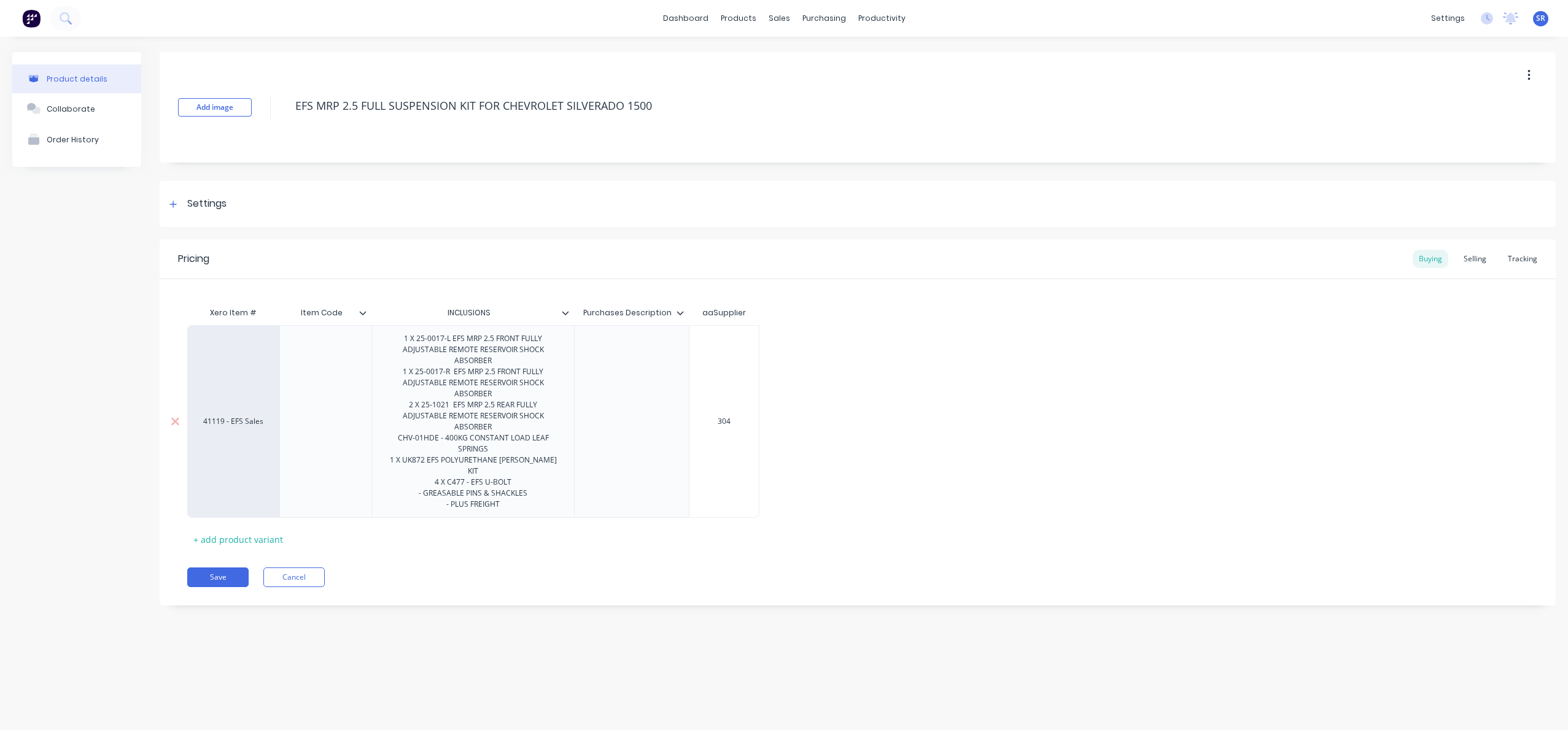
type textarea "x"
type input "3042"
type textarea "x"
type input "3042."
type textarea "x"
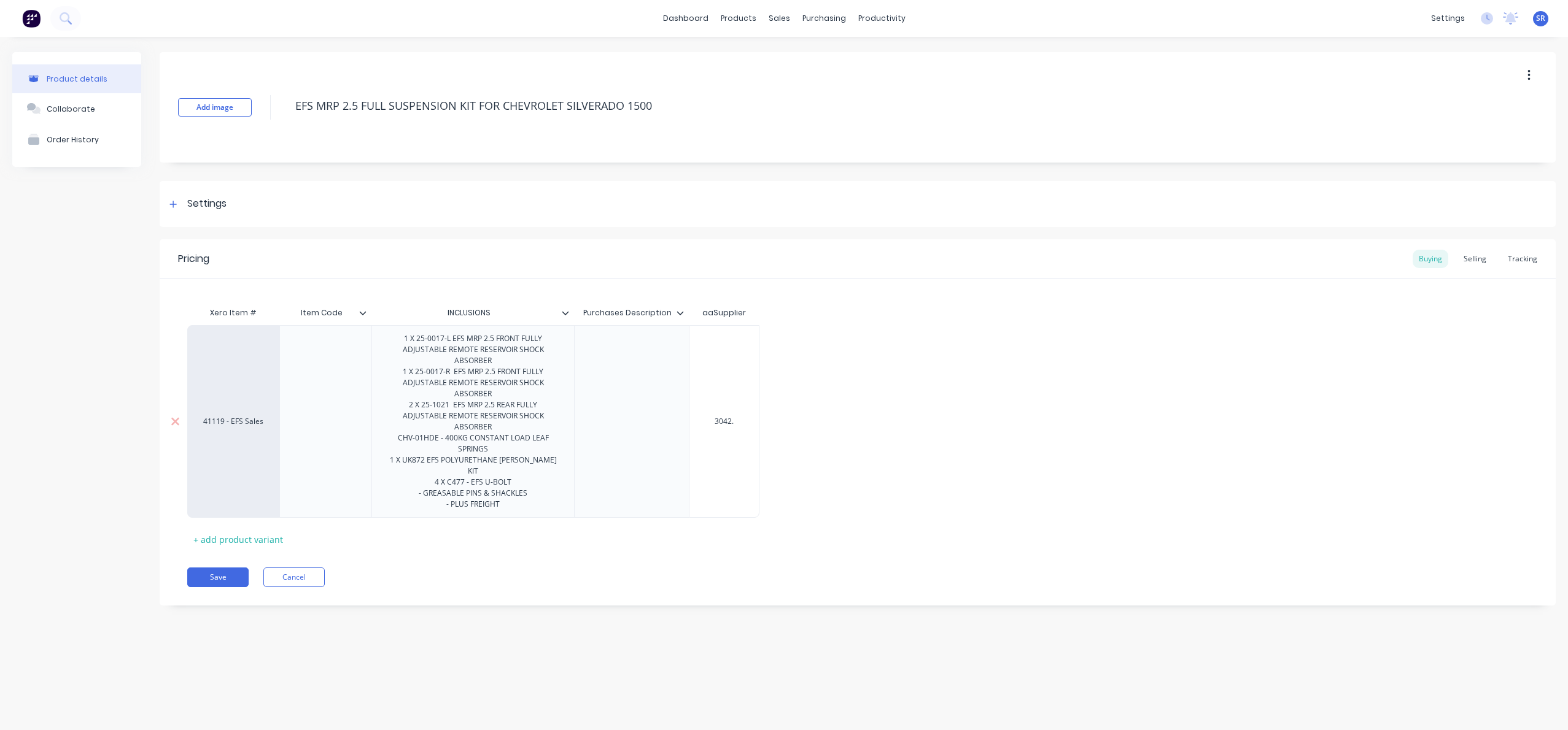
type input "3042.1"
type textarea "x"
type input "3042.13"
click at [1477, 255] on div "Selling" at bounding box center [1475, 258] width 35 height 18
click at [888, 420] on div "$4,563.195" at bounding box center [869, 425] width 86 height 31
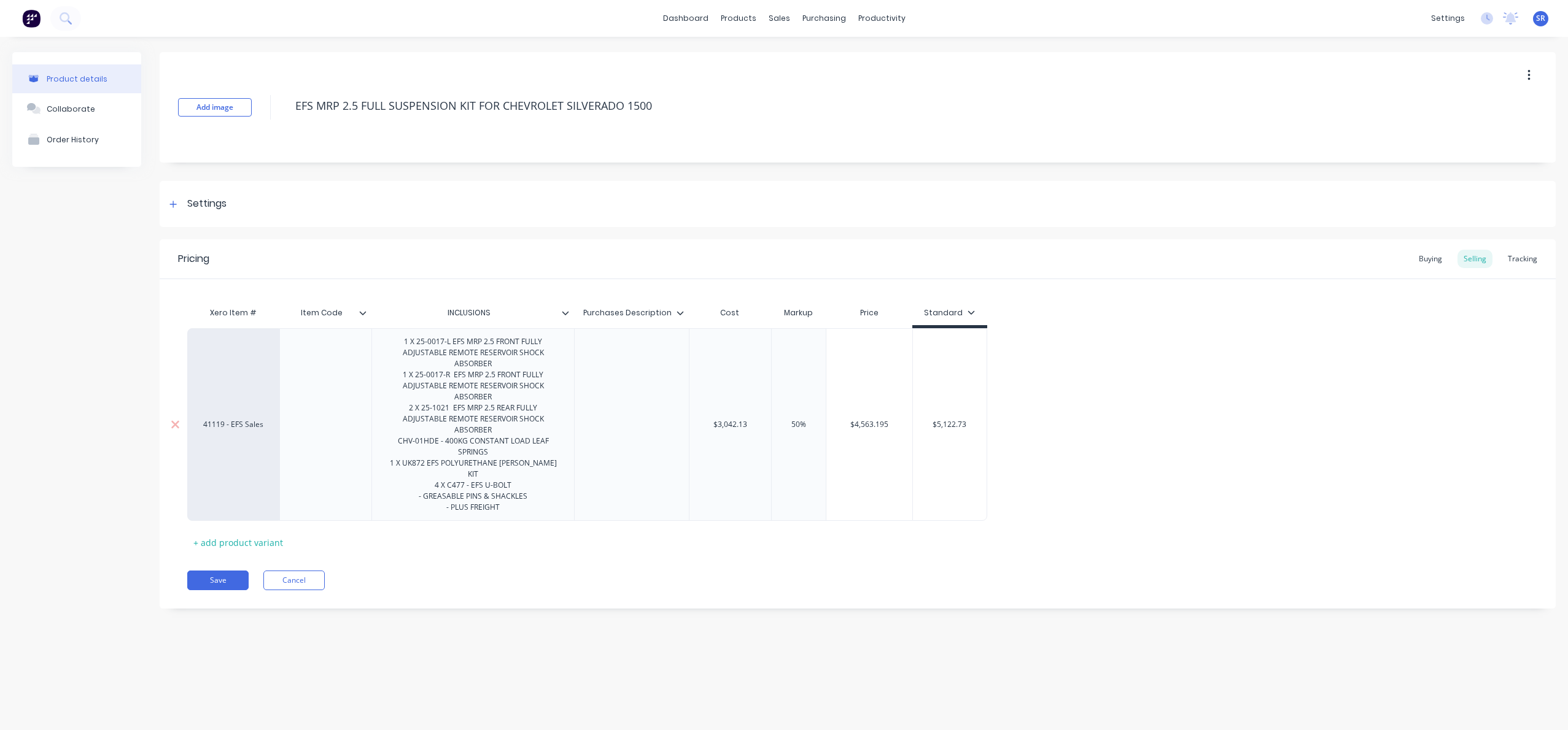
type input "$4,563.195"
click at [888, 419] on input "$4,563.195" at bounding box center [869, 425] width 86 height 11
type input "50%"
drag, startPoint x: 799, startPoint y: 417, endPoint x: 792, endPoint y: 414, distance: 7.6
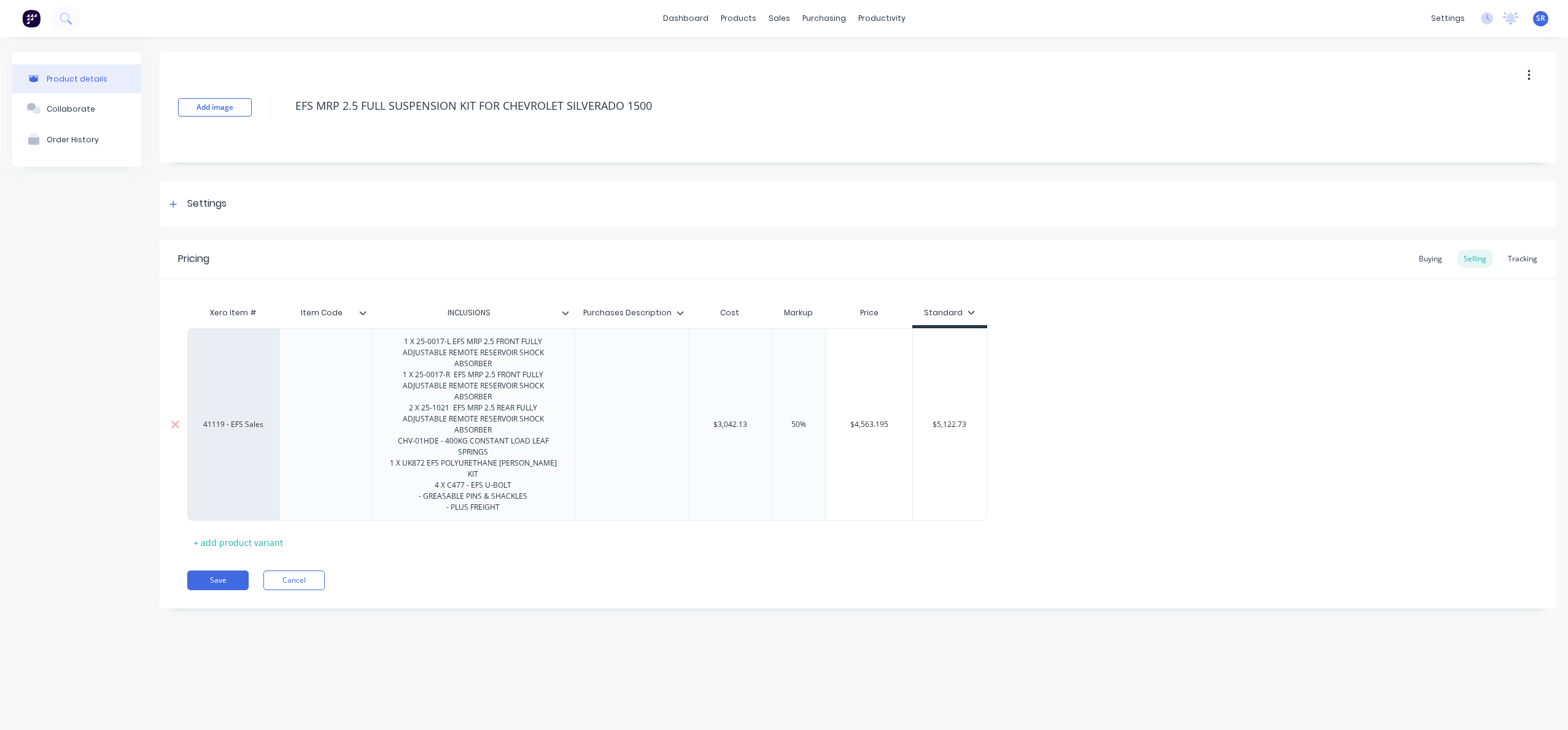
click at [792, 419] on input "50%" at bounding box center [798, 425] width 61 height 11
click at [887, 457] on div "$4,563.195 $4,563.195" at bounding box center [869, 424] width 86 height 192
click at [969, 311] on icon at bounding box center [972, 313] width 7 height 4
click at [935, 399] on div "20% Discount" at bounding box center [939, 396] width 56 height 12
click at [891, 346] on div at bounding box center [888, 348] width 25 height 25
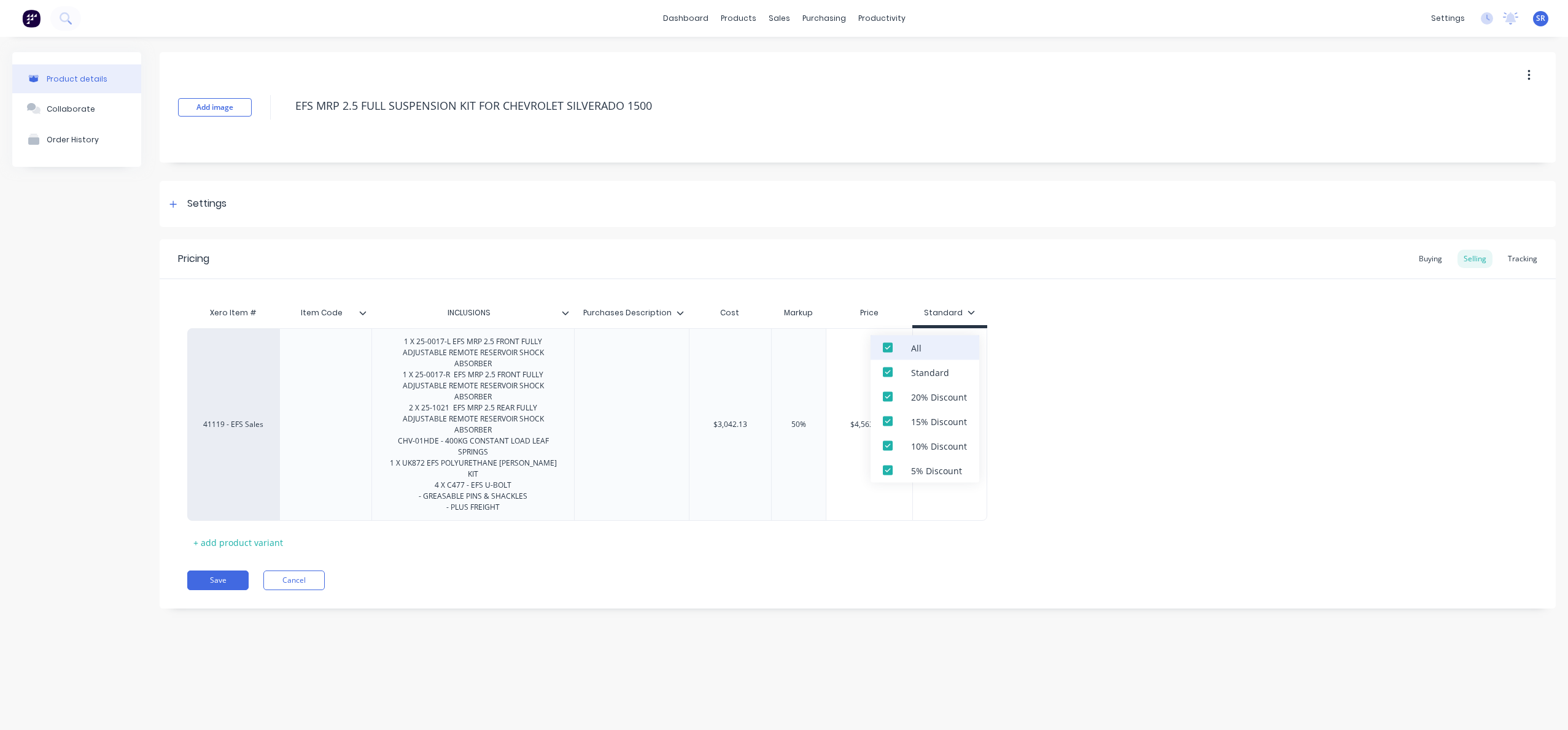
click at [891, 346] on div at bounding box center [888, 348] width 25 height 25
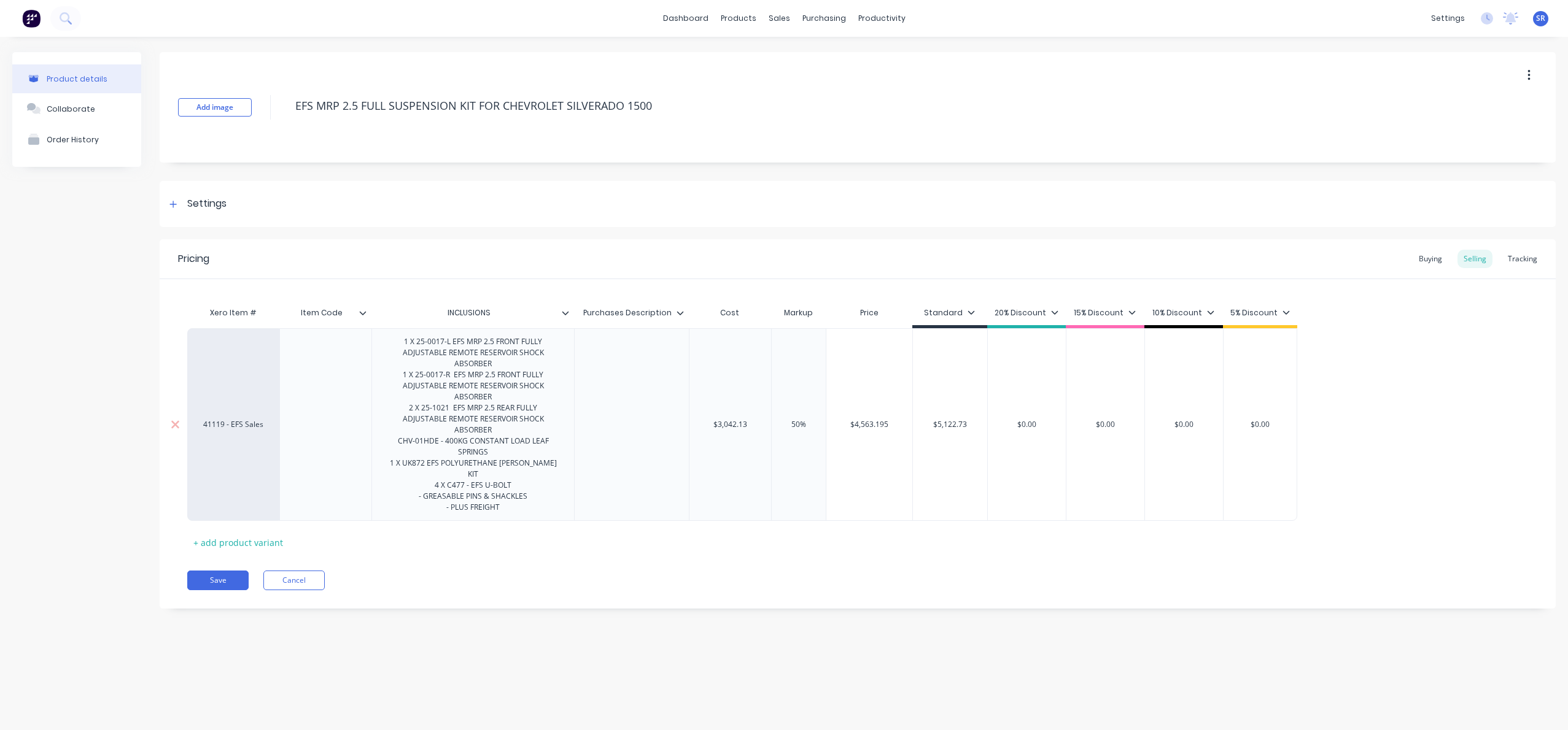
click at [854, 367] on div "$4,563.195 $4,563.195" at bounding box center [869, 424] width 86 height 192
drag, startPoint x: 801, startPoint y: 414, endPoint x: 786, endPoint y: 415, distance: 15.0
click at [786, 419] on input "50%" at bounding box center [798, 425] width 61 height 11
type textarea "x"
type input "40%"
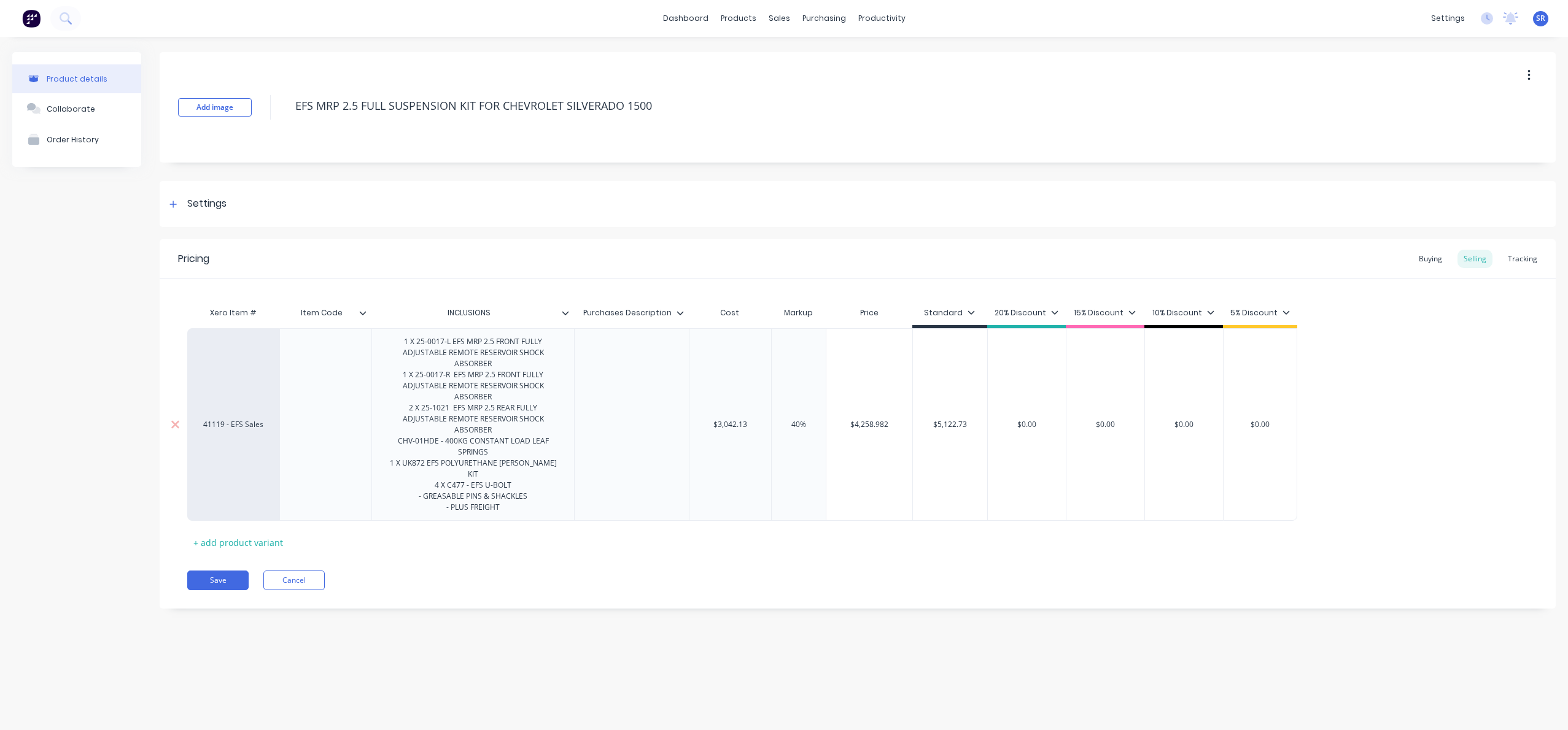
drag, startPoint x: 813, startPoint y: 413, endPoint x: 782, endPoint y: 413, distance: 31.0
click at [783, 419] on input "40%" at bounding box center [798, 425] width 61 height 11
type textarea "x"
type input "20"
type textarea "x"
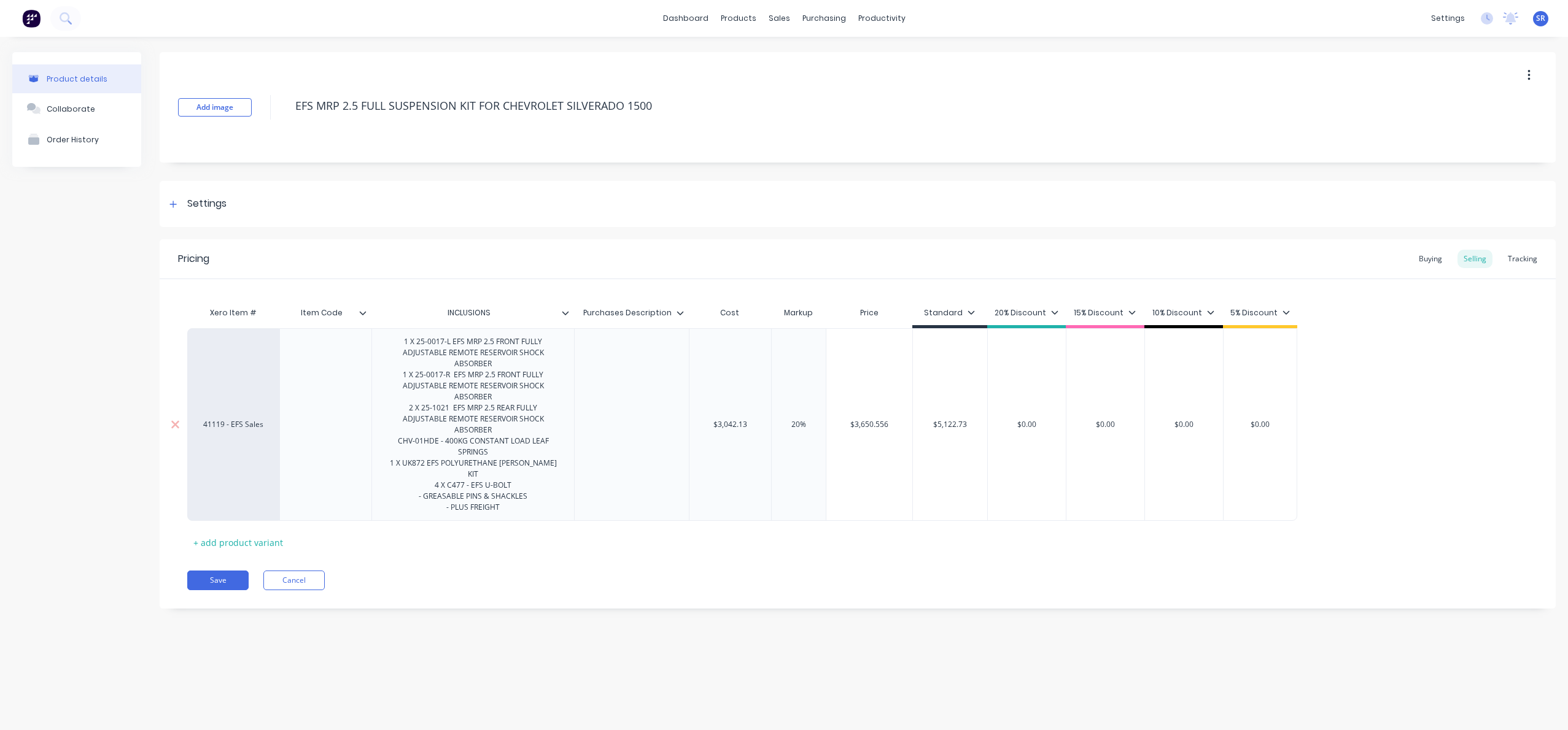
click at [954, 457] on div "$5,122.73" at bounding box center [950, 424] width 75 height 192
drag, startPoint x: 806, startPoint y: 414, endPoint x: 792, endPoint y: 415, distance: 14.0
click at [792, 419] on input "20" at bounding box center [798, 425] width 61 height 11
drag, startPoint x: 809, startPoint y: 413, endPoint x: 786, endPoint y: 415, distance: 23.1
click at [786, 419] on input "20" at bounding box center [798, 425] width 61 height 11
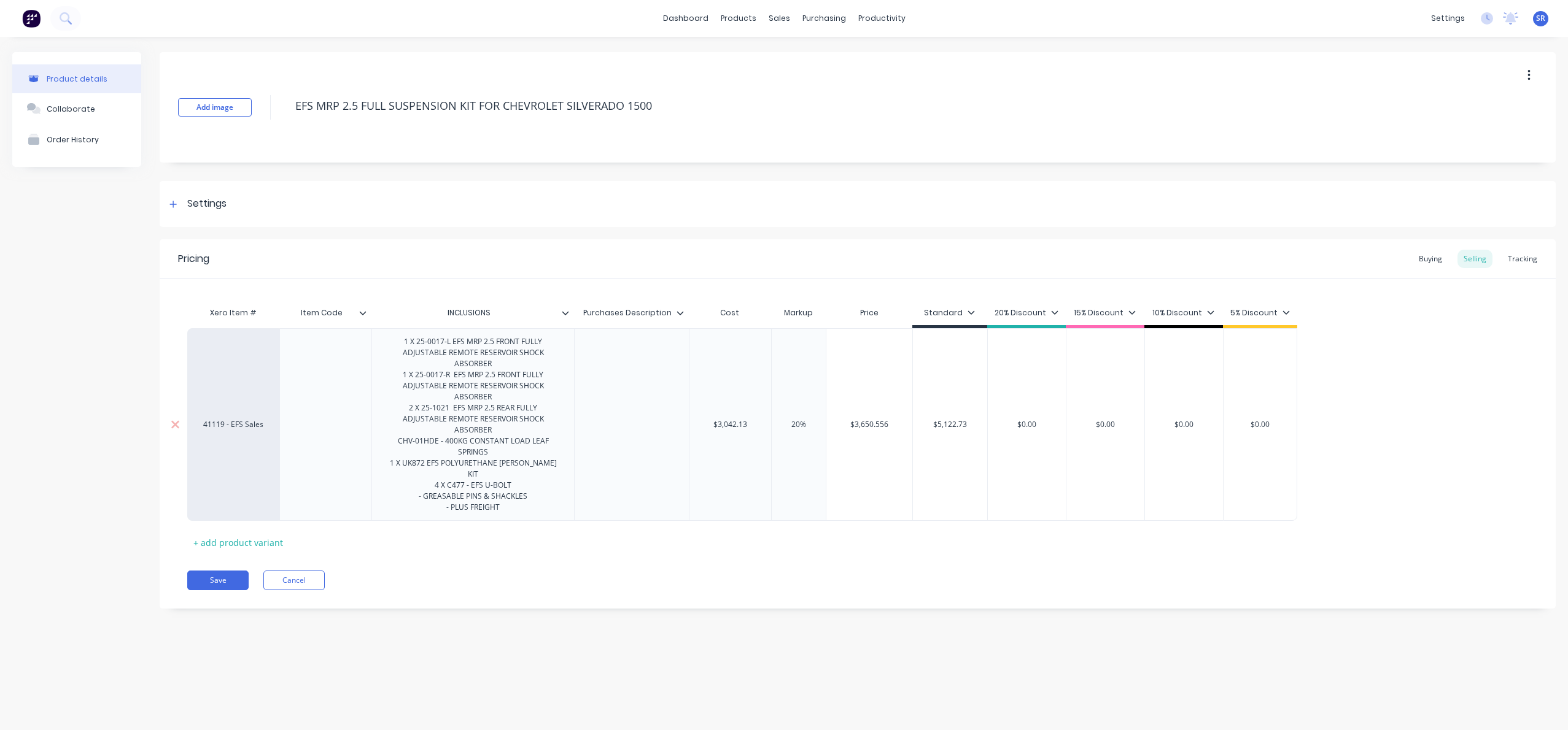
click at [797, 419] on input "20" at bounding box center [798, 425] width 61 height 11
drag, startPoint x: 797, startPoint y: 413, endPoint x: 806, endPoint y: 414, distance: 9.1
click at [797, 419] on input "20" at bounding box center [798, 425] width 61 height 11
click at [806, 419] on input "20" at bounding box center [798, 425] width 61 height 11
click at [800, 419] on input "20" at bounding box center [798, 425] width 61 height 11
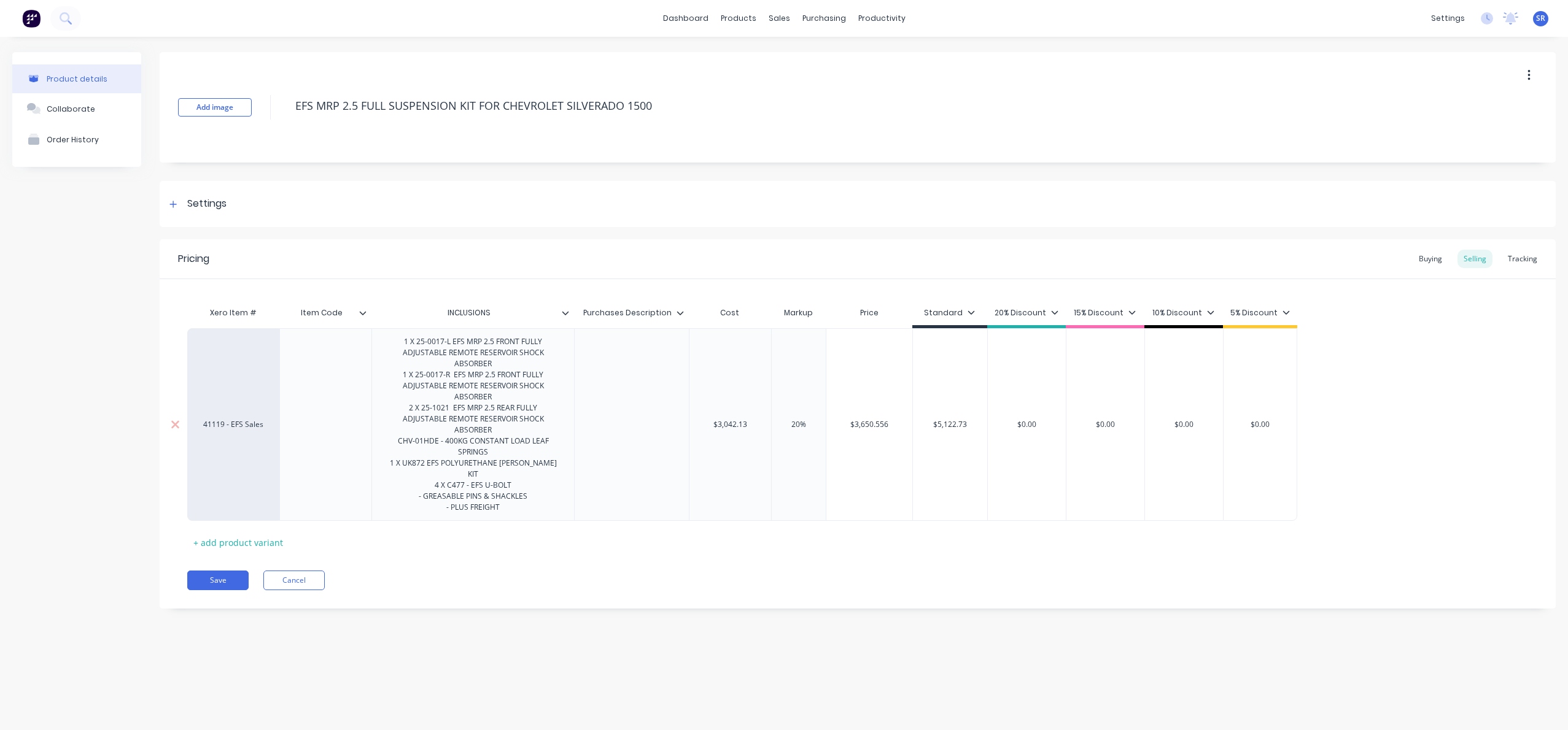
type input "20"
type input "$3,042.13"
drag, startPoint x: 738, startPoint y: 417, endPoint x: 759, endPoint y: 417, distance: 21.0
click at [740, 419] on input "$3,042.13" at bounding box center [730, 425] width 82 height 11
type input "20%"
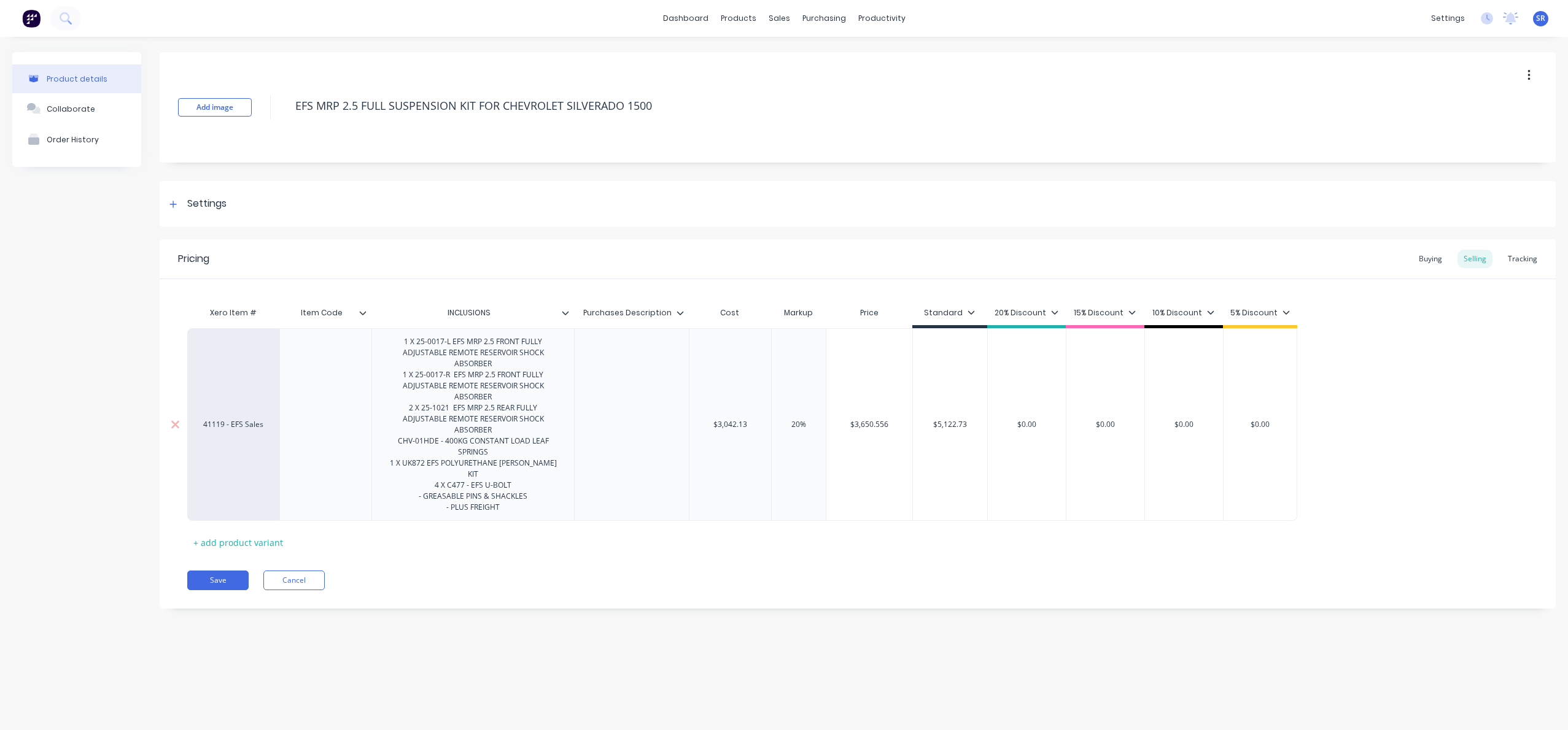
click at [795, 419] on input "20%" at bounding box center [798, 425] width 61 height 11
type textarea "x"
type input "0%"
type textarea "x"
type input "50%"
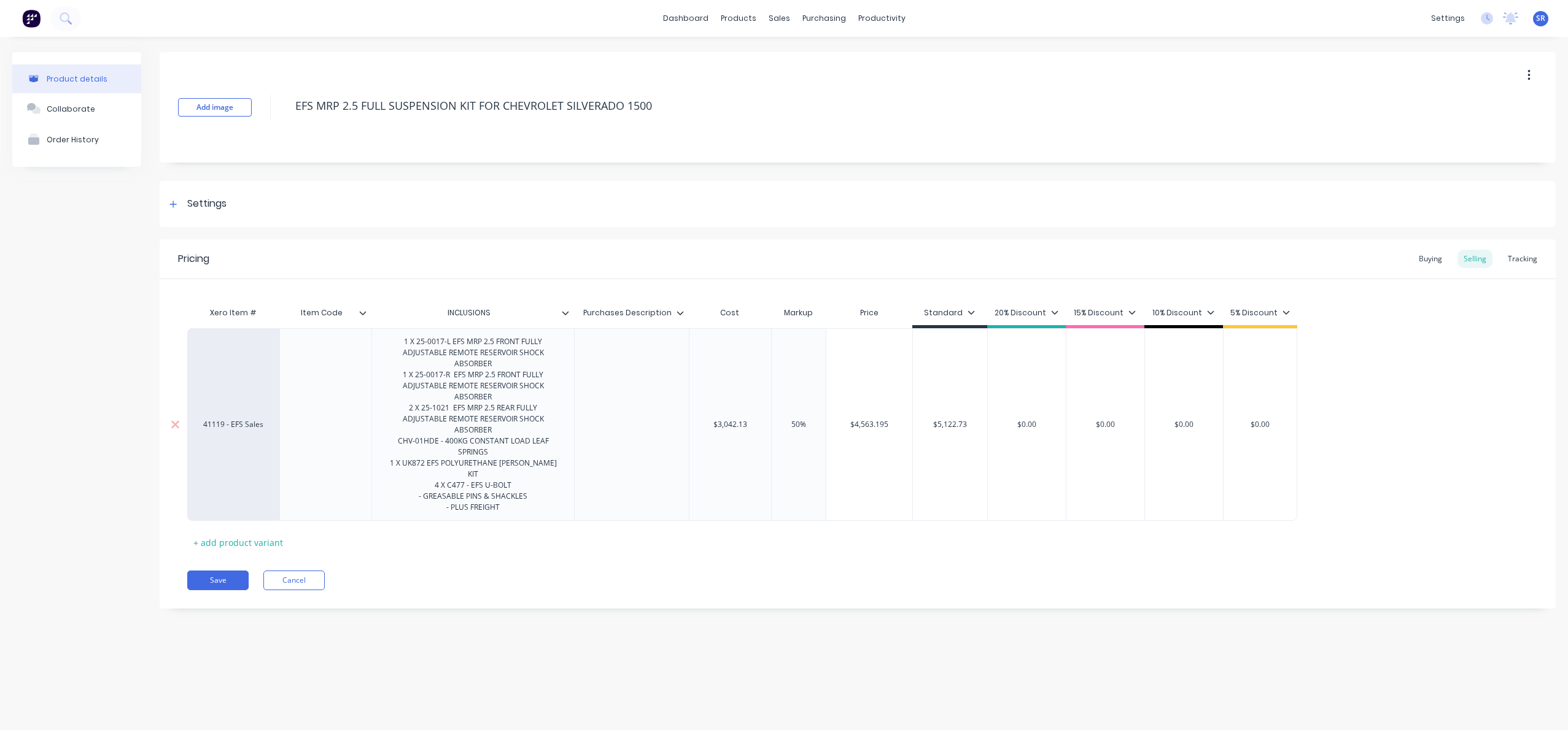
type input "$5,122.73"
click at [958, 419] on input "$5,122.73" at bounding box center [951, 425] width 75 height 11
drag, startPoint x: 966, startPoint y: 413, endPoint x: 939, endPoint y: 431, distance: 32.4
click at [923, 419] on input "$5,122.73" at bounding box center [951, 425] width 75 height 11
type textarea "x"
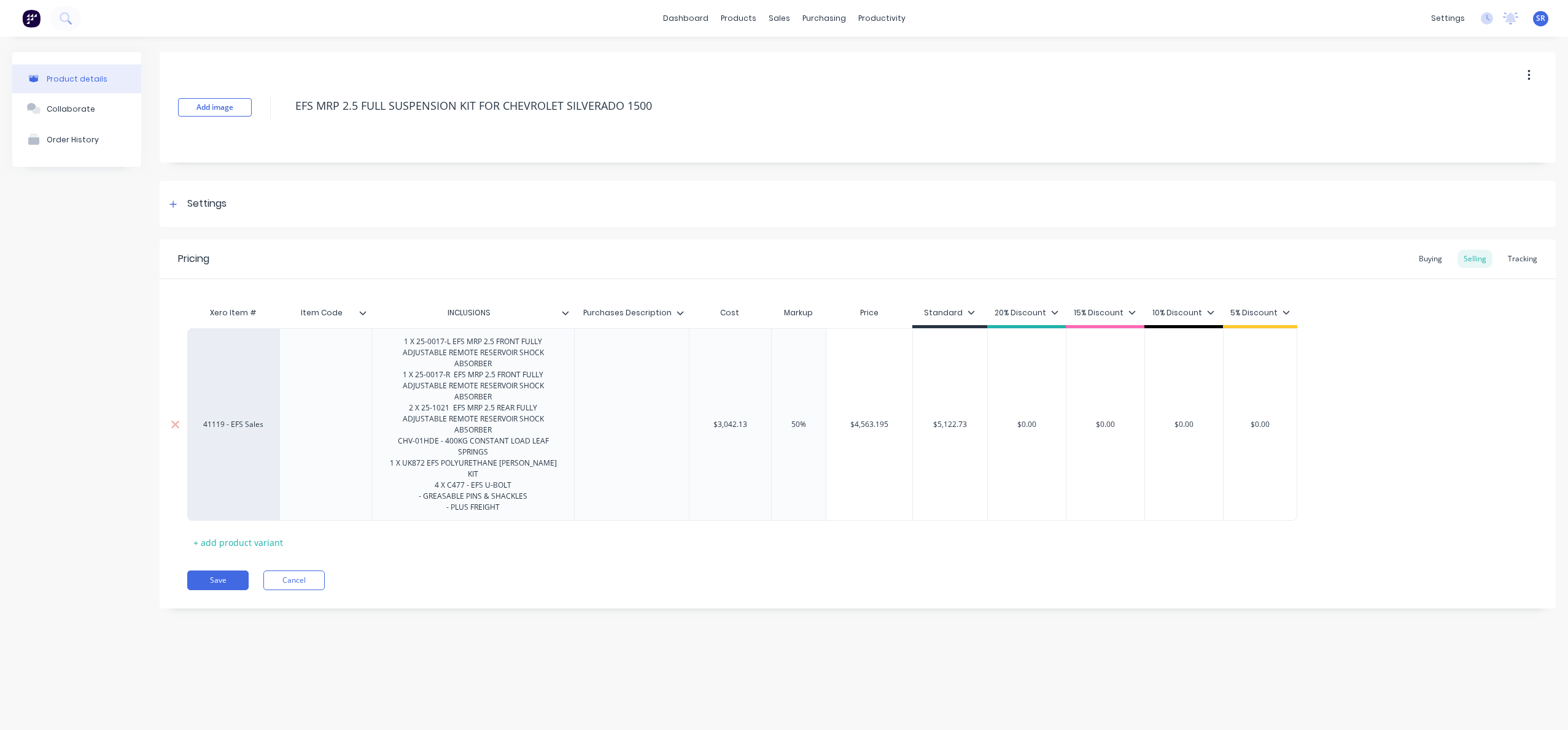
type input "4"
type textarea "x"
type input "45"
type textarea "x"
type input "456"
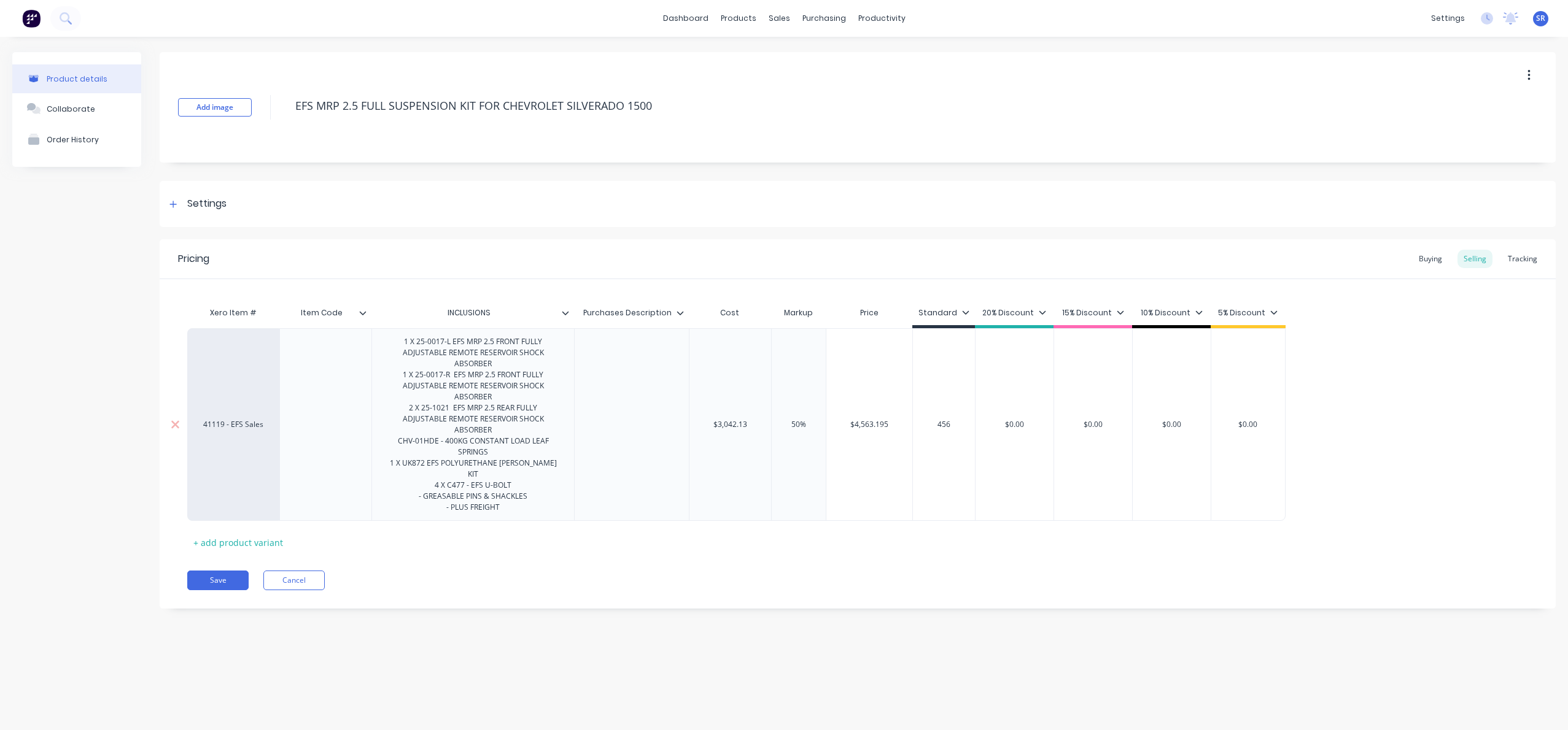
type textarea "x"
type input "4563"
type textarea "x"
type input "4563."
type textarea "x"
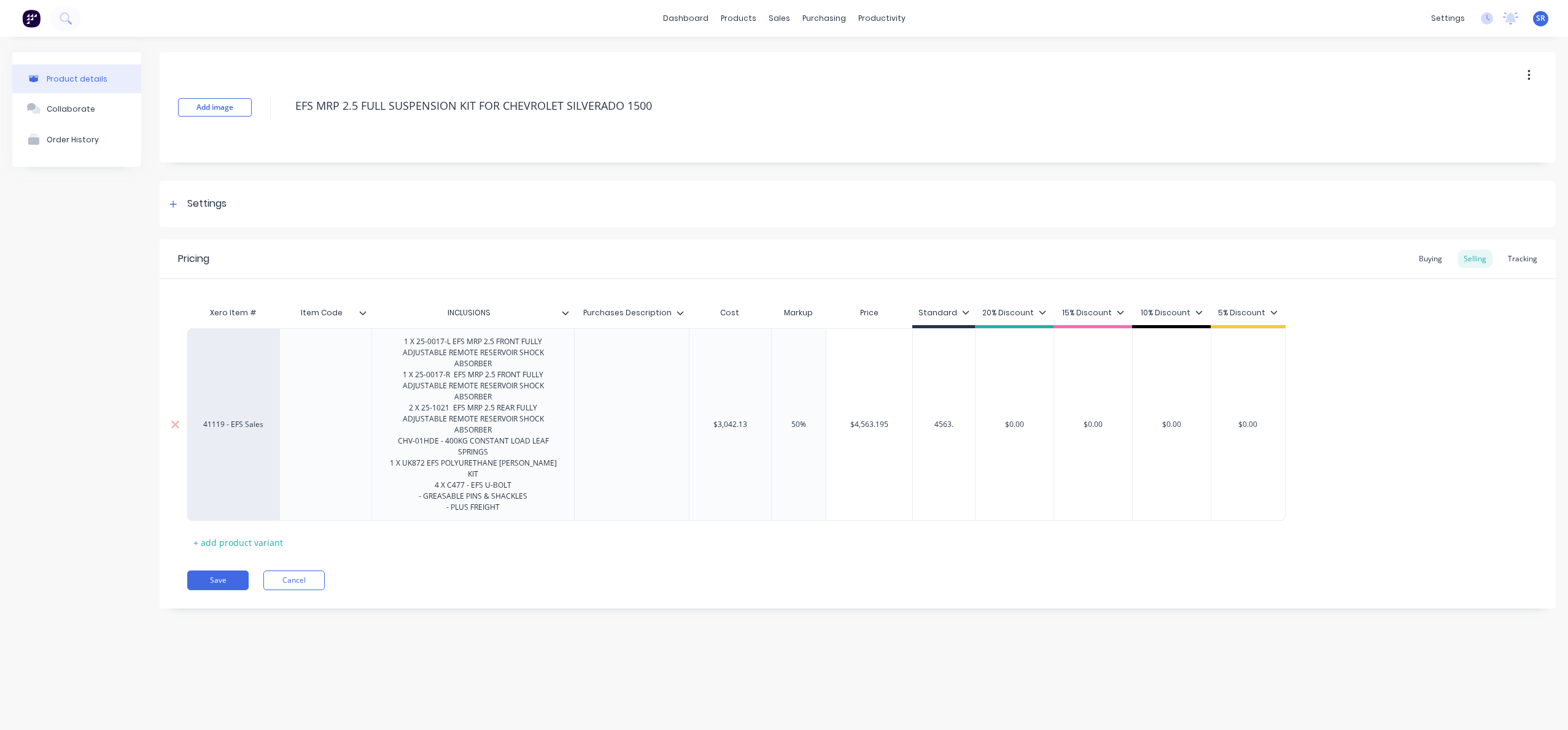
type input "4563.1"
type textarea "x"
type input "4563.19"
type textarea "x"
click at [1034, 453] on div "$0.00" at bounding box center [1030, 424] width 78 height 192
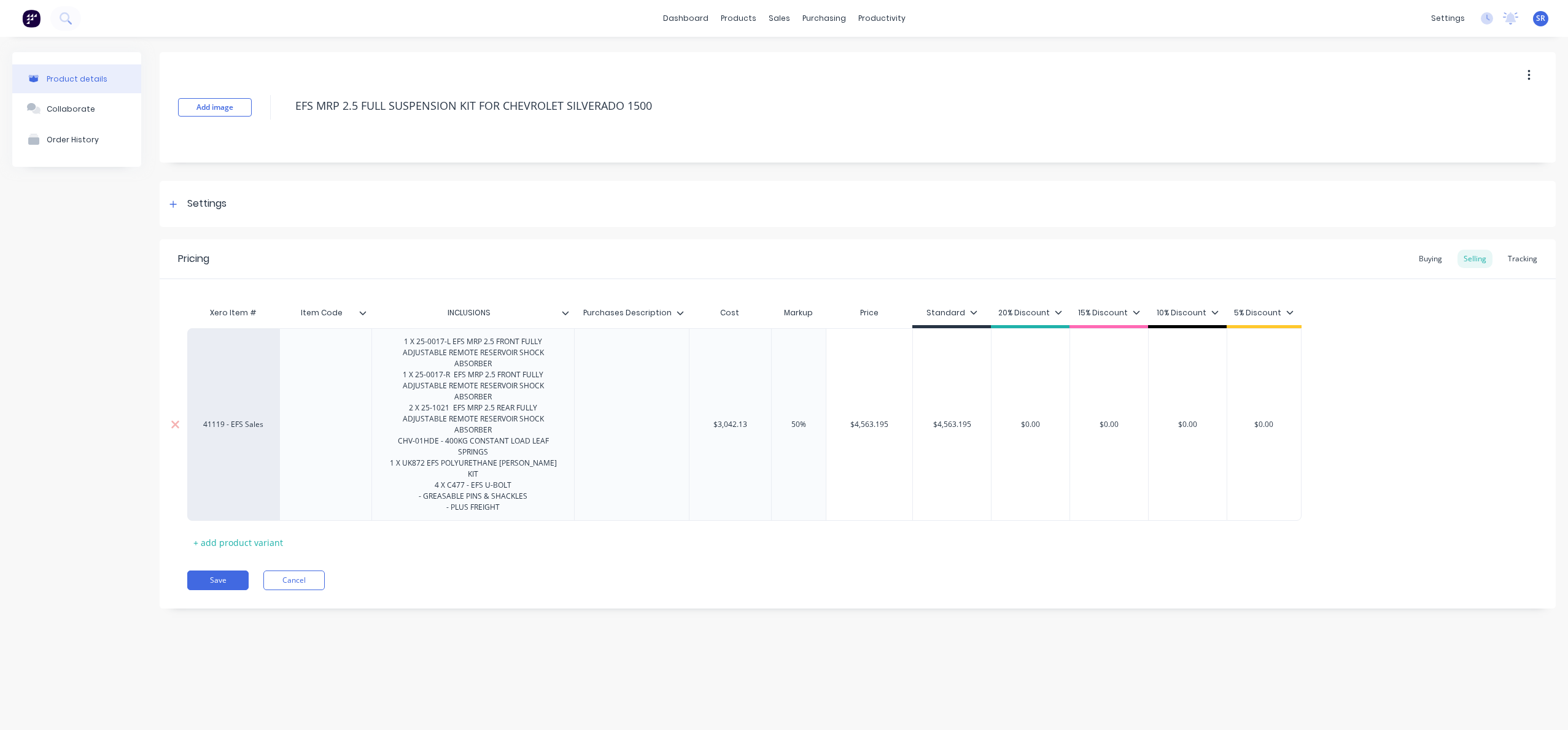
click at [1111, 428] on div "$0.00" at bounding box center [1109, 425] width 78 height 31
type input "4563.195"
type input "$0.00"
click at [971, 313] on icon at bounding box center [974, 313] width 7 height 4
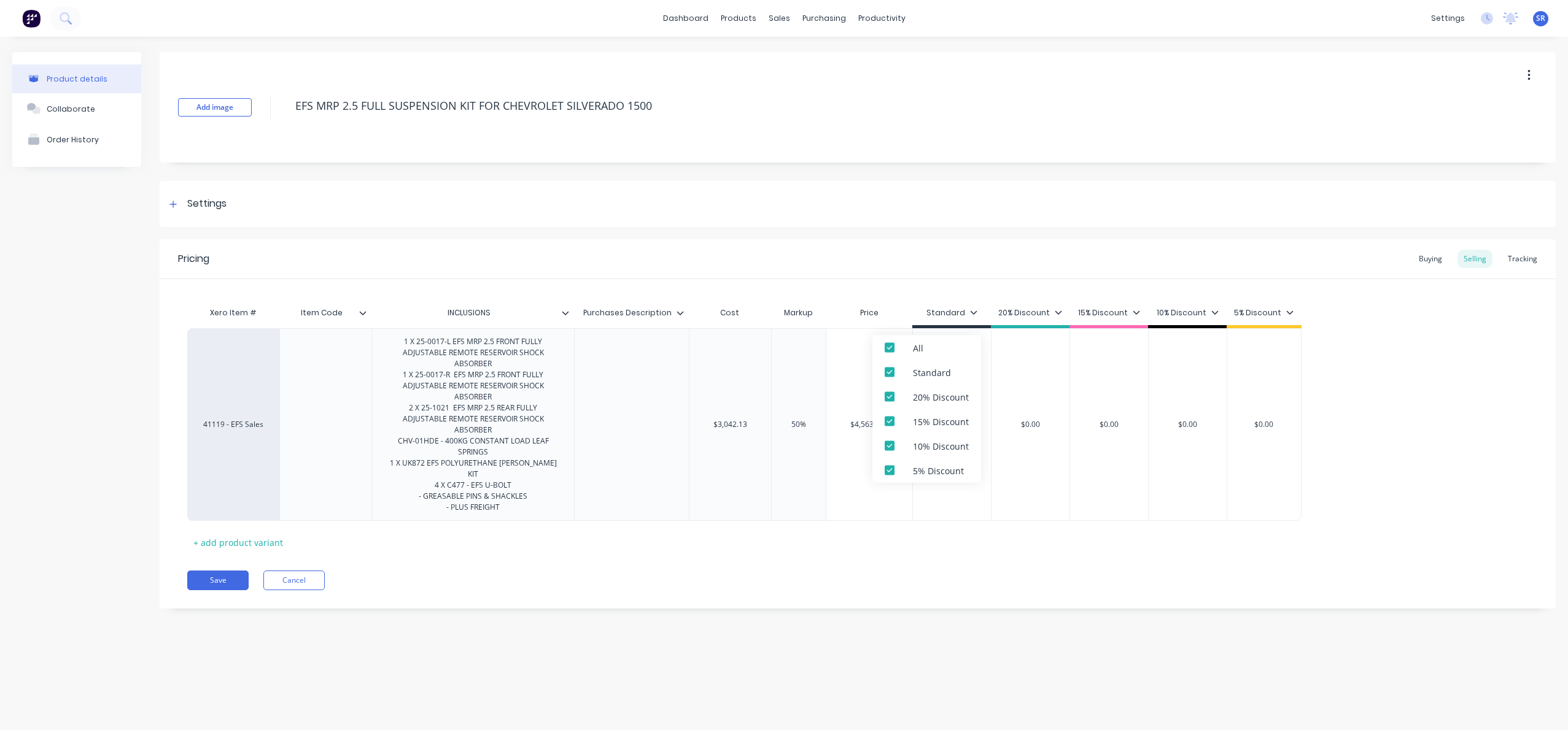
type textarea "x"
